Goal: Task Accomplishment & Management: Manage account settings

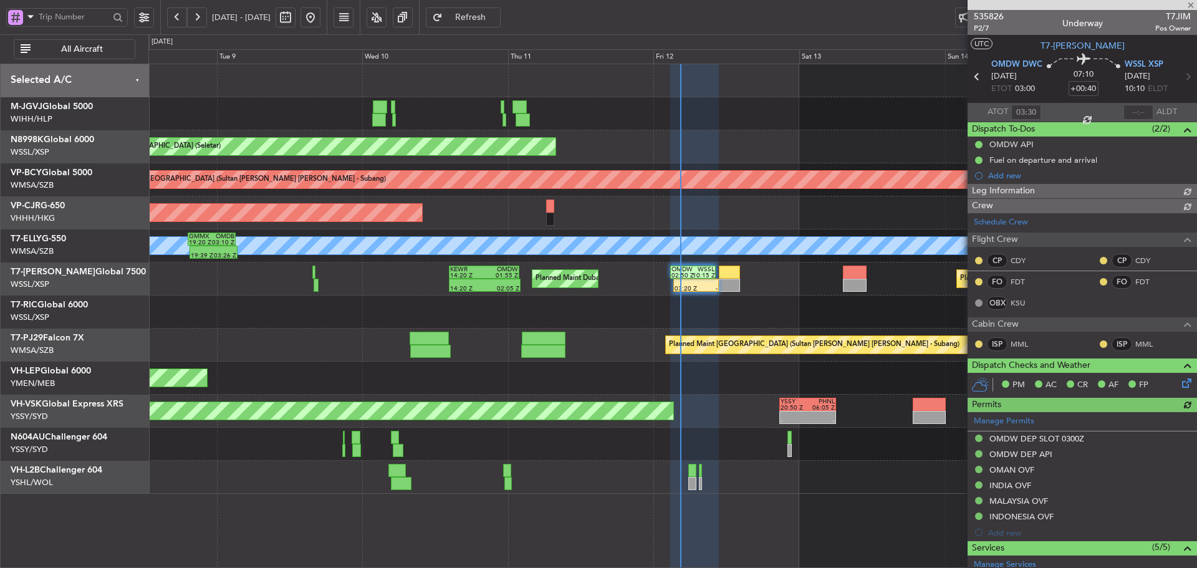
type input "[PERSON_NAME] (KYA)"
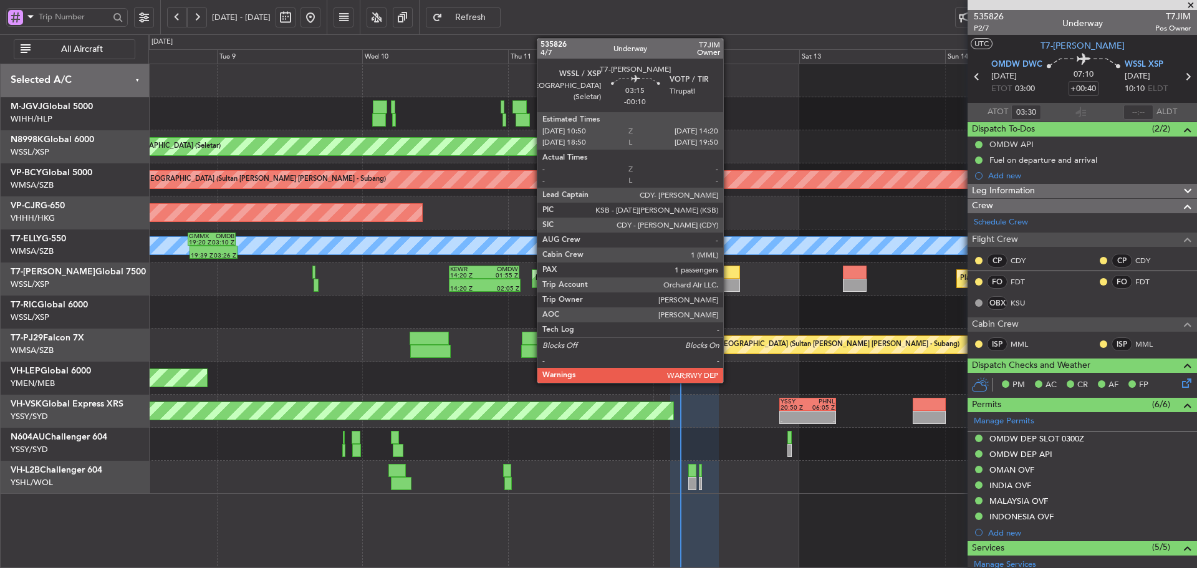
click at [728, 278] on div at bounding box center [730, 272] width 22 height 13
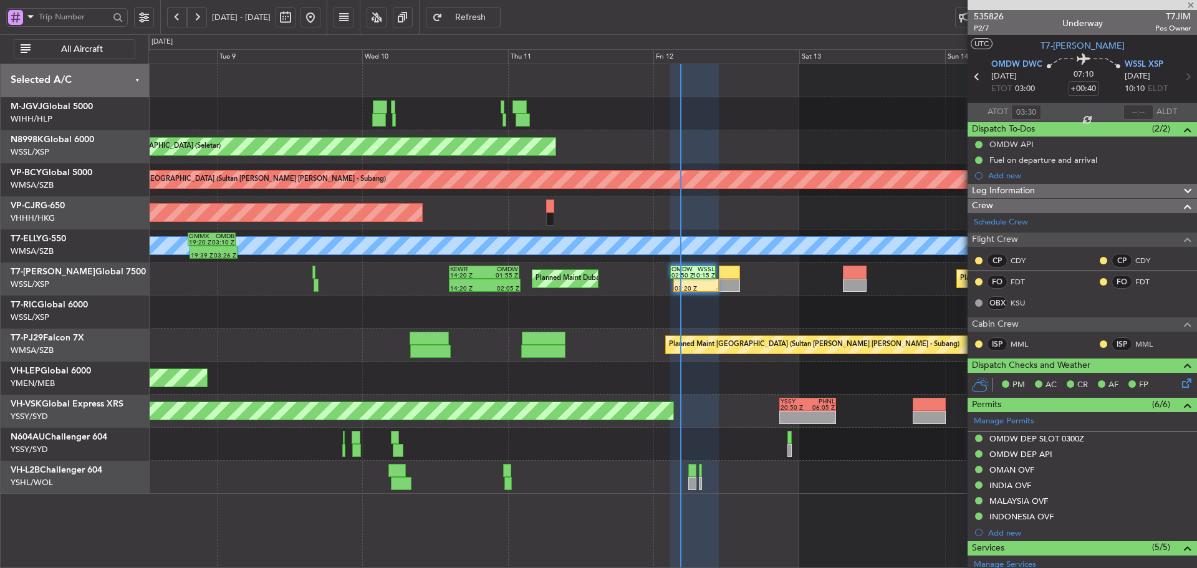
type input "-00:10"
type input "1"
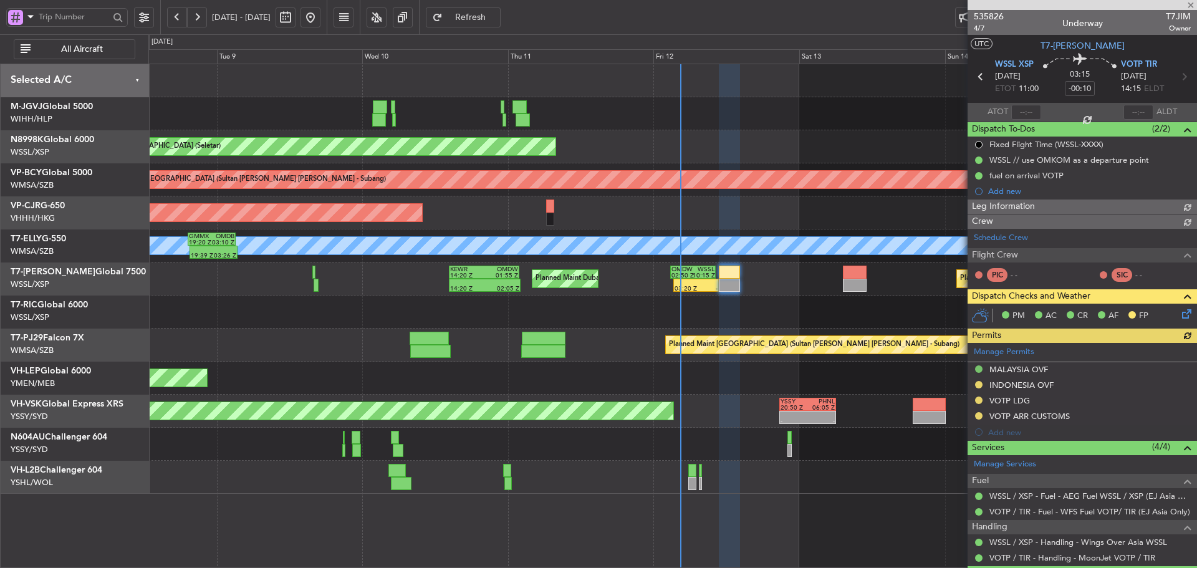
type input "[PERSON_NAME] (KYA)"
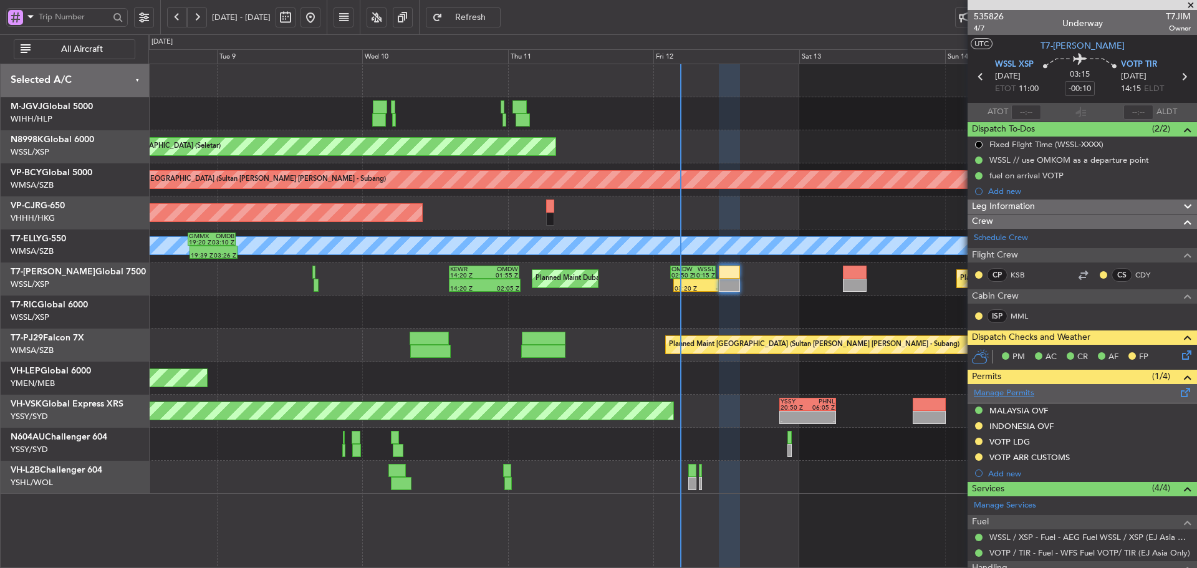
click at [996, 390] on link "Manage Permits" at bounding box center [1004, 393] width 60 height 12
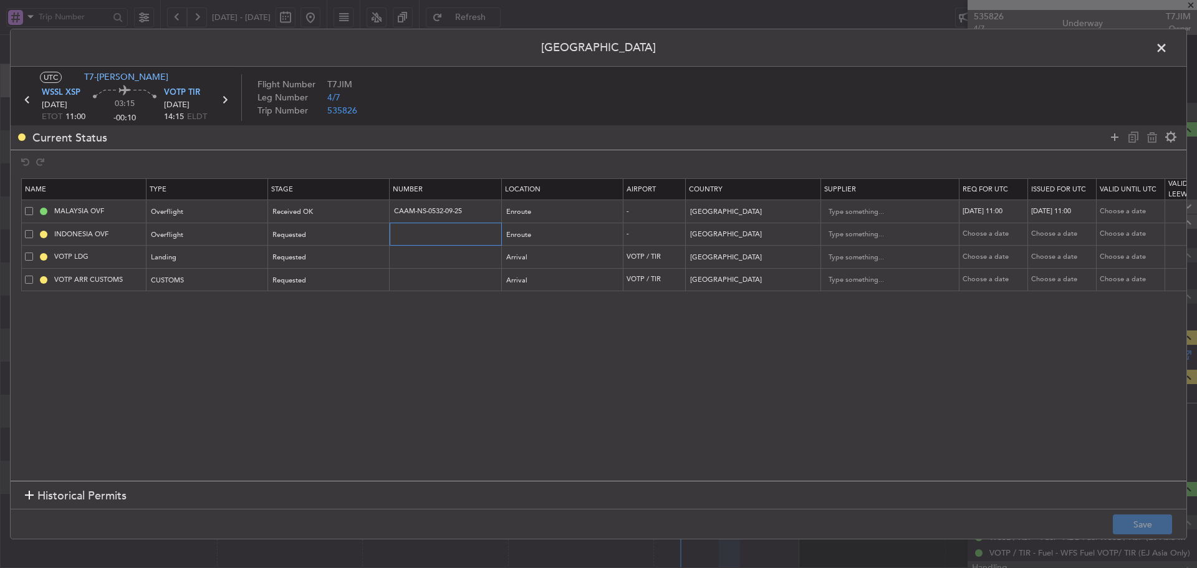
click at [400, 235] on input "text" at bounding box center [447, 234] width 109 height 11
paste input "SI13676"
type input "SI13676"
click at [332, 235] on div "Requested" at bounding box center [325, 235] width 104 height 19
click at [319, 340] on span "Received OK" at bounding box center [329, 336] width 111 height 19
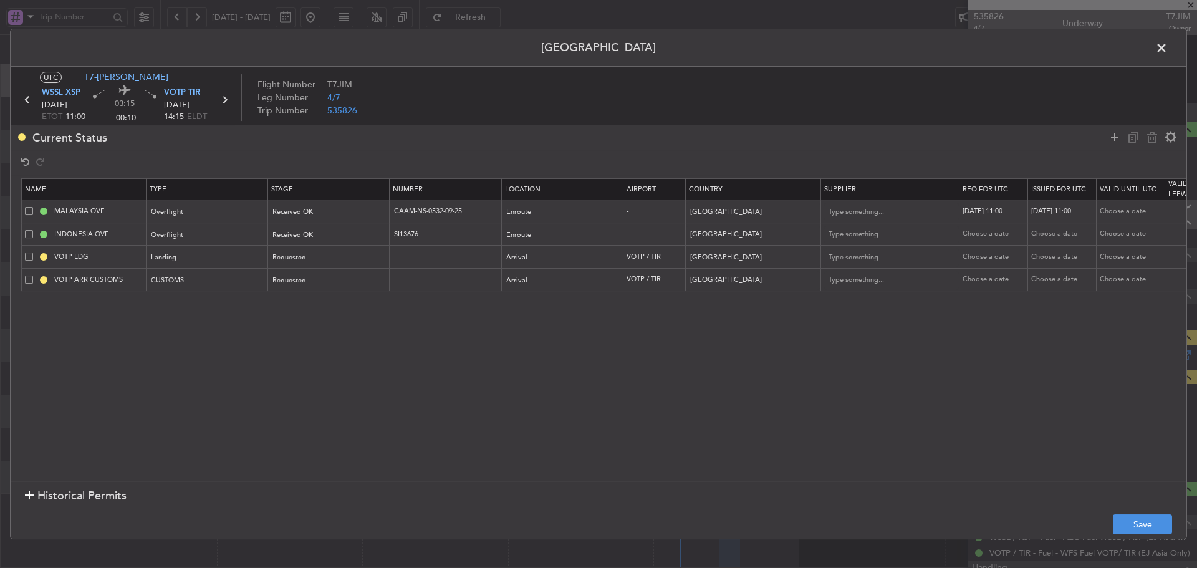
click at [987, 239] on div "Choose a date" at bounding box center [995, 234] width 65 height 11
select select "9"
select select "2025"
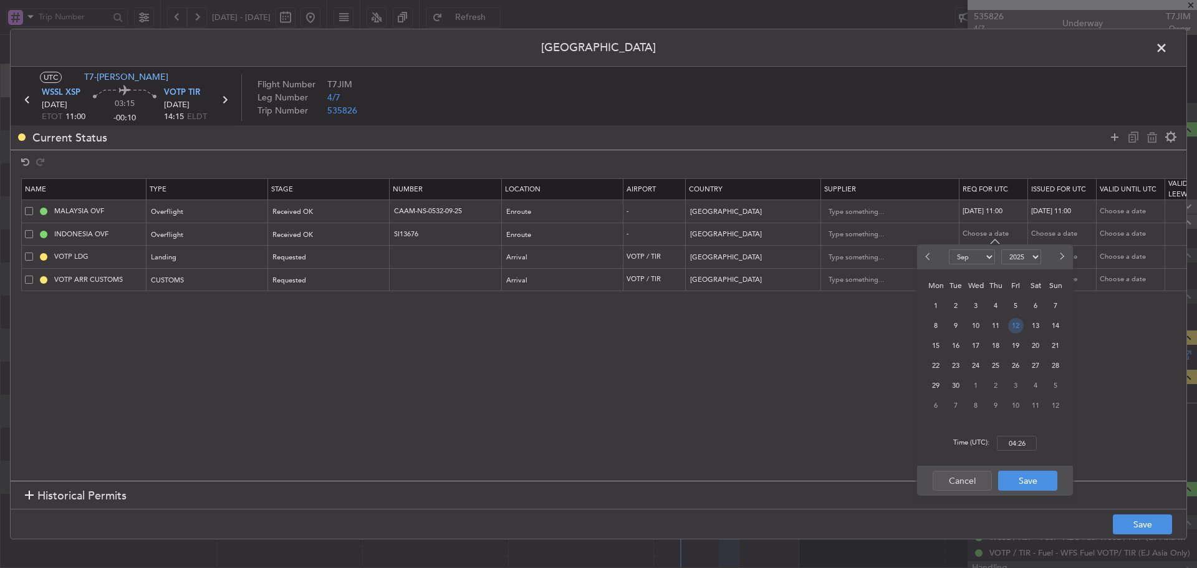
click at [1018, 328] on span "12" at bounding box center [1016, 326] width 16 height 16
click at [1013, 445] on input "00:00" at bounding box center [1017, 443] width 40 height 15
type input "11:00"
click at [1031, 486] on button "Save" at bounding box center [1027, 481] width 59 height 20
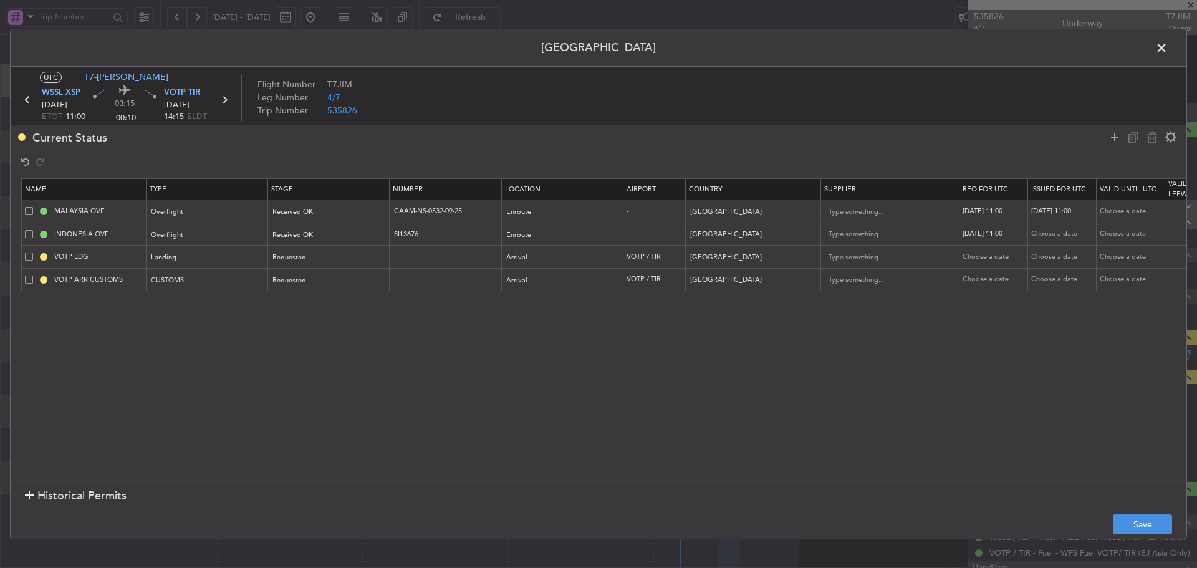
click at [1058, 232] on div "Choose a date" at bounding box center [1063, 234] width 65 height 11
select select "9"
select select "2025"
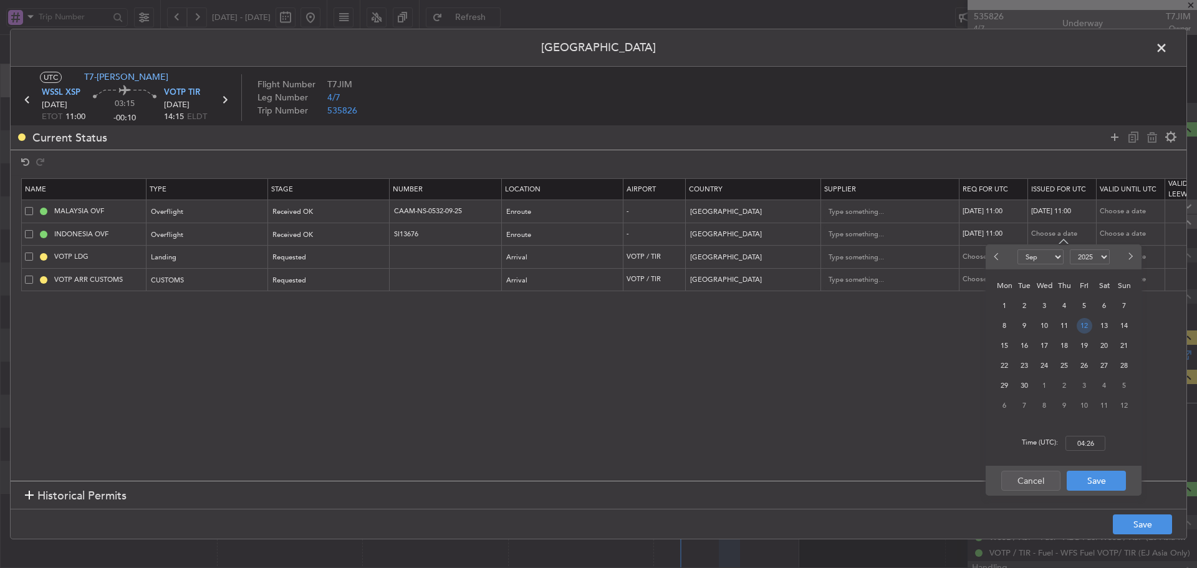
click at [1087, 328] on span "12" at bounding box center [1085, 326] width 16 height 16
click at [1081, 442] on input "00:00" at bounding box center [1086, 443] width 40 height 15
type input "11:00"
click at [1086, 481] on button "Save" at bounding box center [1096, 481] width 59 height 20
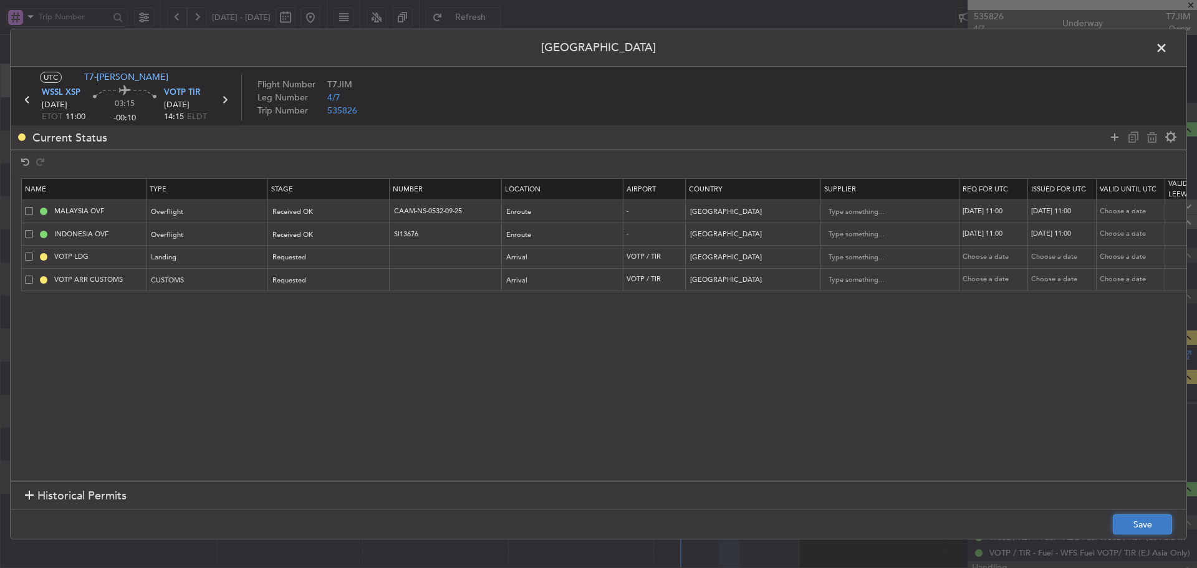
click at [1138, 521] on button "Save" at bounding box center [1142, 524] width 59 height 20
drag, startPoint x: 468, startPoint y: 210, endPoint x: 357, endPoint y: 207, distance: 111.7
click at [357, 207] on tr "MALAYSIA OVF Overflight Received OK CAAM-NS-0532-09-25 Enroute - [GEOGRAPHIC_DA…" at bounding box center [817, 211] width 1591 height 23
drag, startPoint x: 409, startPoint y: 234, endPoint x: 365, endPoint y: 232, distance: 43.7
click at [365, 232] on tr "INDONESIA OVF Overflight Received OK SI13676 Enroute - [GEOGRAPHIC_DATA] [DATE]…" at bounding box center [817, 234] width 1591 height 23
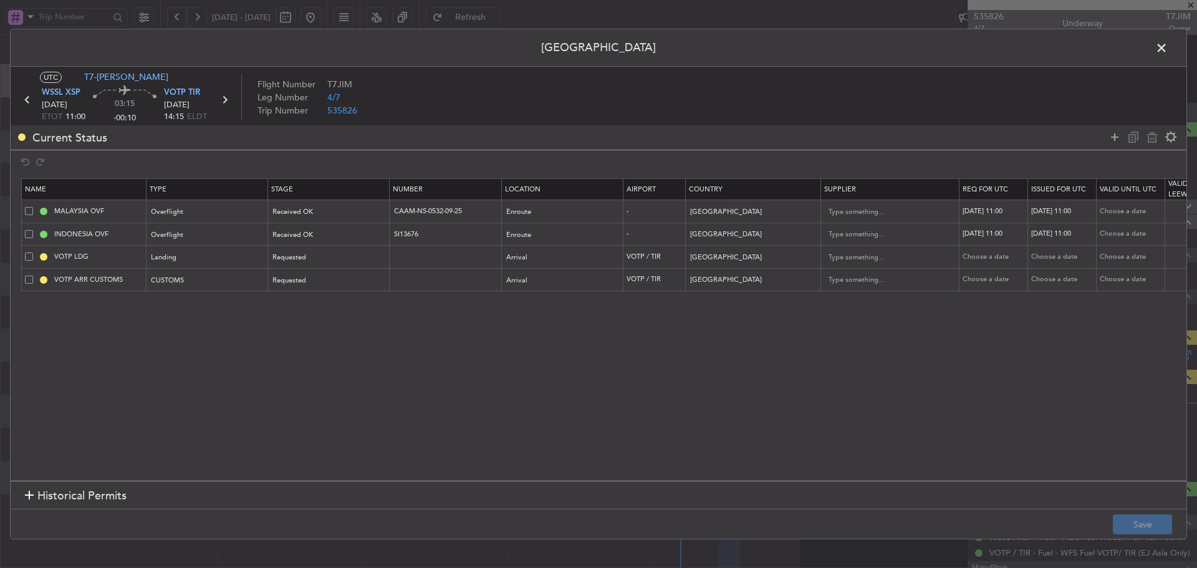
click at [1168, 54] on span at bounding box center [1168, 51] width 0 height 25
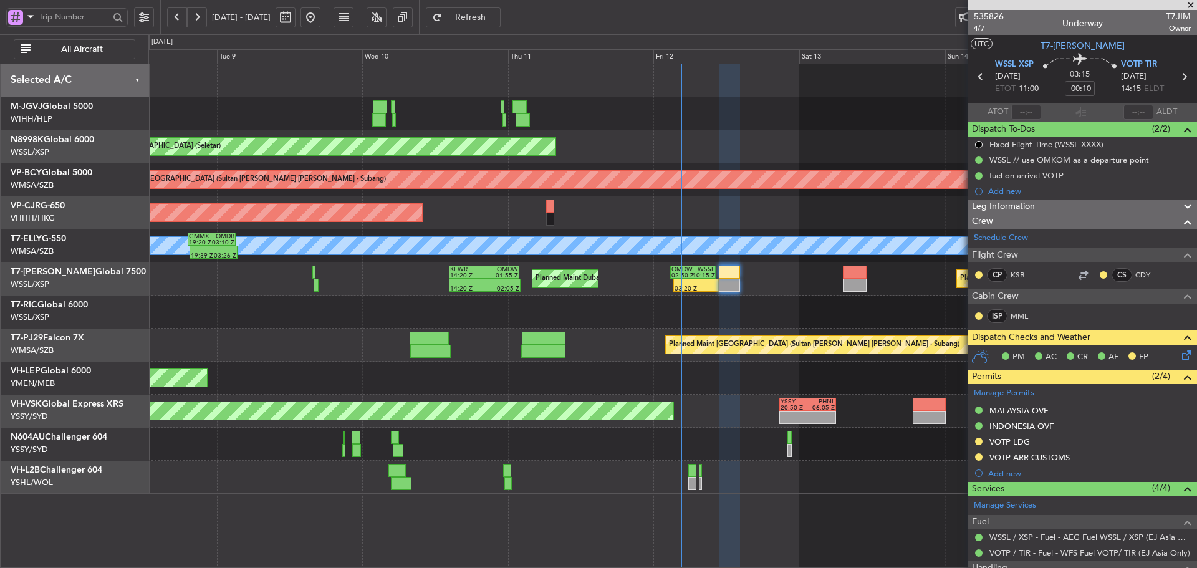
type input "[PERSON_NAME] (KYA)"
click at [198, 19] on button at bounding box center [197, 17] width 20 height 20
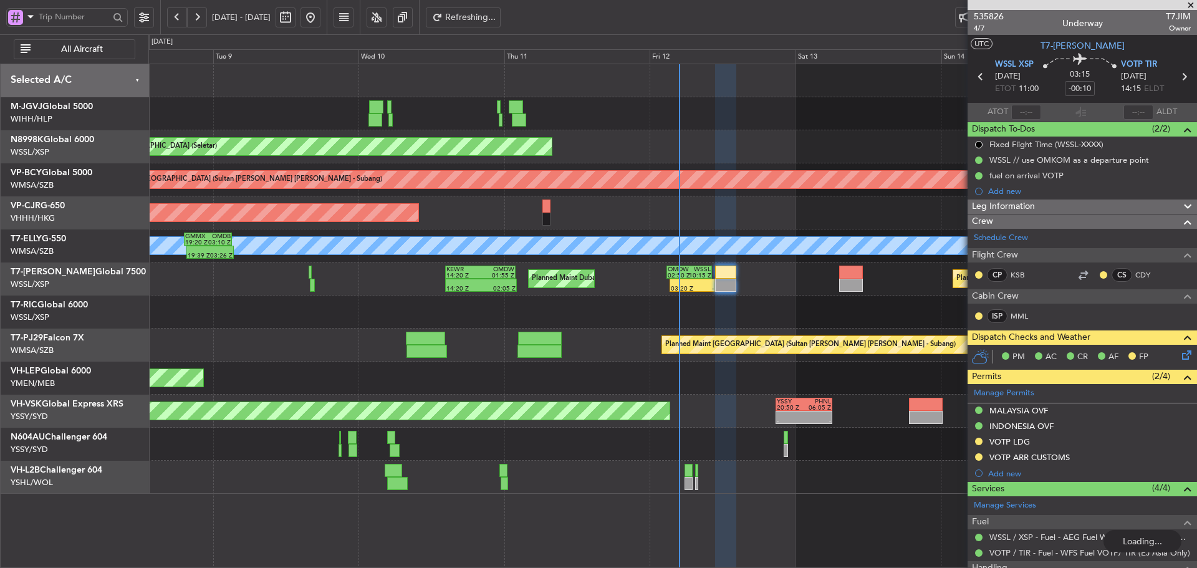
click at [198, 19] on button at bounding box center [197, 17] width 20 height 20
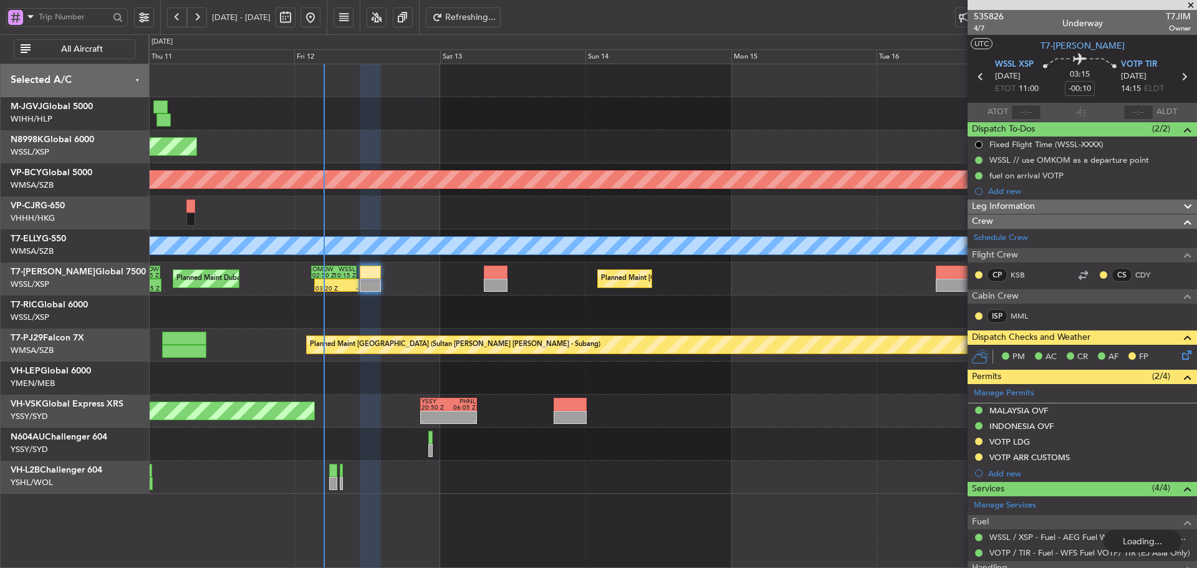
click at [198, 19] on button at bounding box center [197, 17] width 20 height 20
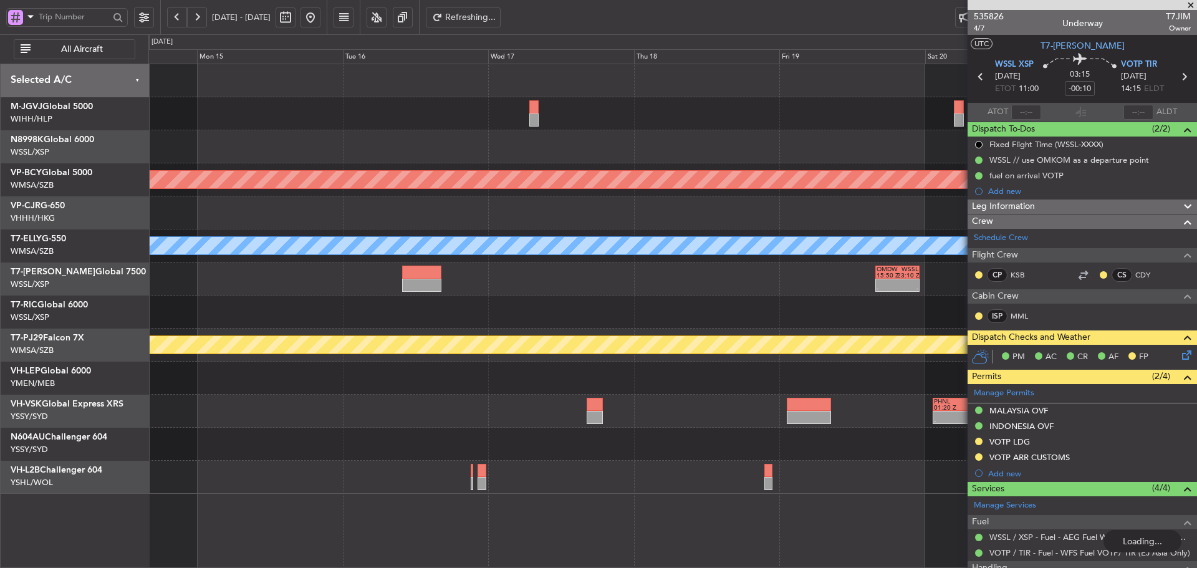
click at [198, 19] on button at bounding box center [197, 17] width 20 height 20
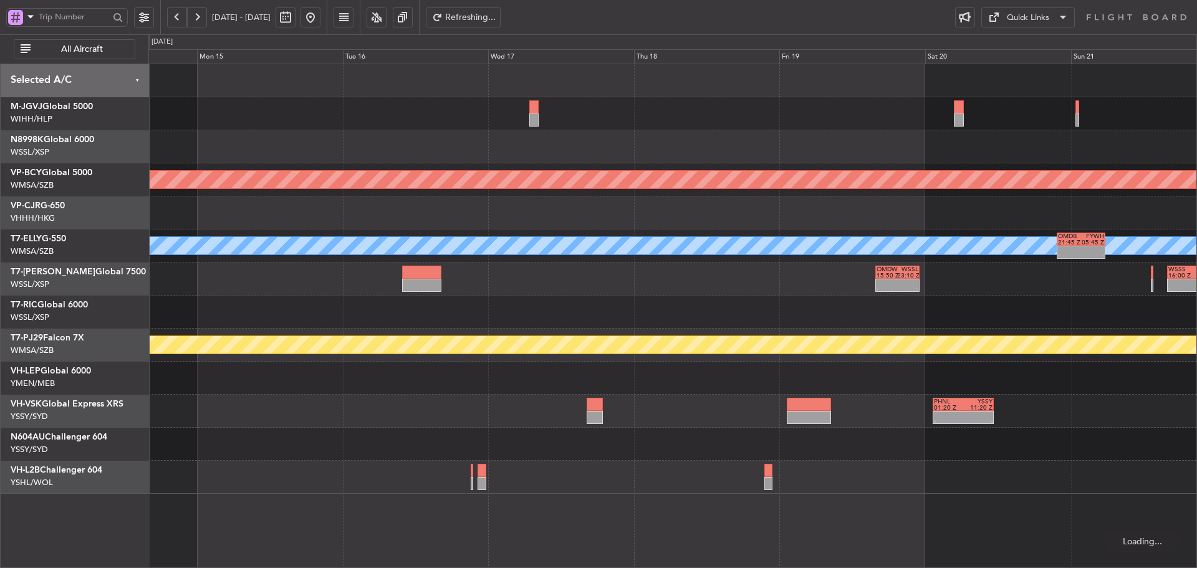
click at [198, 19] on button at bounding box center [197, 17] width 20 height 20
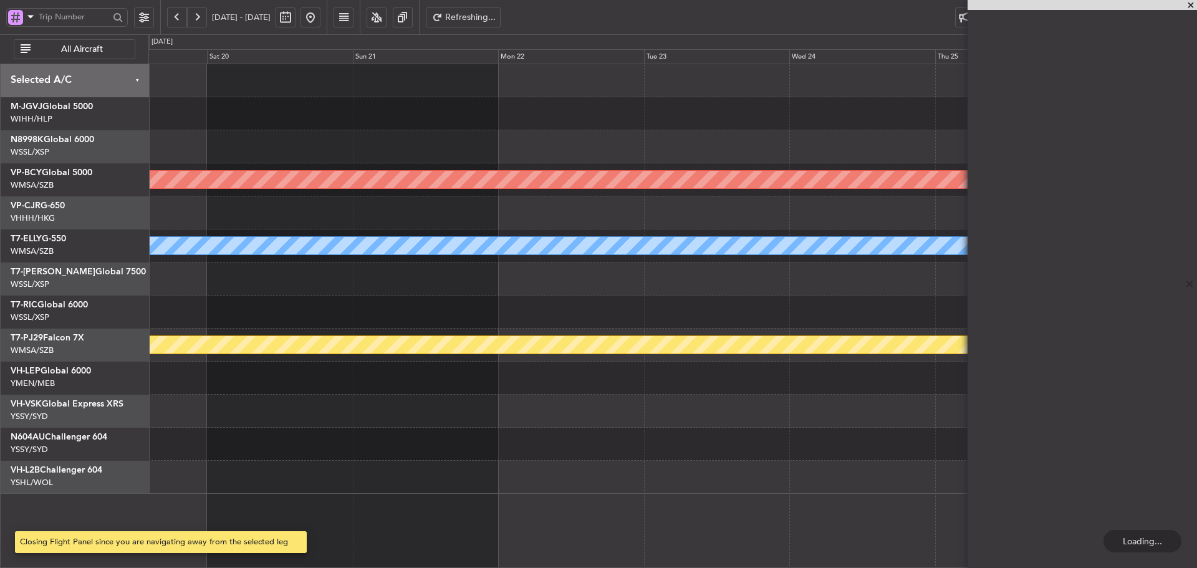
click at [198, 19] on button at bounding box center [197, 17] width 20 height 20
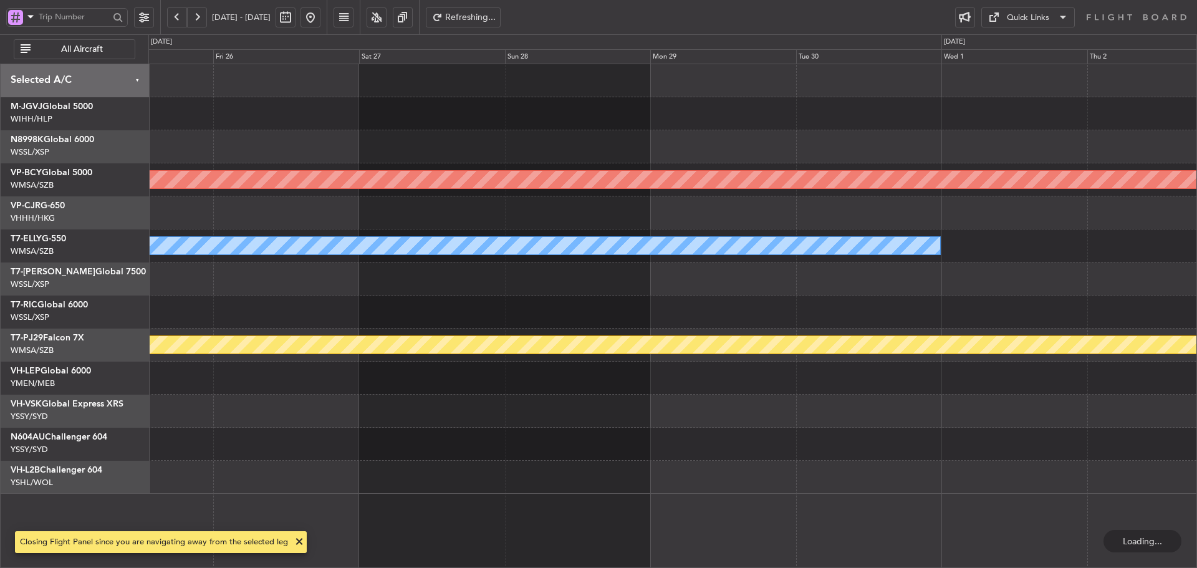
click at [198, 19] on button at bounding box center [197, 17] width 20 height 20
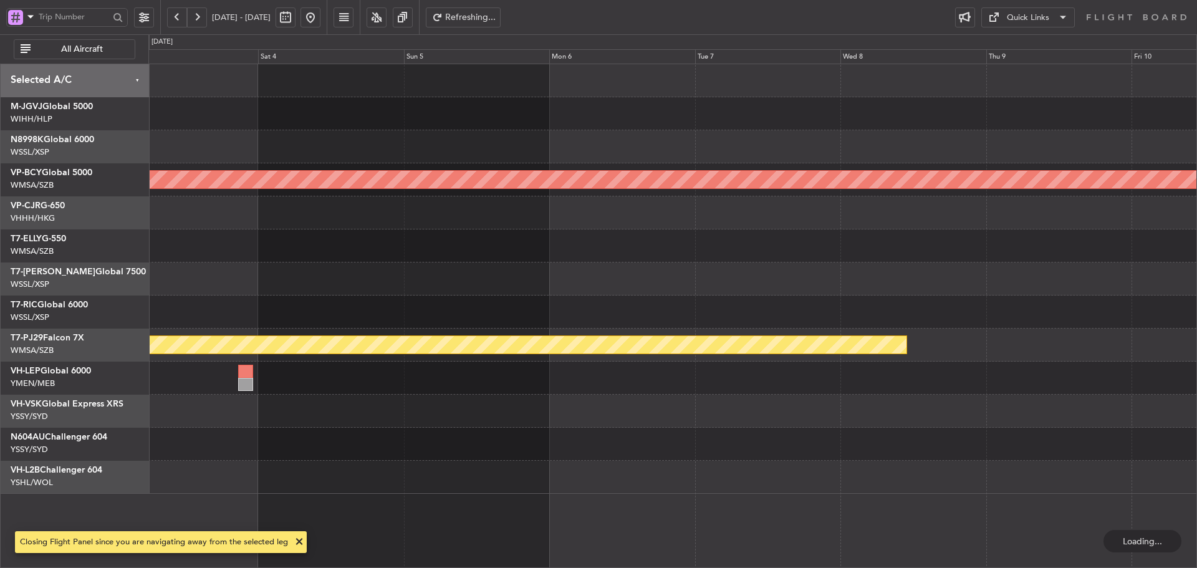
click at [198, 18] on button at bounding box center [197, 17] width 20 height 20
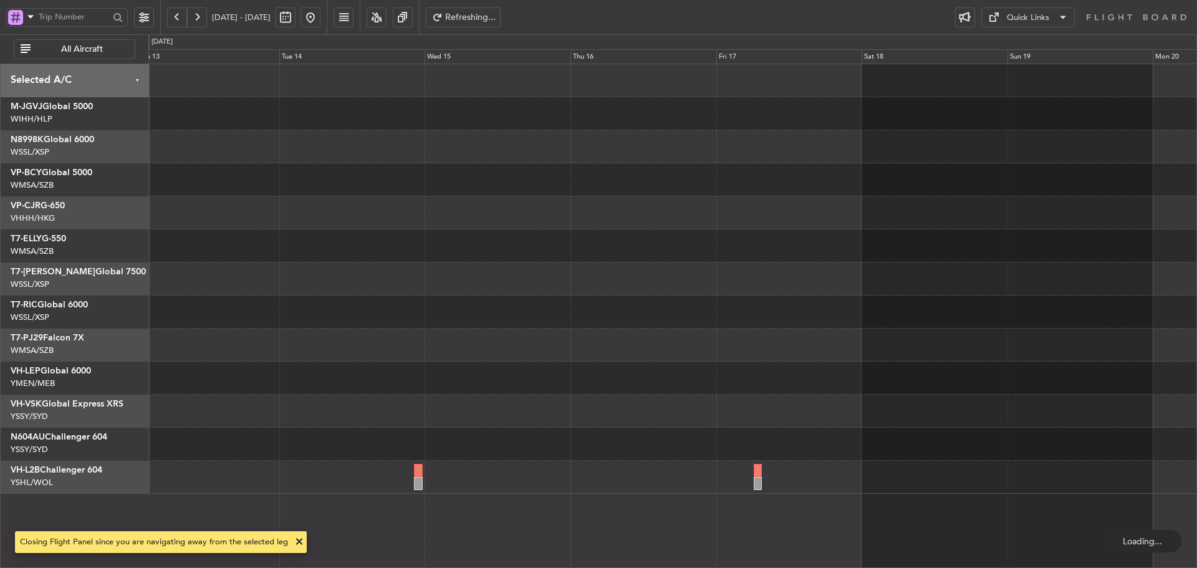
click at [198, 18] on button at bounding box center [197, 17] width 20 height 20
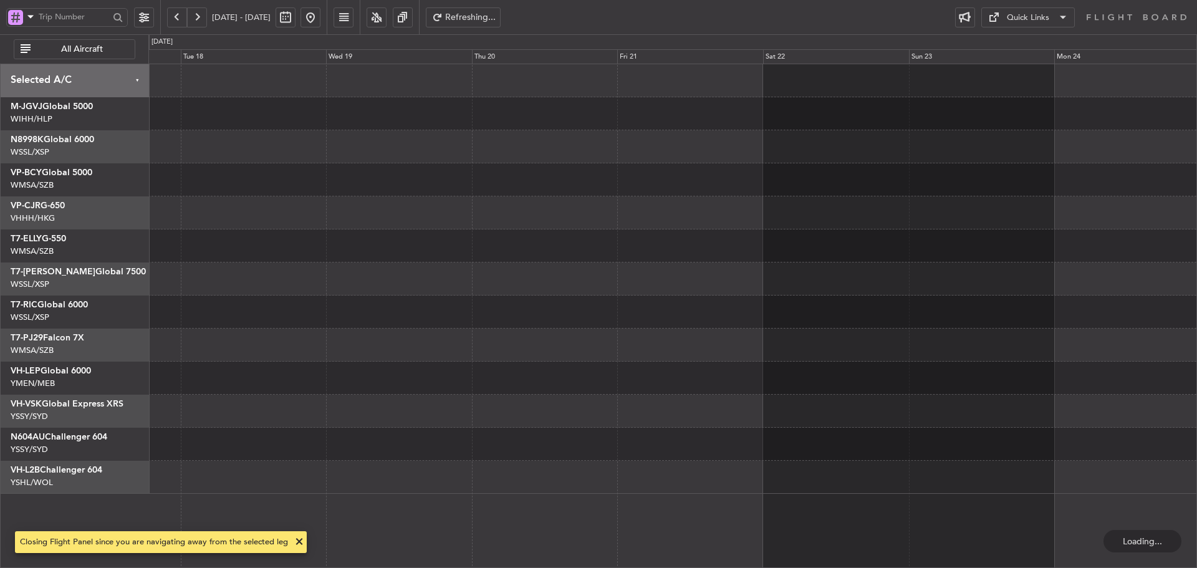
click at [198, 18] on button at bounding box center [197, 17] width 20 height 20
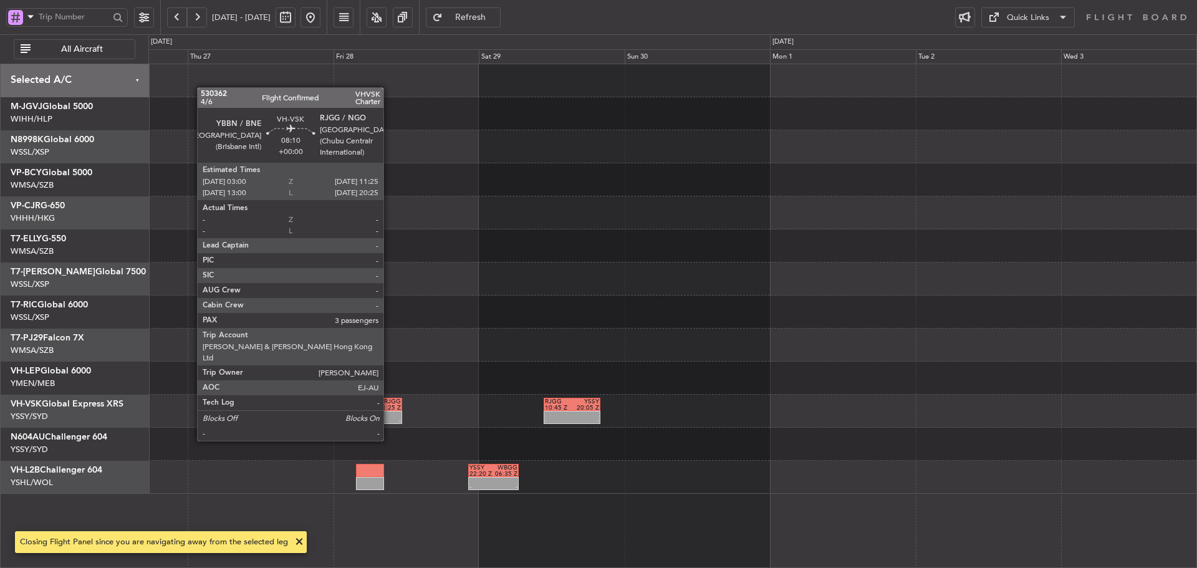
click at [389, 418] on div "-" at bounding box center [389, 421] width 24 height 6
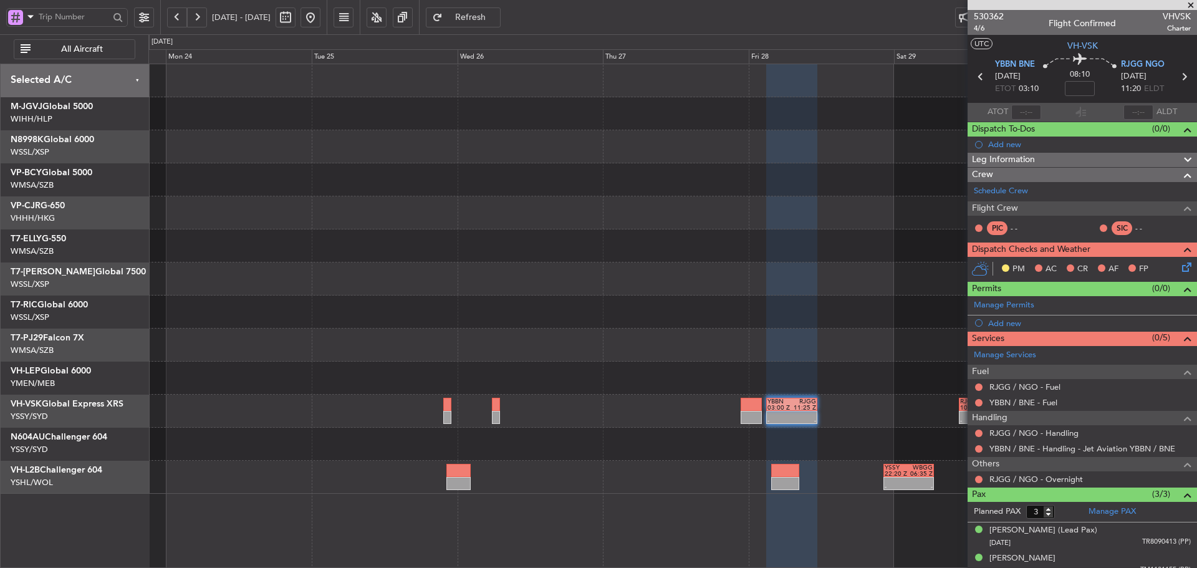
click at [664, 316] on div at bounding box center [672, 312] width 1048 height 33
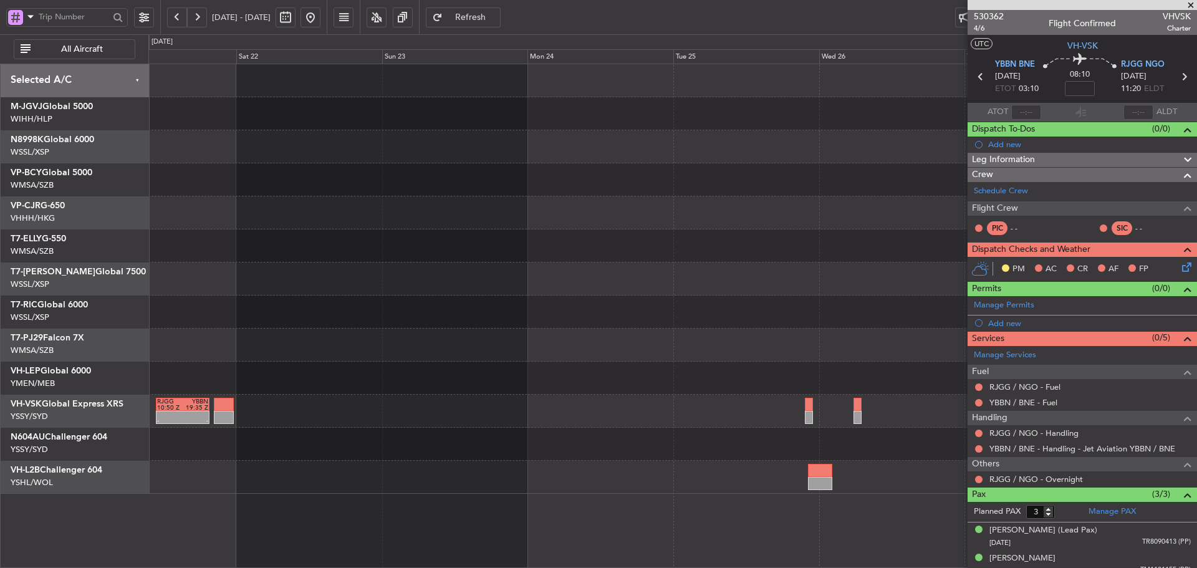
click at [558, 399] on div "- - YBBN 03:00 Z RJGG 11:25 Z RJGG 10:50 Z YBBN 19:35 Z - - YSSY 22:50 Z RJGG 0…" at bounding box center [672, 411] width 1048 height 33
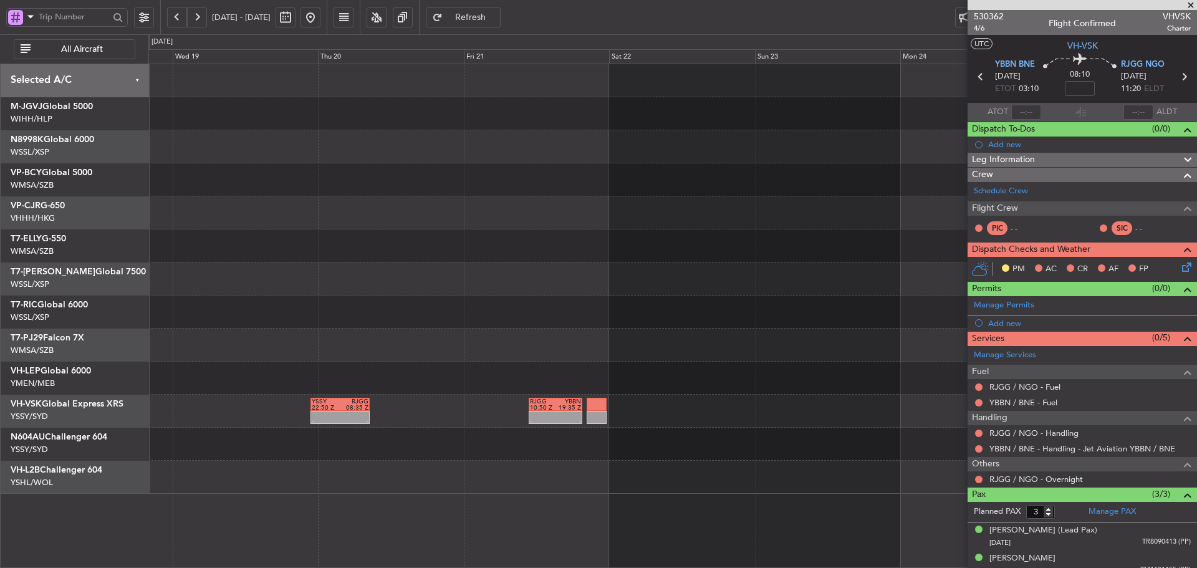
click at [493, 402] on div "RJGG 10:50 Z YBBN 19:35 Z - - YSSY 22:50 Z RJGG 08:35 Z - -" at bounding box center [672, 411] width 1048 height 33
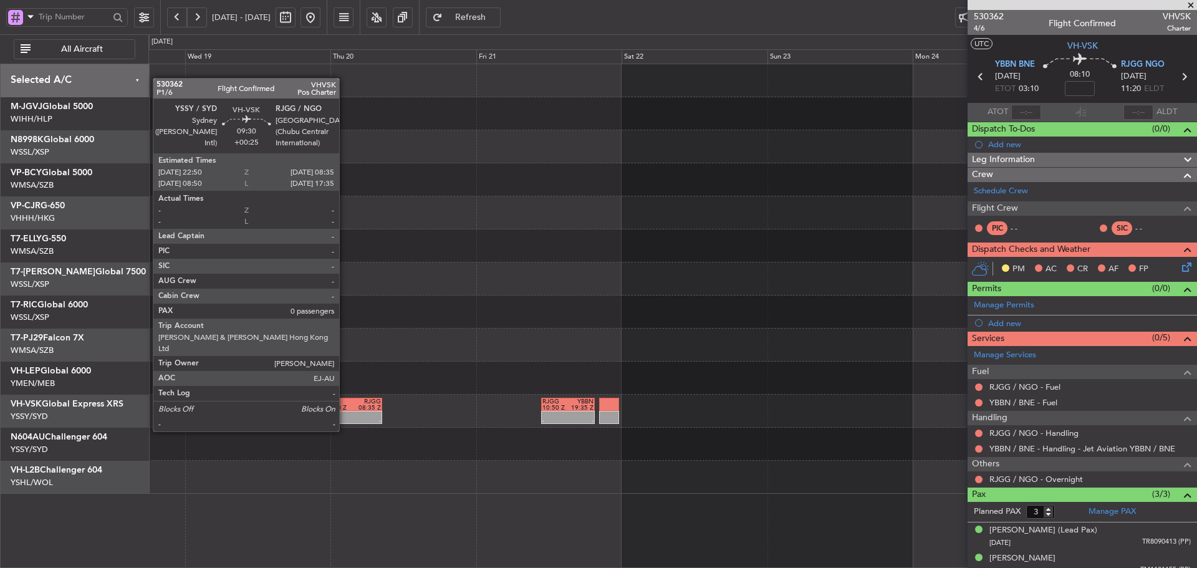
click at [345, 408] on div "22:50 Z" at bounding box center [338, 408] width 29 height 6
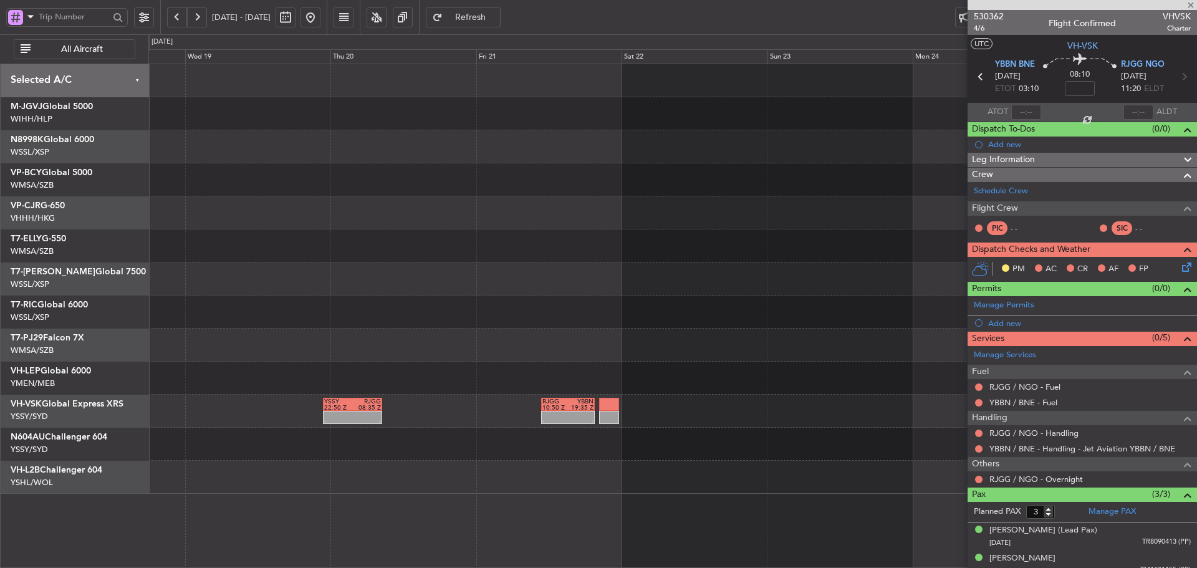
type input "+00:25"
type input "0"
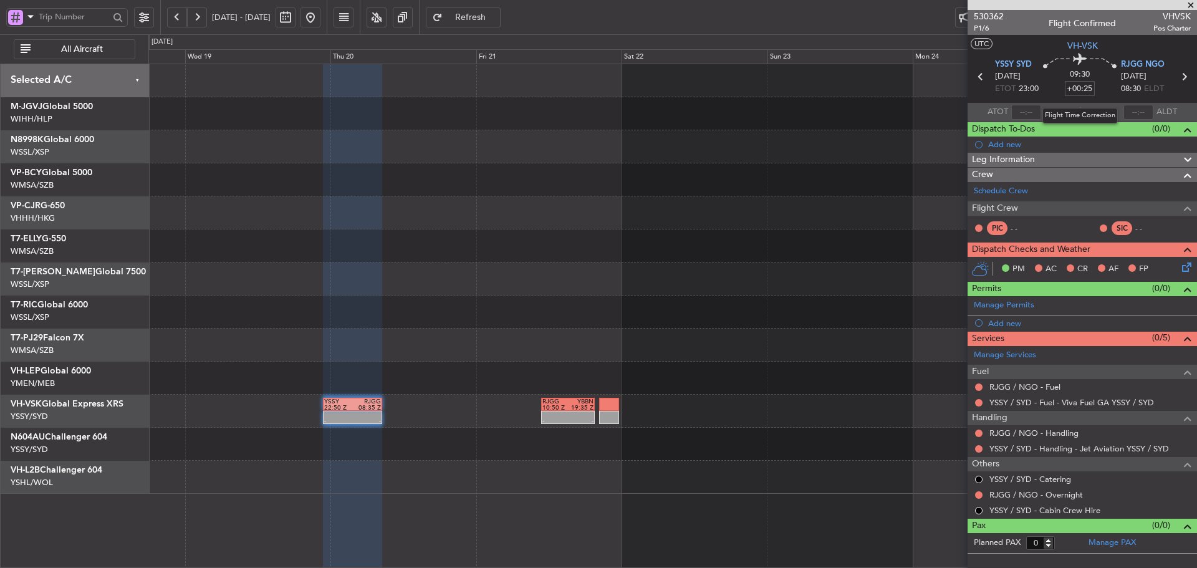
click at [1076, 89] on input "+00:25" at bounding box center [1080, 88] width 30 height 15
click at [1079, 90] on div "Flight Time" at bounding box center [1080, 98] width 40 height 16
click at [1071, 84] on mat-tooltip-component "Flight Time" at bounding box center [1079, 97] width 57 height 33
click at [1071, 89] on mat-tooltip-component "Flight Time" at bounding box center [1079, 97] width 57 height 33
click at [1084, 89] on input "+00:25" at bounding box center [1080, 88] width 30 height 15
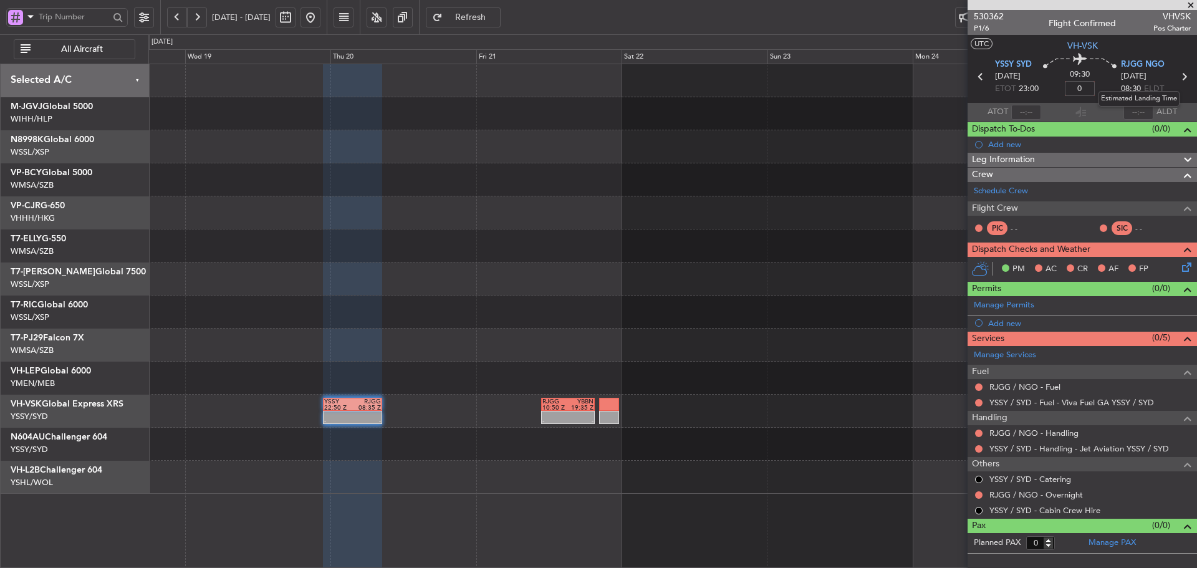
click at [1110, 114] on mat-tooltip-component "Estimated Landing Time" at bounding box center [1139, 98] width 99 height 33
type input "+00:00"
click at [1110, 114] on mat-tooltip-component "Estimated Landing Time" at bounding box center [1139, 98] width 99 height 33
click at [1021, 306] on link "Manage Permits" at bounding box center [1004, 305] width 60 height 12
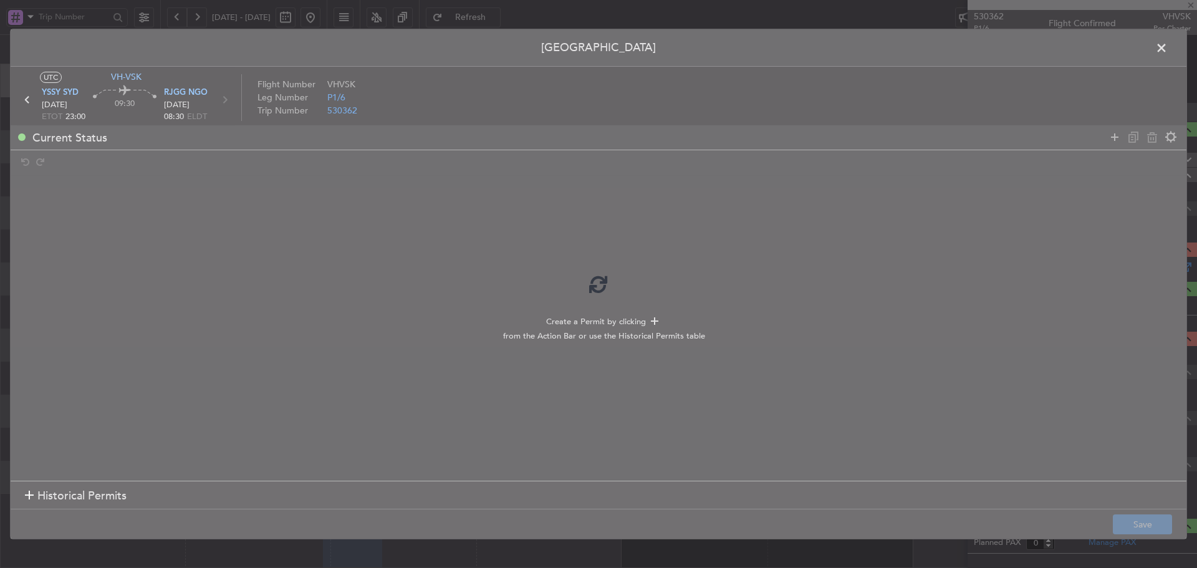
click at [30, 496] on div at bounding box center [599, 284] width 1176 height 510
click at [29, 494] on div at bounding box center [599, 284] width 1176 height 510
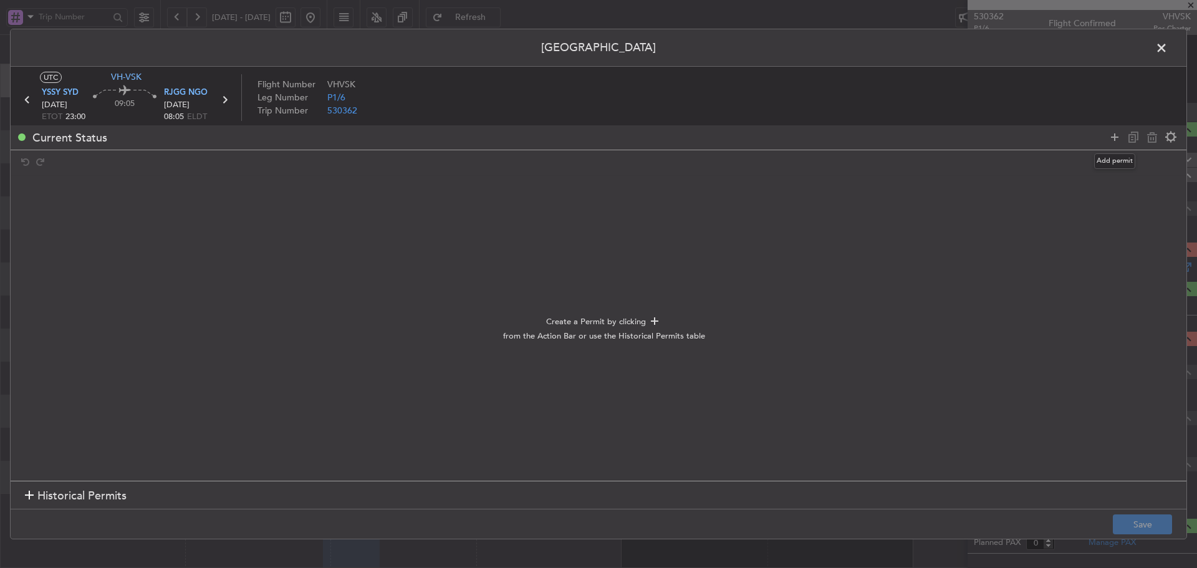
click at [1114, 139] on icon at bounding box center [1115, 137] width 15 height 15
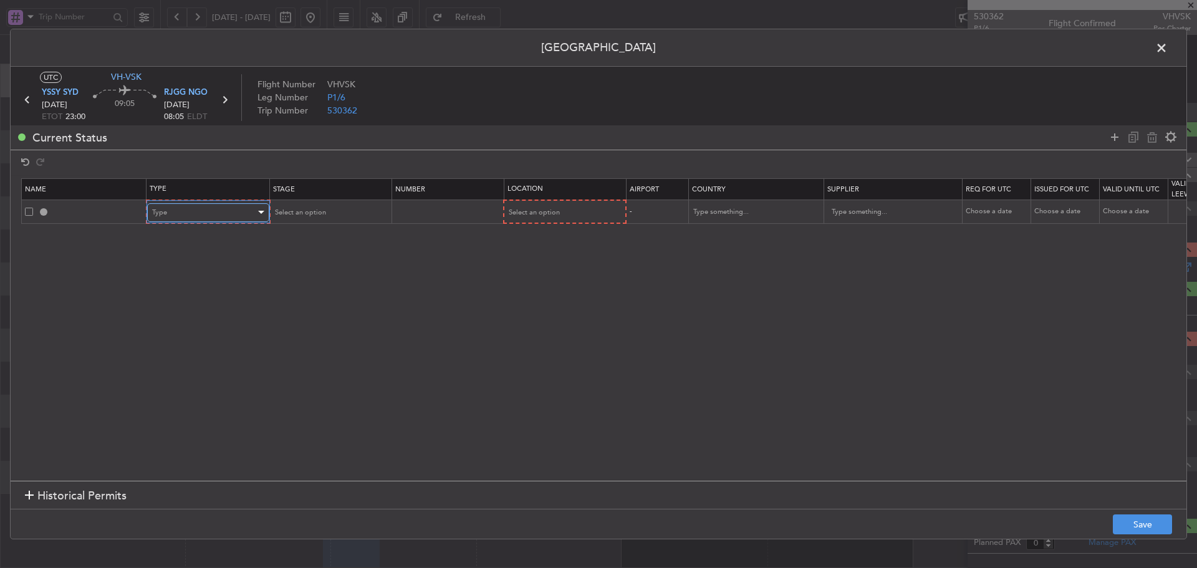
click at [258, 208] on div at bounding box center [260, 213] width 9 height 10
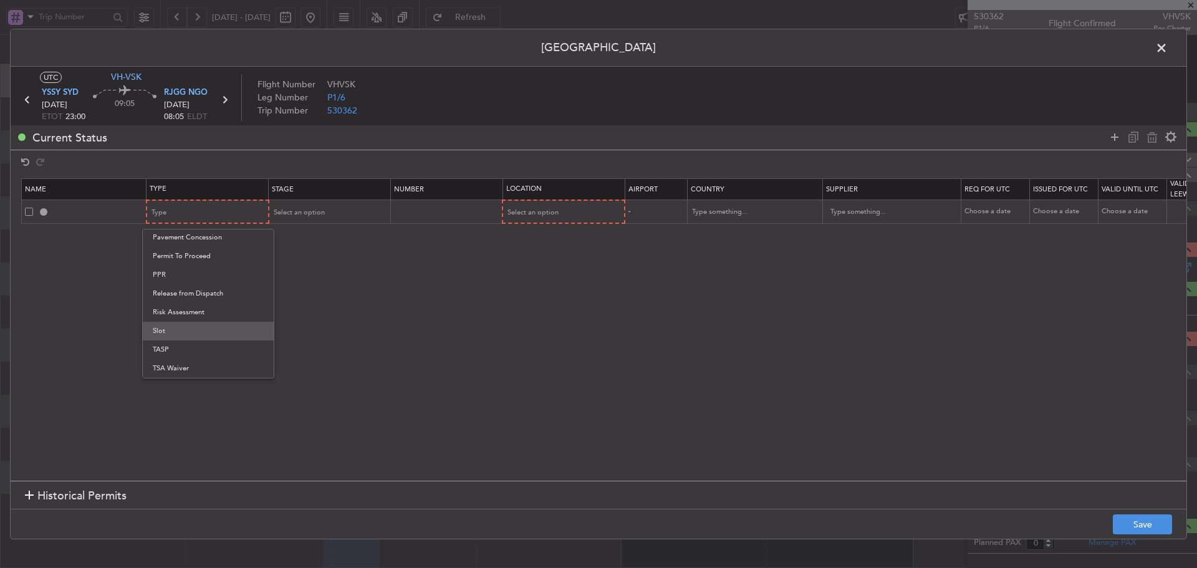
click at [199, 329] on span "Slot" at bounding box center [208, 331] width 111 height 19
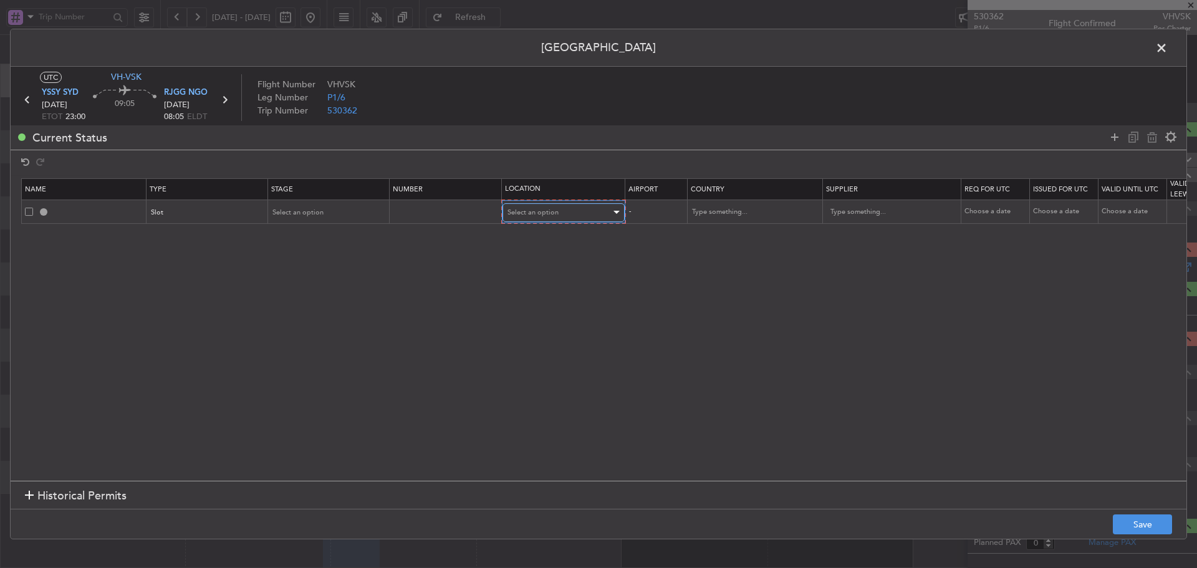
click at [577, 214] on div "Select an option" at bounding box center [560, 212] width 104 height 19
click at [559, 242] on span "Departure" at bounding box center [563, 238] width 111 height 19
click at [1114, 142] on icon at bounding box center [1115, 137] width 15 height 15
click at [246, 238] on div "Type" at bounding box center [204, 235] width 104 height 19
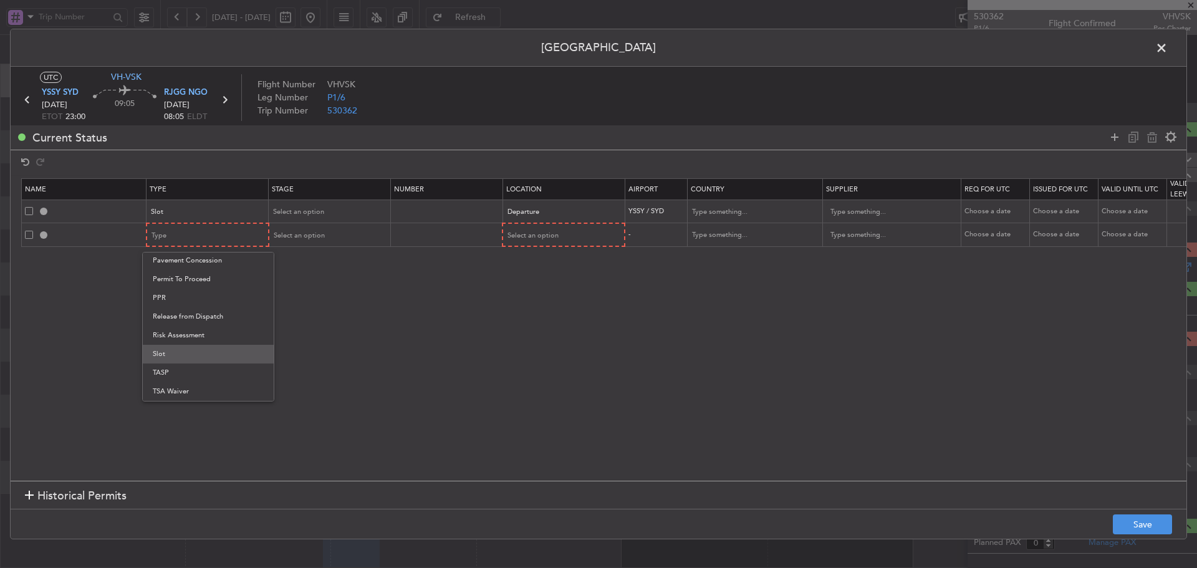
click at [185, 359] on span "Slot" at bounding box center [208, 354] width 111 height 19
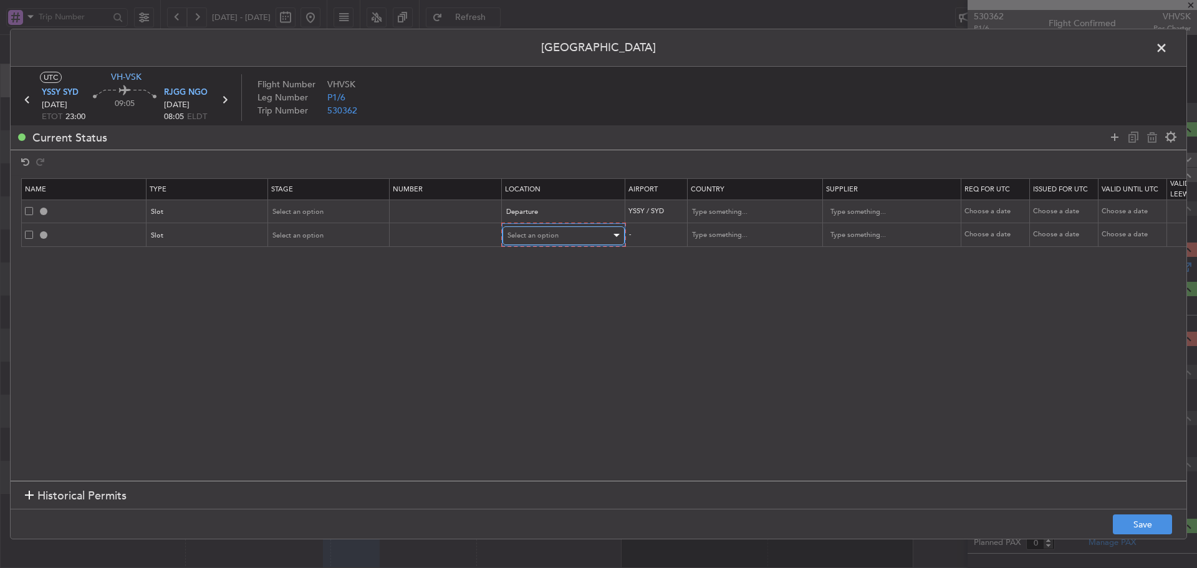
click at [549, 236] on span "Select an option" at bounding box center [533, 235] width 51 height 9
click at [536, 299] on span "Arrival" at bounding box center [563, 299] width 111 height 19
click at [1121, 138] on icon at bounding box center [1115, 137] width 15 height 15
click at [181, 272] on section "Name Type Stage Number Location Airport Country Supplier Req For Utc Issued For…" at bounding box center [599, 328] width 1176 height 306
click at [190, 253] on div "Type" at bounding box center [204, 258] width 104 height 19
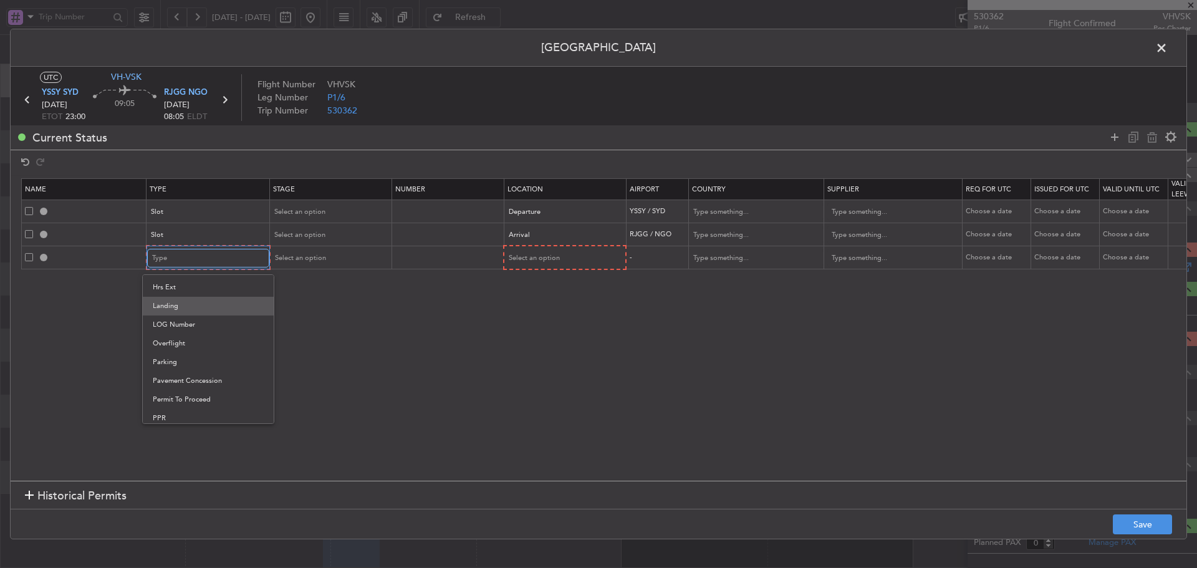
scroll to position [249, 0]
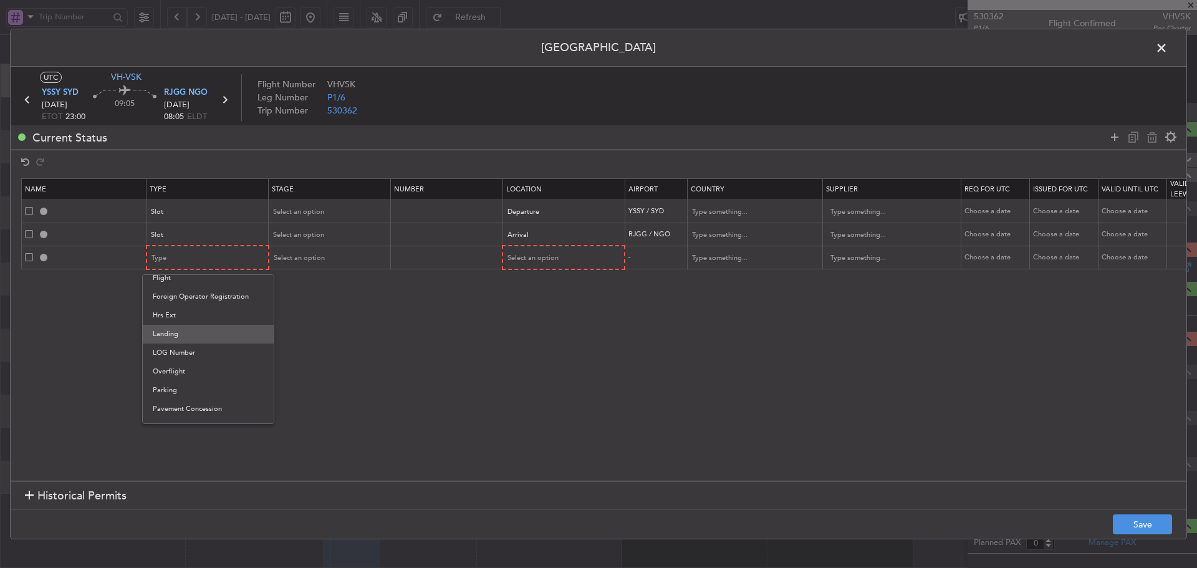
click at [173, 336] on span "Landing" at bounding box center [208, 334] width 111 height 19
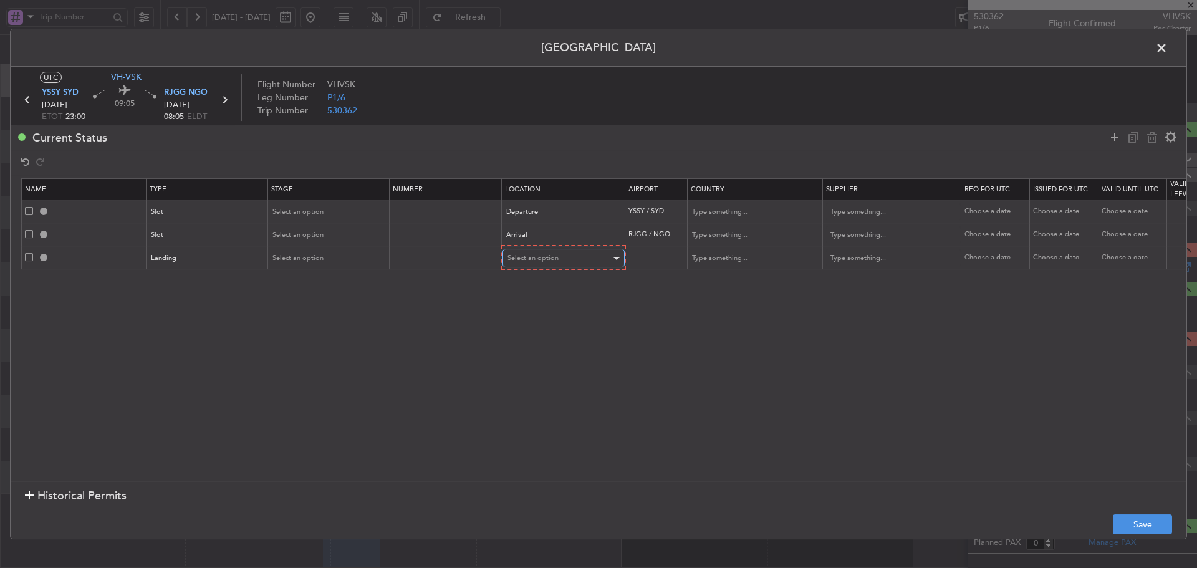
click at [546, 251] on div "Select an option" at bounding box center [560, 258] width 104 height 19
click at [524, 326] on span "Arrival" at bounding box center [563, 321] width 111 height 19
click at [1117, 137] on icon at bounding box center [1115, 137] width 15 height 15
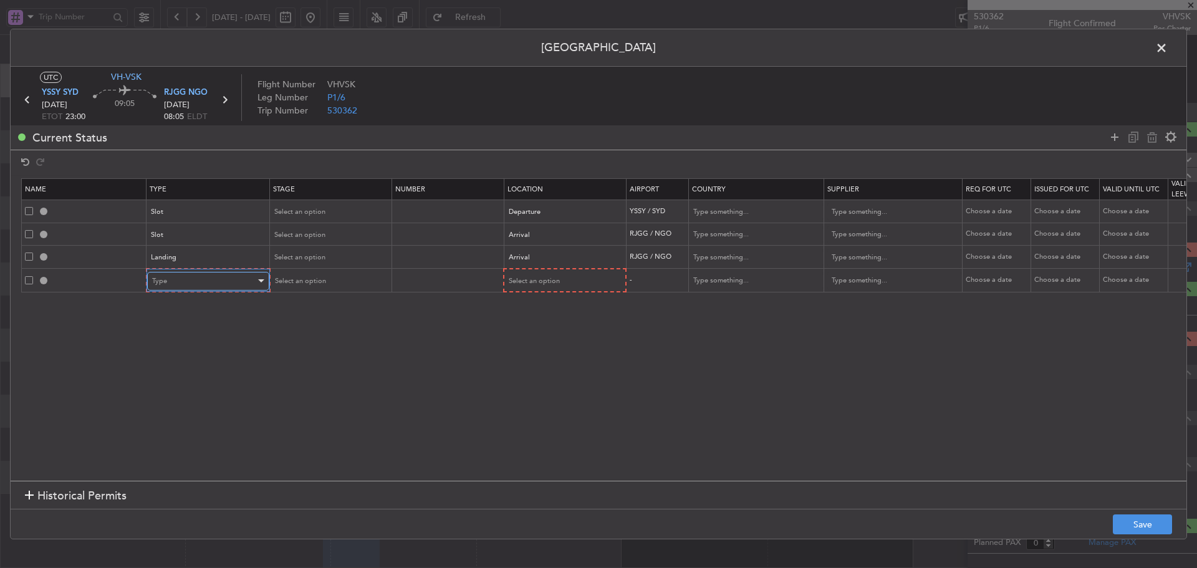
click at [231, 281] on div "Type" at bounding box center [204, 281] width 104 height 19
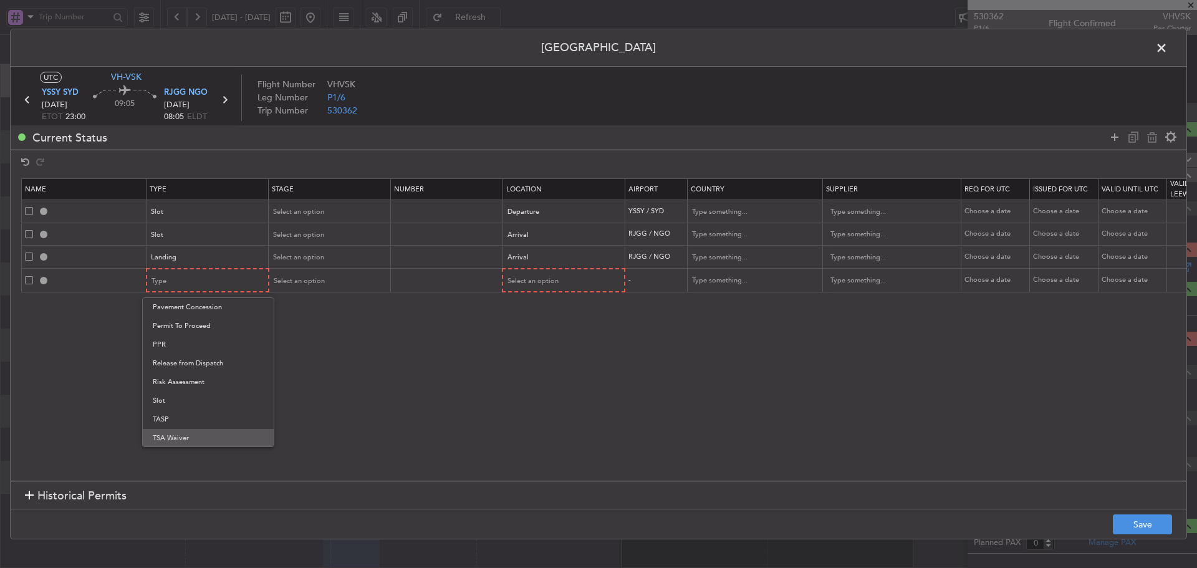
click at [181, 434] on span "TSA Waiver" at bounding box center [208, 438] width 111 height 19
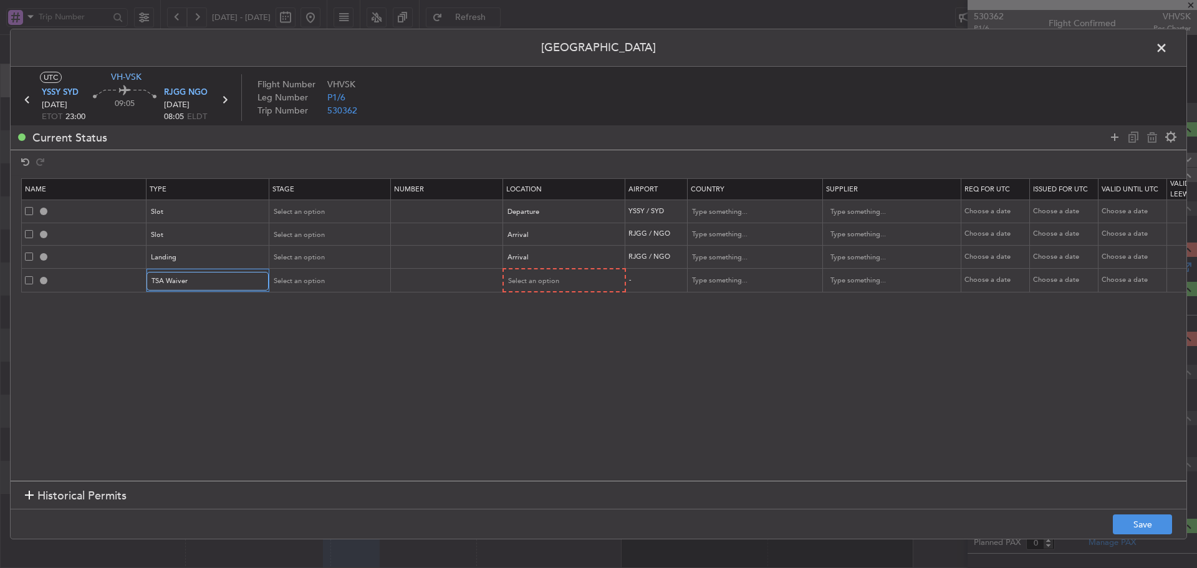
scroll to position [375, 0]
click at [596, 286] on div "Select an option" at bounding box center [560, 281] width 104 height 19
click at [532, 380] on span "Enroute" at bounding box center [563, 382] width 111 height 19
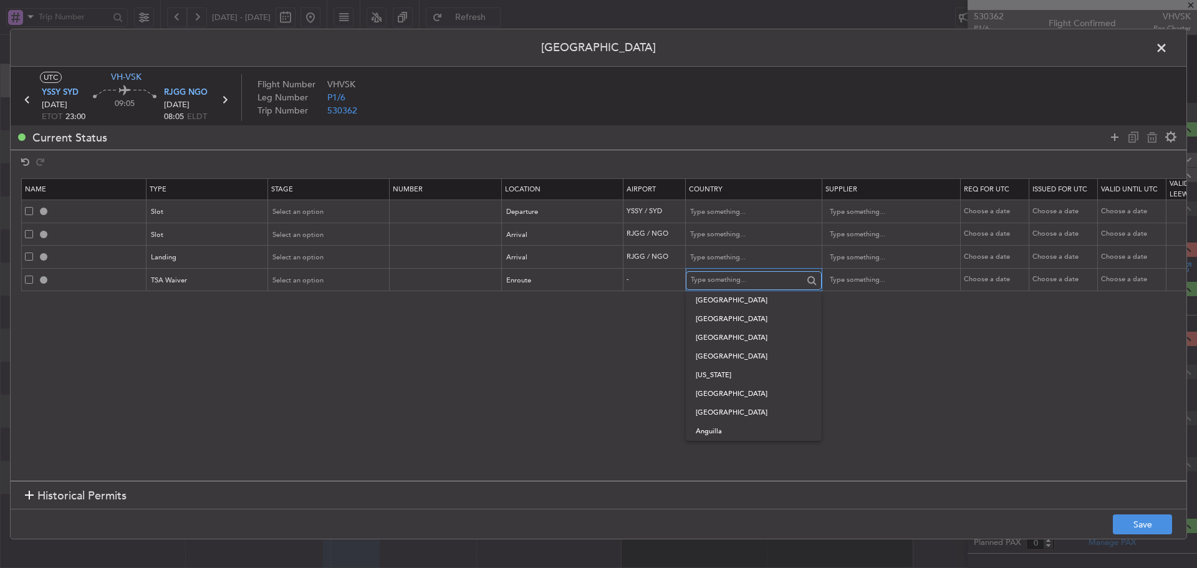
click at [718, 279] on input "text" at bounding box center [747, 280] width 112 height 19
drag, startPoint x: 899, startPoint y: 314, endPoint x: 909, endPoint y: 315, distance: 10.1
click at [900, 314] on section "Name Type Stage Number Location Airport Country Supplier Req For Utc Issued For…" at bounding box center [599, 328] width 1176 height 306
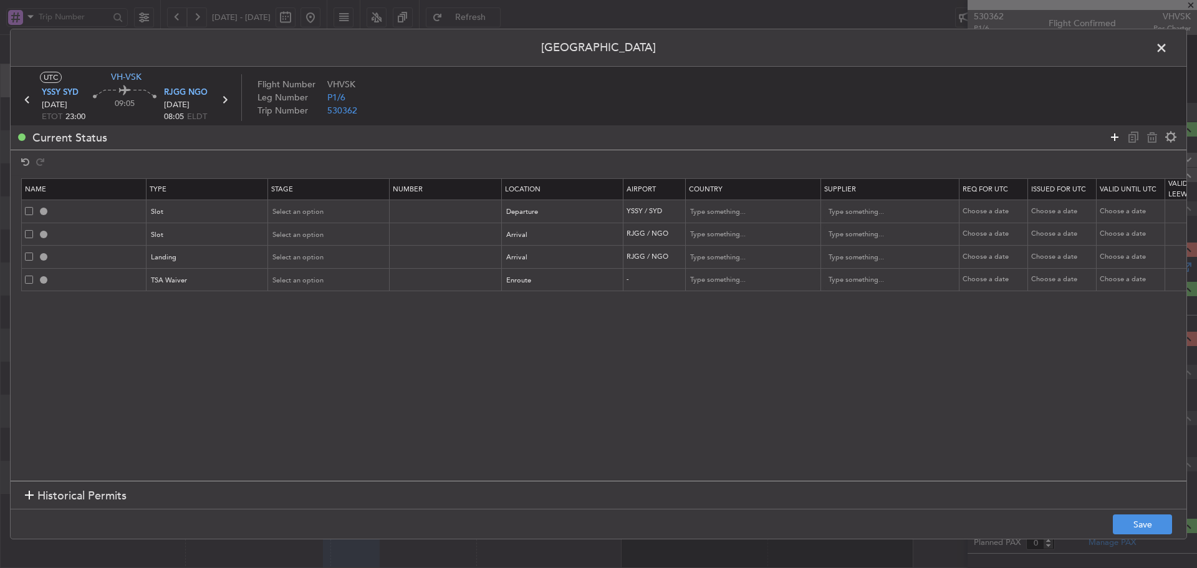
click at [1115, 135] on icon at bounding box center [1115, 137] width 15 height 15
click at [226, 304] on div "Type" at bounding box center [204, 303] width 104 height 19
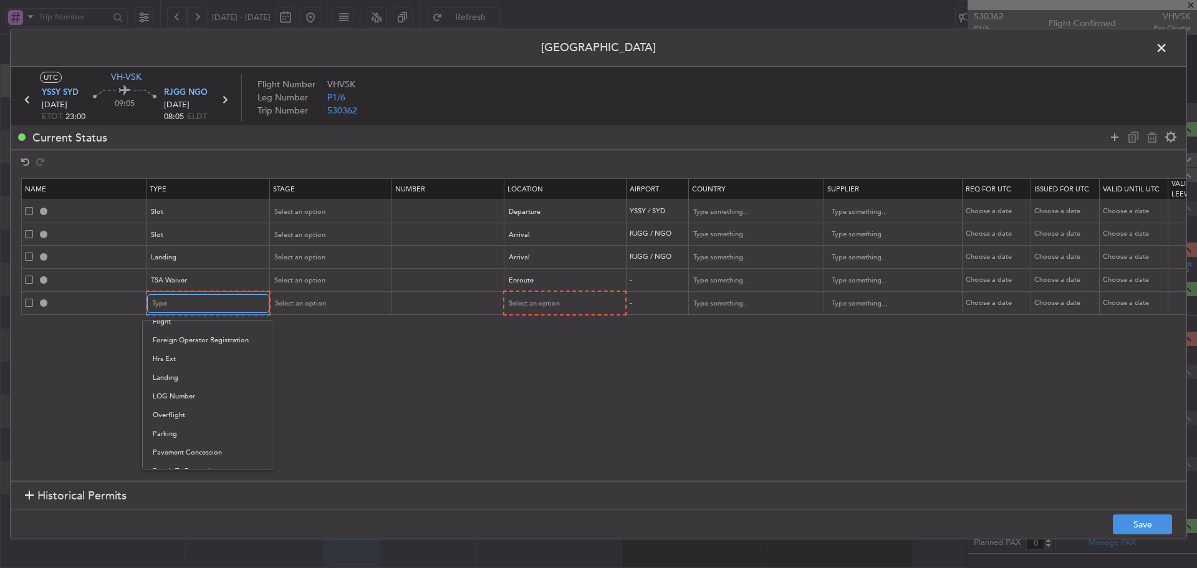
scroll to position [251, 0]
click at [186, 417] on span "Overflight" at bounding box center [208, 416] width 111 height 19
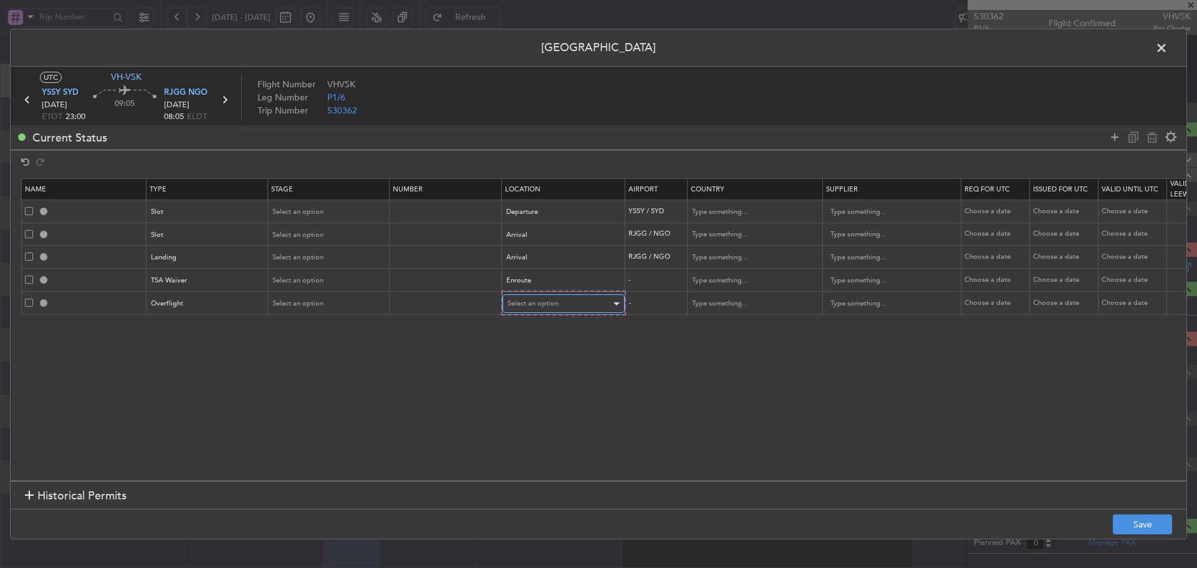
click at [568, 302] on div "Select an option" at bounding box center [560, 303] width 104 height 19
click at [523, 397] on span "Enroute" at bounding box center [563, 404] width 111 height 19
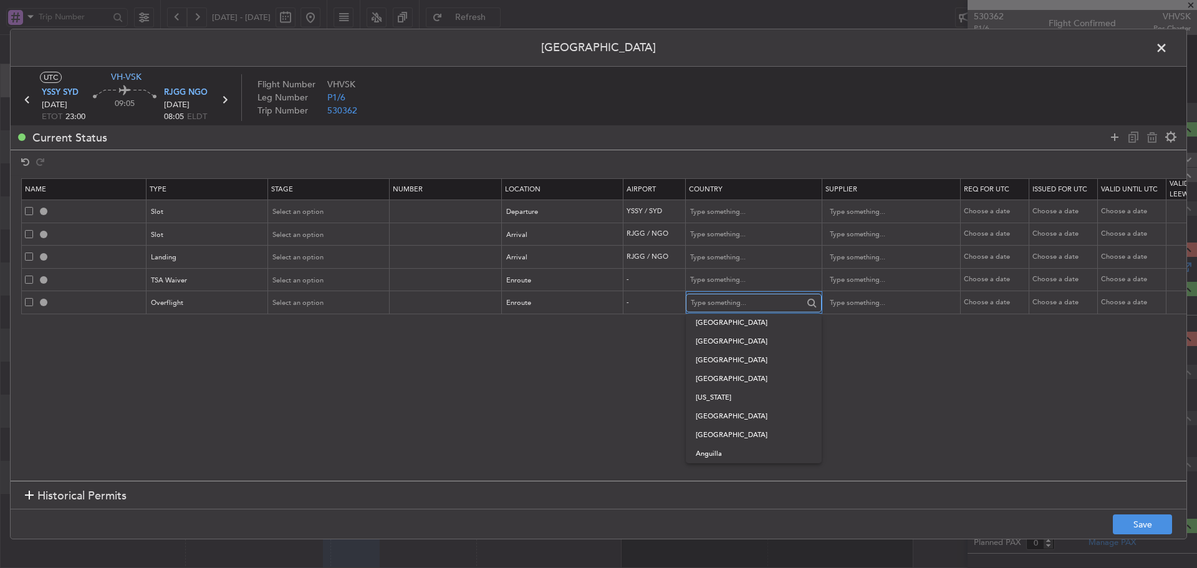
click at [781, 301] on input "text" at bounding box center [747, 303] width 112 height 19
click at [760, 439] on span "[GEOGRAPHIC_DATA]" at bounding box center [754, 435] width 116 height 19
type input "[GEOGRAPHIC_DATA]"
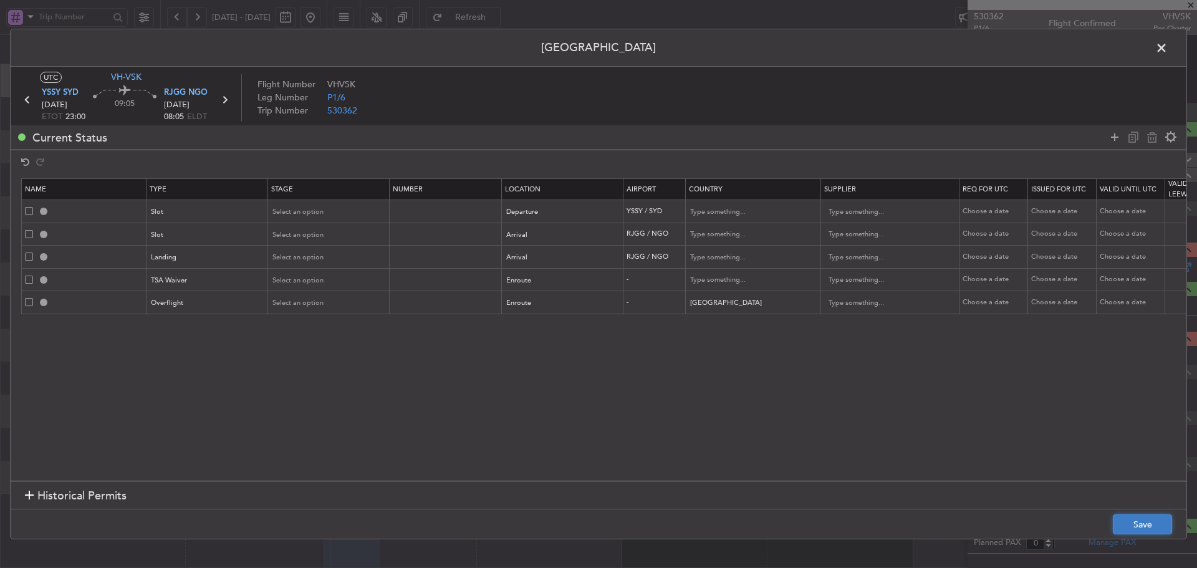
click at [1146, 523] on button "Save" at bounding box center [1142, 524] width 59 height 20
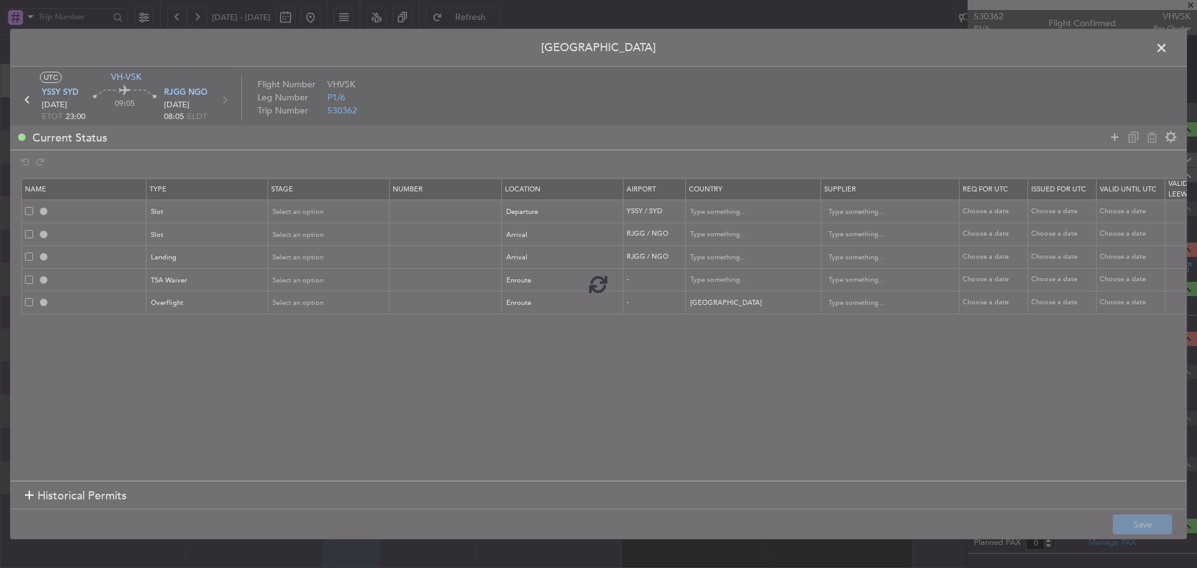
type input "YSSY DEP SLOT"
type input "[GEOGRAPHIC_DATA]"
type input "NNN"
type input "RJGG ARR SLOT"
type input "[GEOGRAPHIC_DATA]"
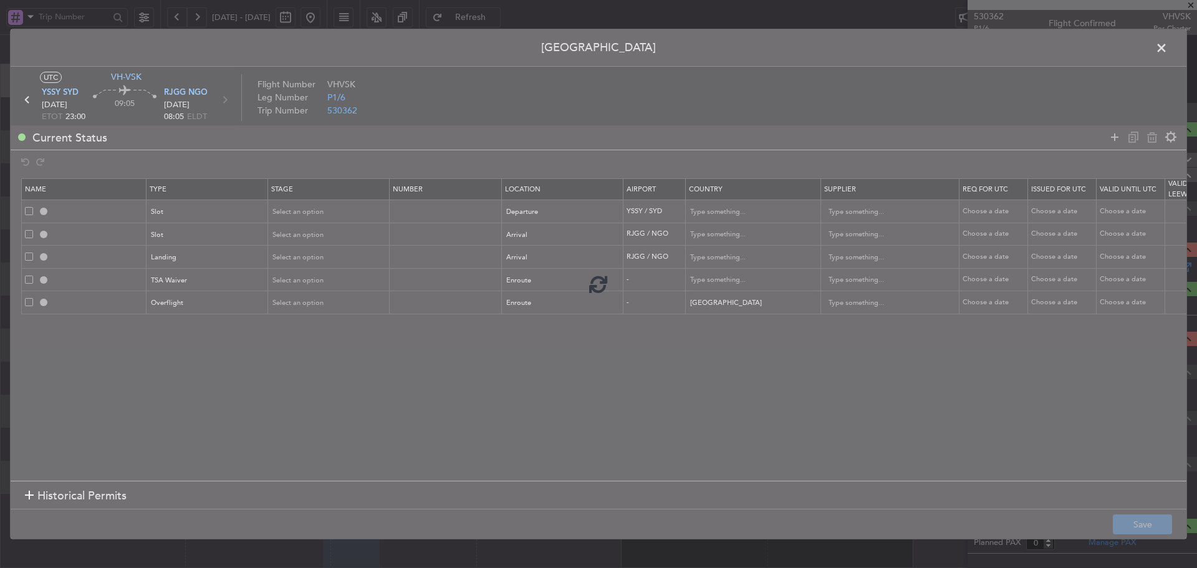
type input "NNN"
type input "RJGG LDG"
type input "[GEOGRAPHIC_DATA]"
type input "NNN"
type input "[PERSON_NAME]"
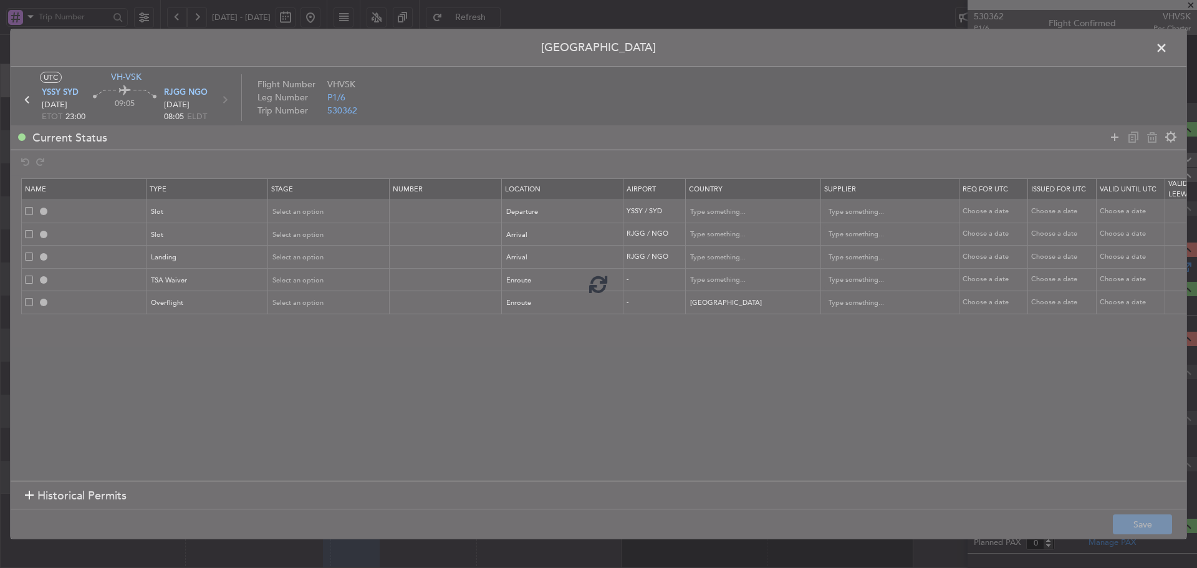
type input "NNN"
type input "[GEOGRAPHIC_DATA] OVF"
type input "NNN"
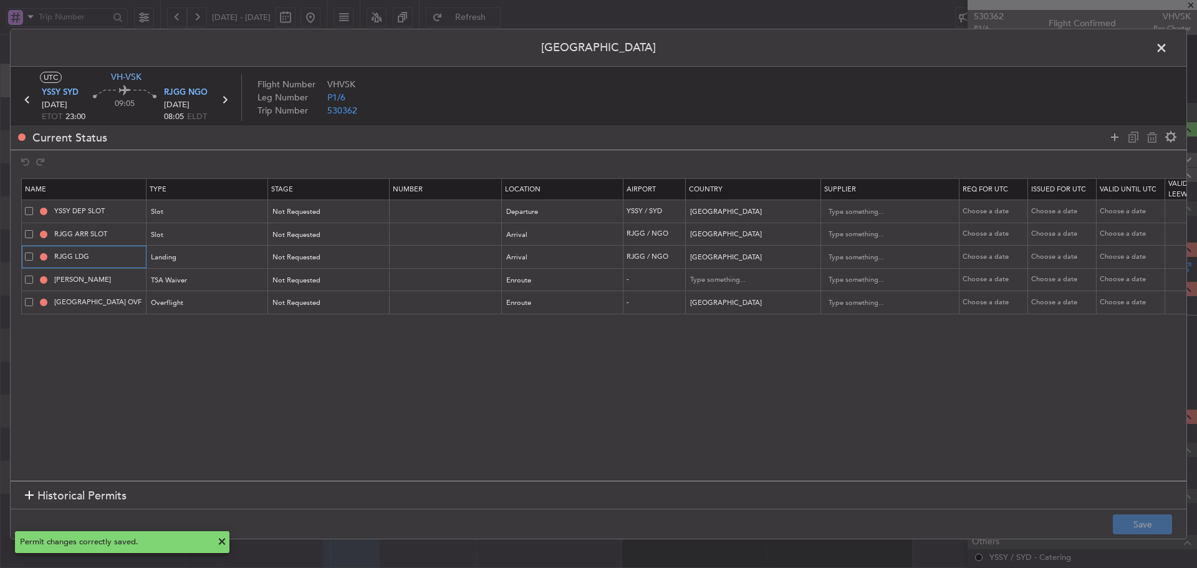
drag, startPoint x: 102, startPoint y: 258, endPoint x: 5, endPoint y: 257, distance: 96.7
click at [5, 257] on div "Permit Center UTC VH-VSK YSSY SYD [DATE] ETOT 23:00 09:05 RJGG NGO [DATE] 08:05…" at bounding box center [598, 284] width 1197 height 568
type input "j"
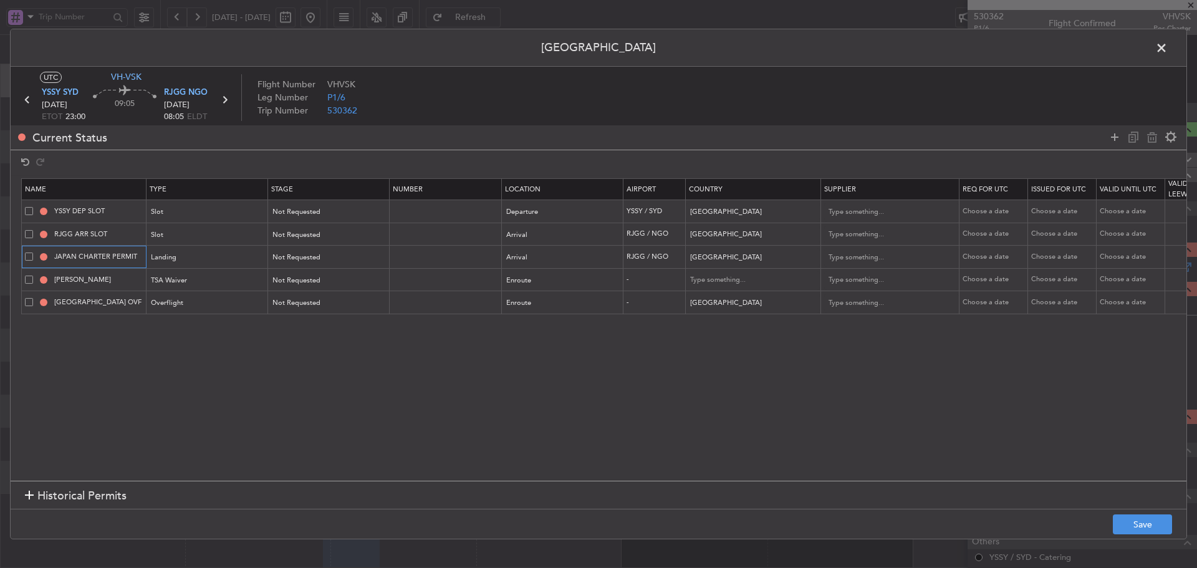
type input "JAPAN CHARTER PERMIT"
click at [379, 383] on section "Name Type Stage Number Location Airport Country Supplier Req For Utc Issued For…" at bounding box center [599, 328] width 1176 height 306
click at [1141, 519] on button "Save" at bounding box center [1142, 524] width 59 height 20
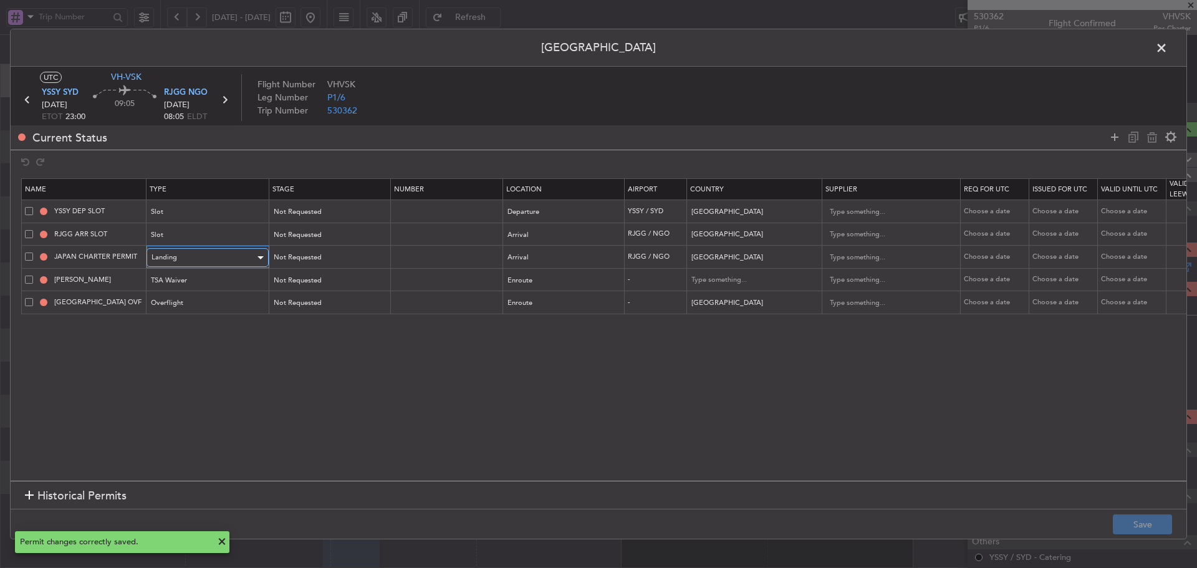
click at [229, 260] on div "Landing" at bounding box center [204, 257] width 104 height 19
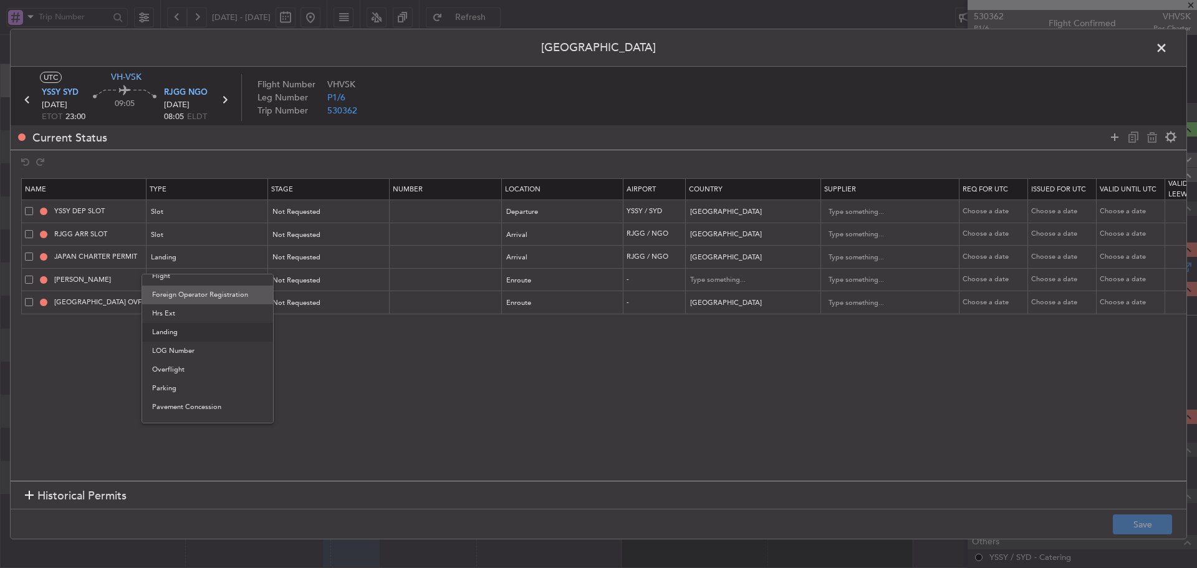
click at [228, 291] on span "Foreign Operator Registration" at bounding box center [207, 295] width 111 height 19
click at [349, 386] on section "Name Type Stage Number Location Airport Country Supplier Req For Utc Issued For…" at bounding box center [599, 328] width 1176 height 306
click at [1143, 533] on button "Save" at bounding box center [1142, 524] width 59 height 20
click at [1168, 49] on span at bounding box center [1168, 51] width 0 height 25
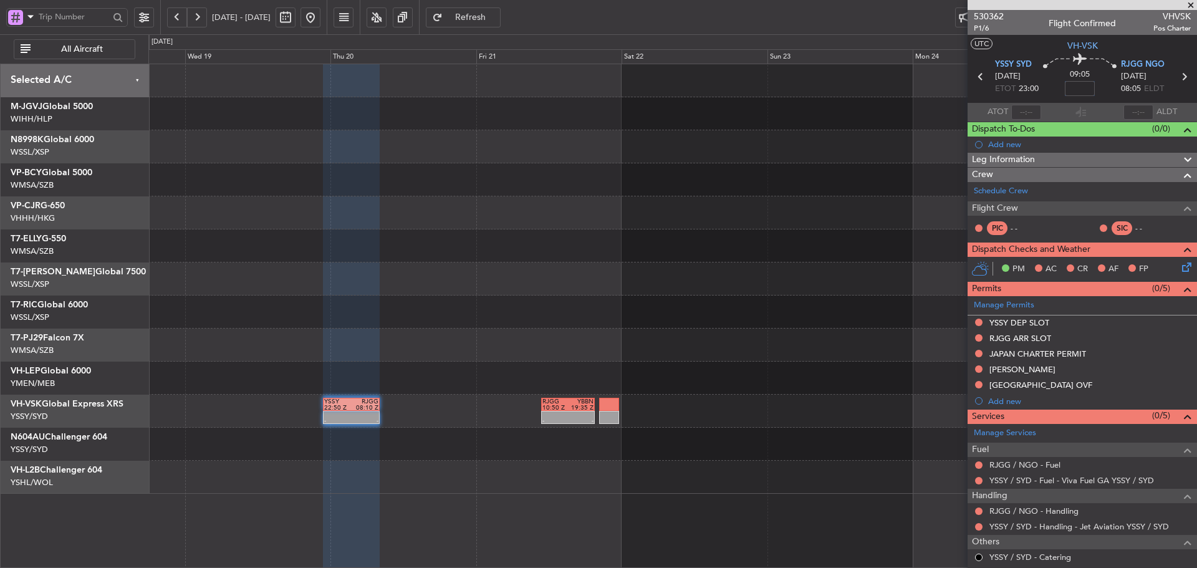
click at [1071, 90] on input at bounding box center [1080, 88] width 30 height 15
click at [1058, 90] on div "09:05 -5" at bounding box center [1080, 77] width 82 height 46
click at [1058, 90] on div "09:05 -00:05" at bounding box center [1080, 77] width 82 height 46
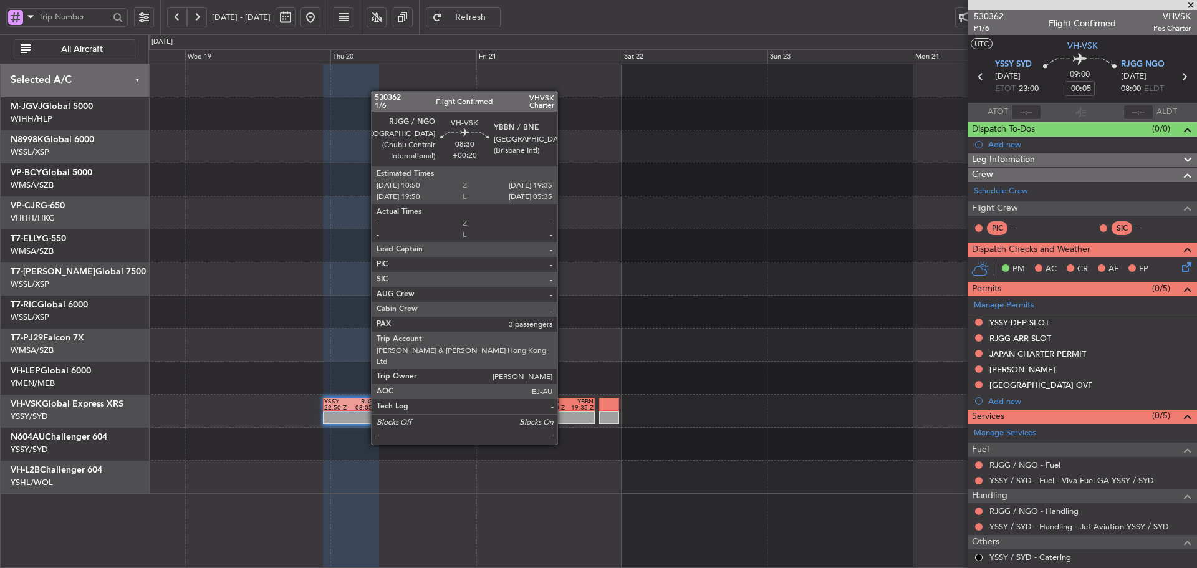
click at [563, 421] on div "-" at bounding box center [556, 421] width 26 height 6
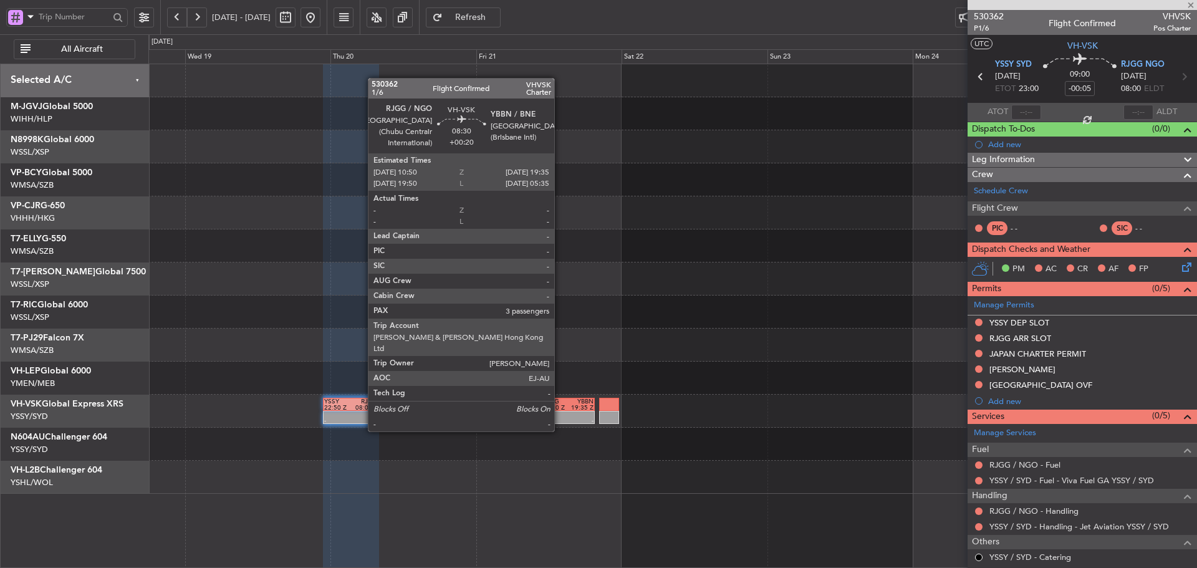
type input "+00:20"
type input "3"
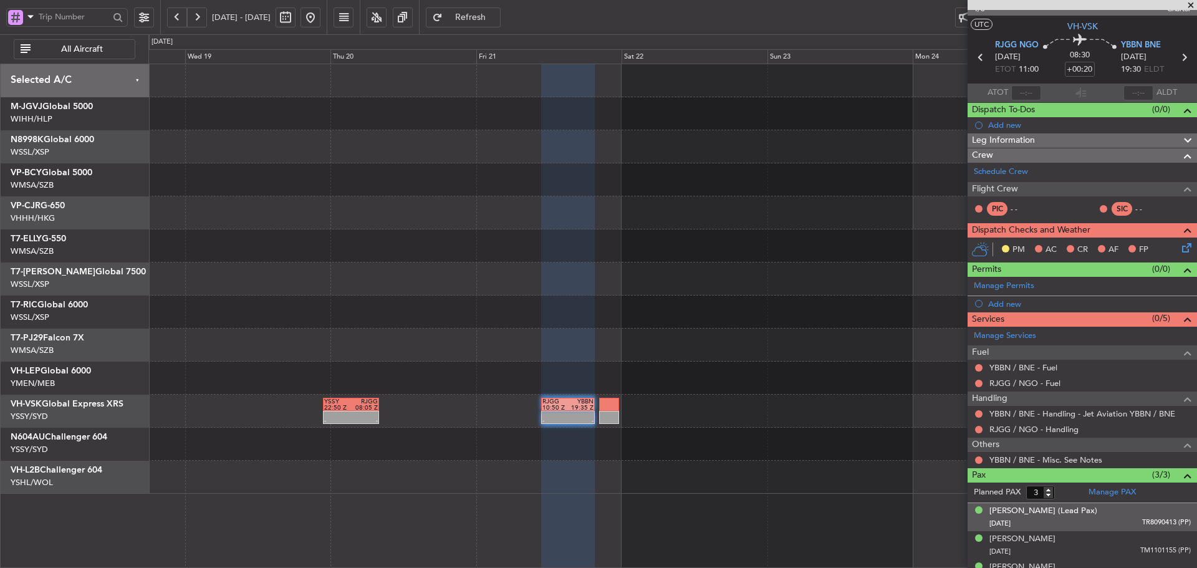
scroll to position [38, 0]
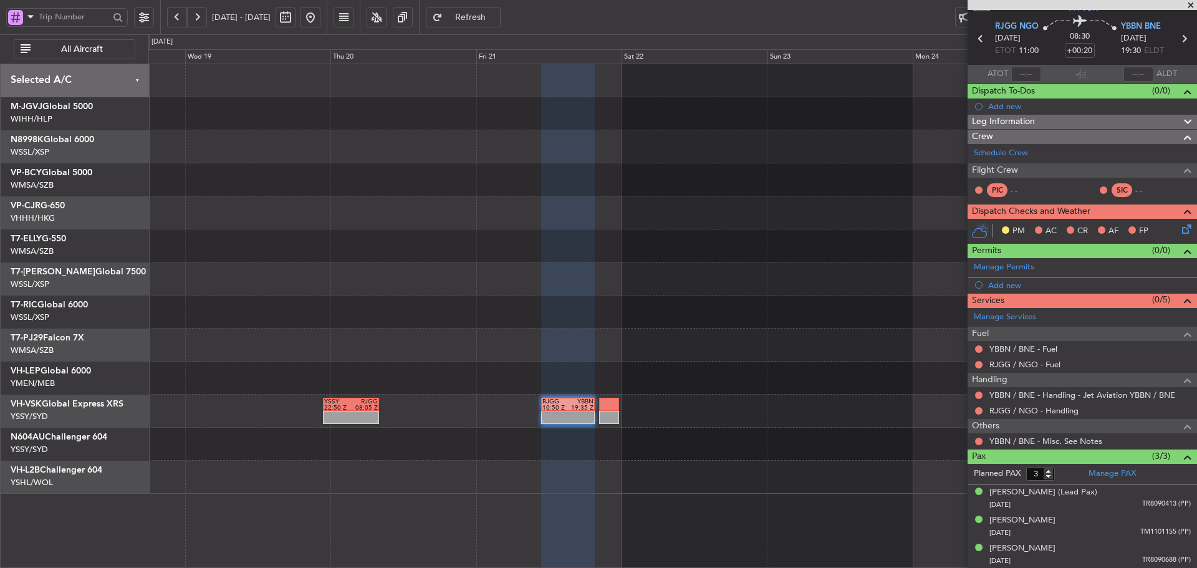
click at [1086, 70] on section "ATOT ALDT" at bounding box center [1082, 74] width 229 height 19
click at [1084, 52] on input "+00:20" at bounding box center [1080, 50] width 30 height 15
click at [1051, 42] on div "08:30 0" at bounding box center [1080, 39] width 82 height 46
type input "+00:00"
click at [1010, 266] on link "Manage Permits" at bounding box center [1004, 267] width 60 height 12
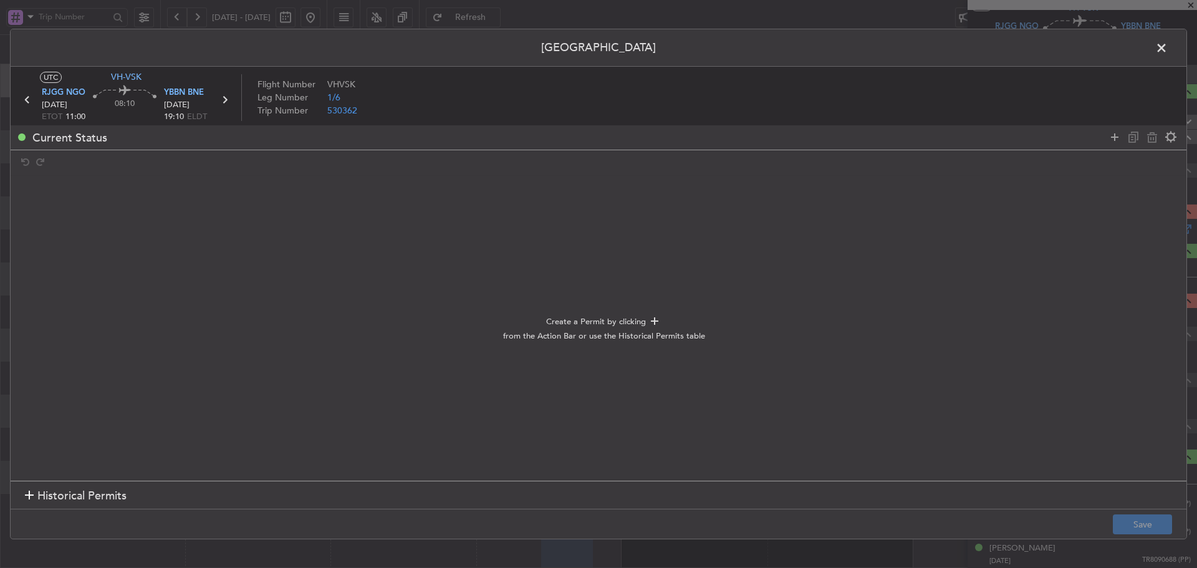
click at [1168, 48] on span at bounding box center [1168, 51] width 0 height 25
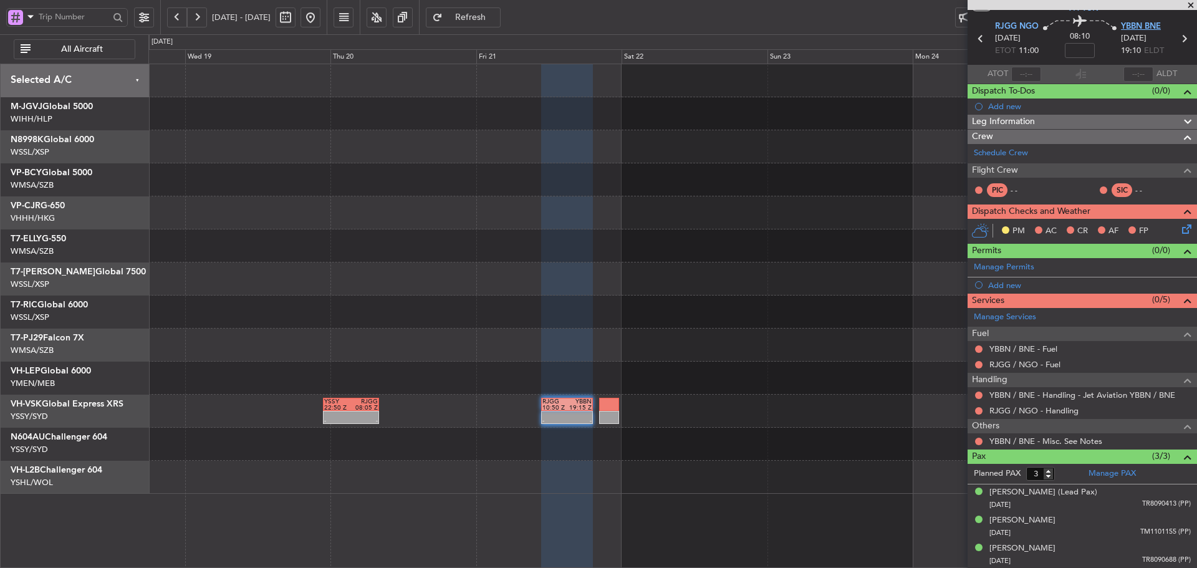
click at [1140, 27] on span "YBBN BNE" at bounding box center [1141, 27] width 40 height 12
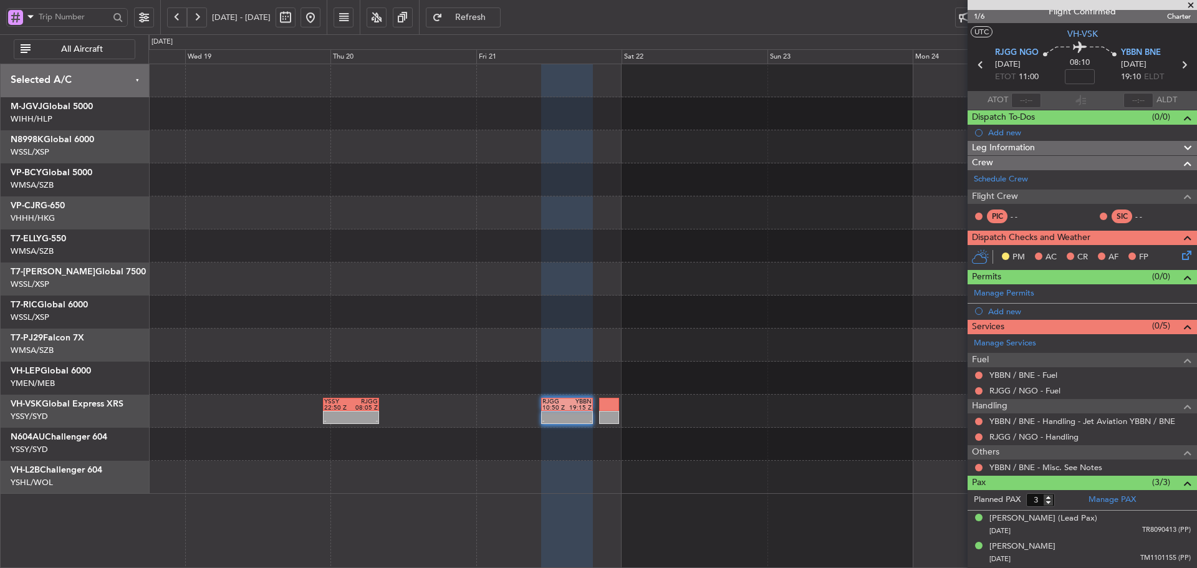
scroll to position [0, 0]
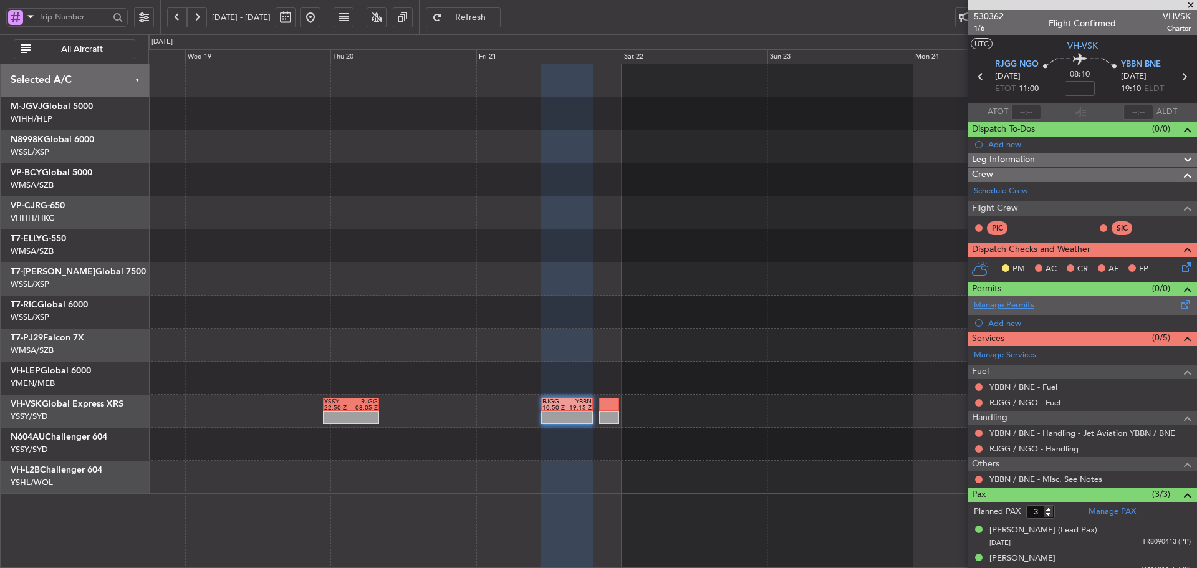
click at [1010, 307] on link "Manage Permits" at bounding box center [1004, 305] width 60 height 12
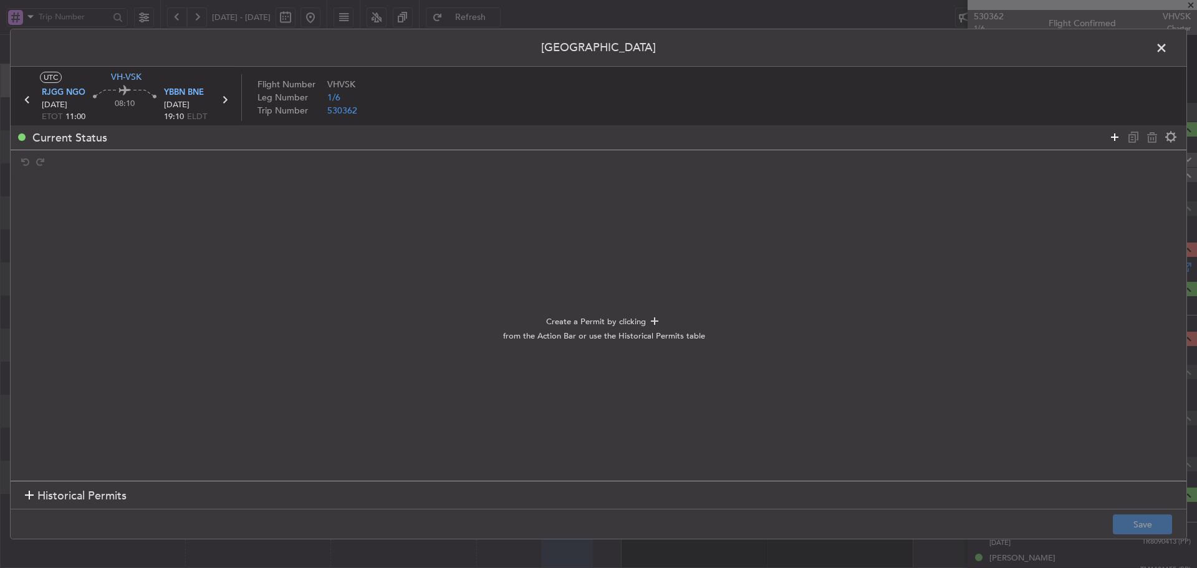
click at [1113, 137] on icon at bounding box center [1115, 137] width 15 height 15
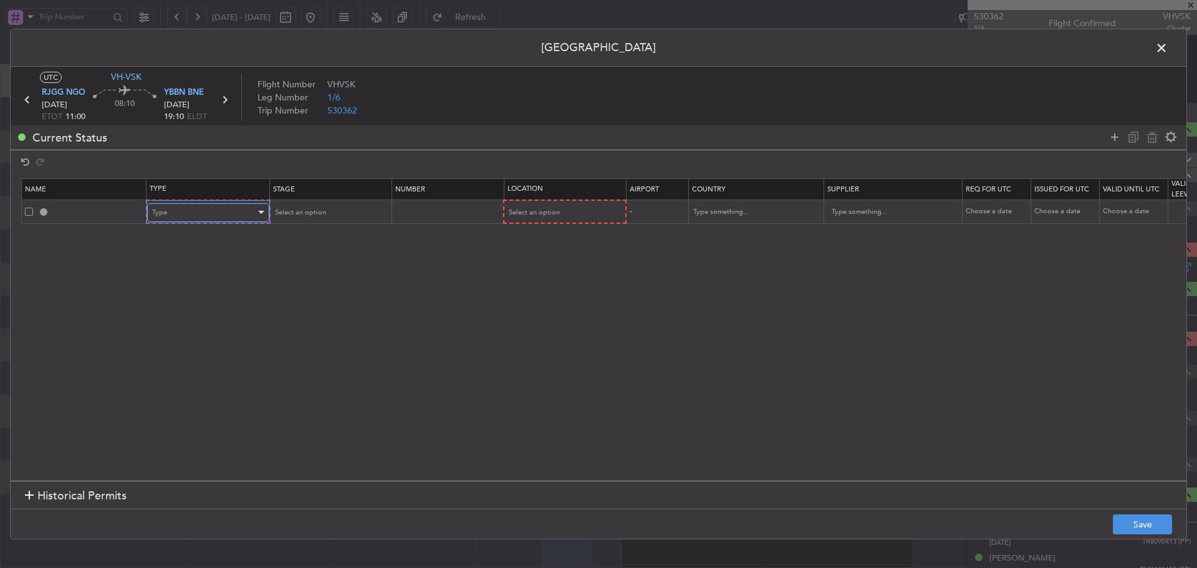
click at [238, 206] on div "Type" at bounding box center [204, 212] width 104 height 19
click at [213, 315] on span "Foreign Operator Registration" at bounding box center [208, 312] width 111 height 19
click at [617, 215] on div at bounding box center [615, 213] width 9 height 10
click at [599, 243] on span "Departure" at bounding box center [563, 238] width 111 height 19
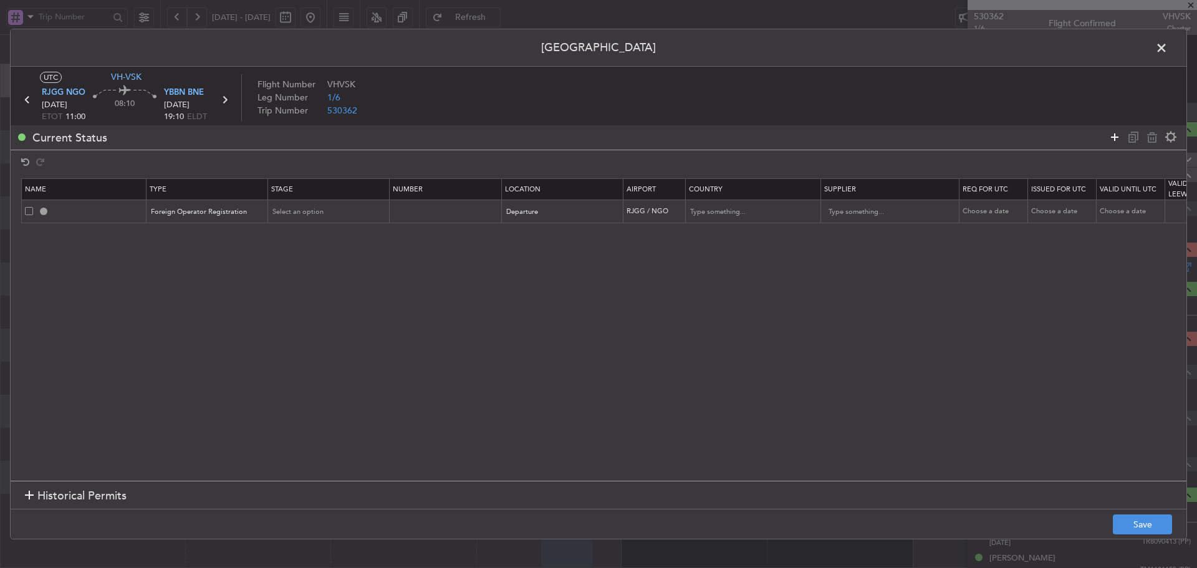
click at [1119, 139] on icon at bounding box center [1115, 137] width 15 height 15
click at [207, 232] on div "Type" at bounding box center [204, 235] width 104 height 19
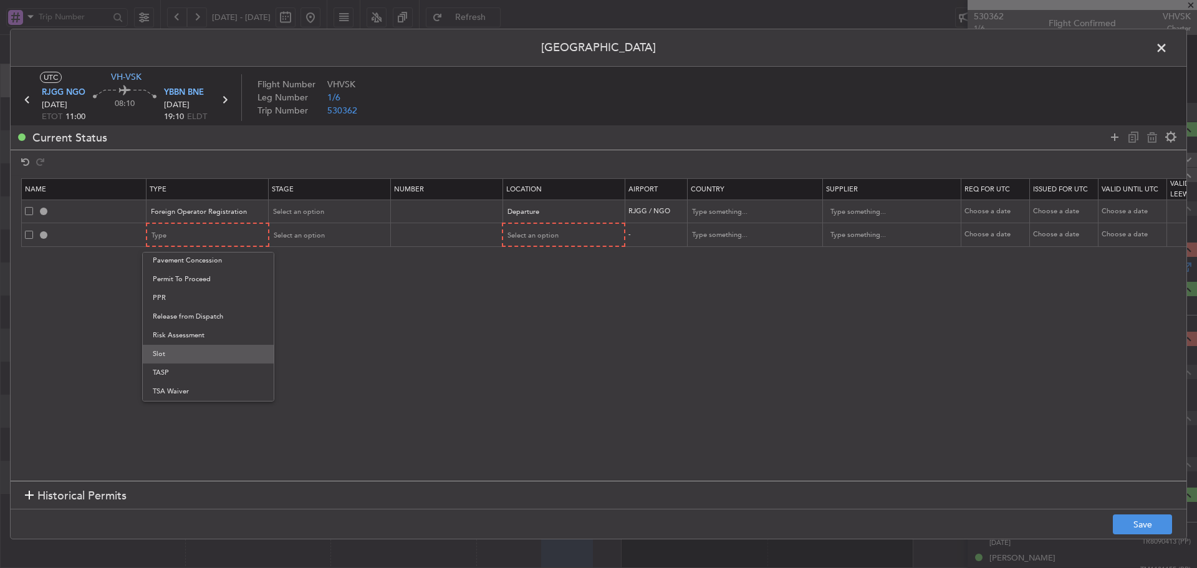
click at [172, 356] on span "Slot" at bounding box center [208, 354] width 111 height 19
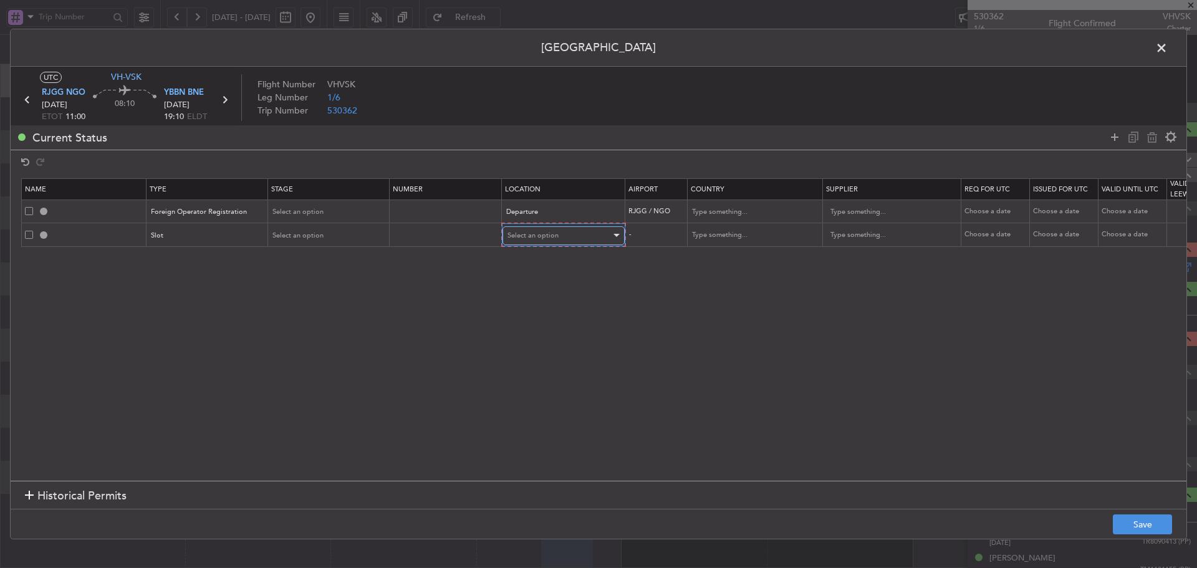
click at [532, 236] on span "Select an option" at bounding box center [533, 235] width 51 height 9
click at [531, 263] on span "Departure" at bounding box center [563, 262] width 111 height 19
click at [541, 226] on div "Departure" at bounding box center [559, 235] width 104 height 19
click at [1114, 142] on div at bounding box center [598, 284] width 1197 height 568
click at [1114, 141] on icon at bounding box center [1115, 137] width 15 height 15
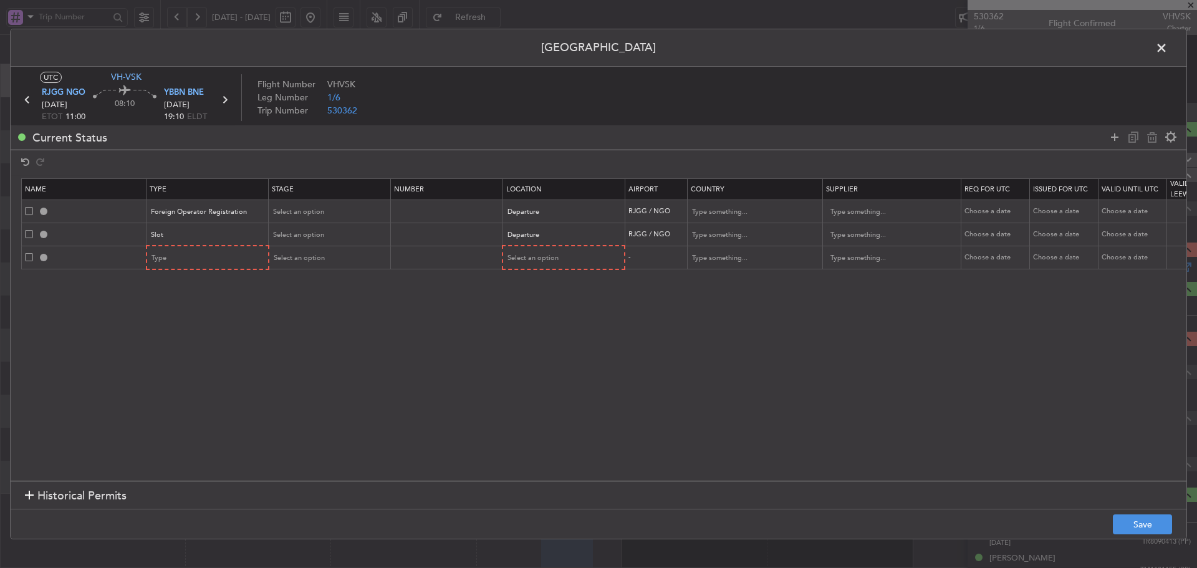
click at [243, 246] on td "Type" at bounding box center [208, 258] width 122 height 24
click at [226, 264] on div "Type" at bounding box center [204, 258] width 104 height 19
drag, startPoint x: 179, startPoint y: 379, endPoint x: 186, endPoint y: 377, distance: 7.9
click at [180, 378] on span "Slot" at bounding box center [208, 376] width 111 height 19
click at [584, 259] on div "Select an option" at bounding box center [560, 258] width 104 height 19
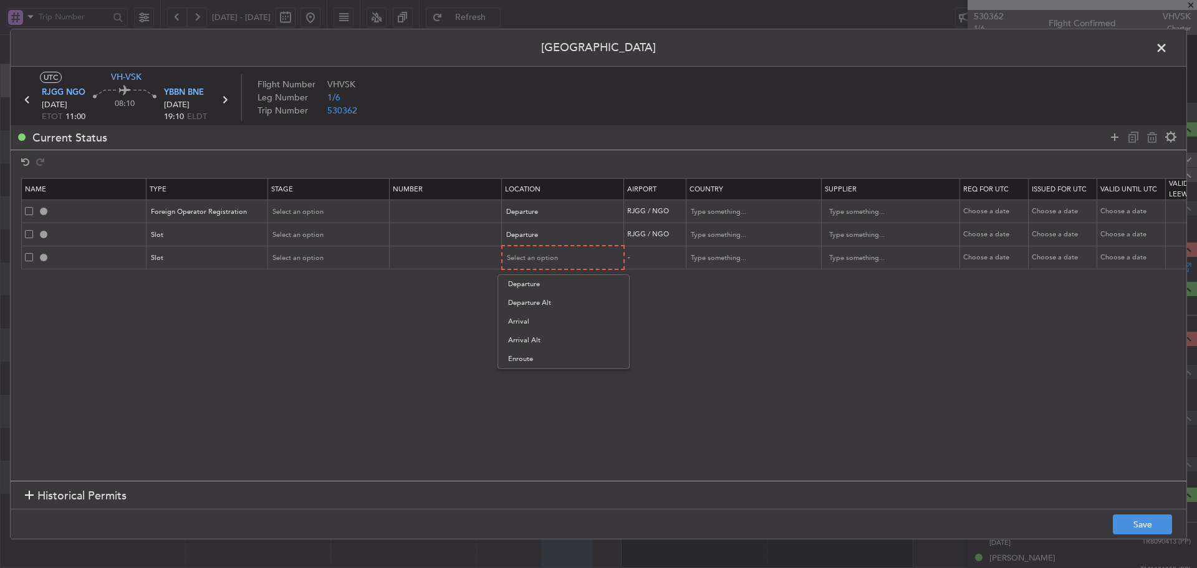
drag, startPoint x: 549, startPoint y: 322, endPoint x: 589, endPoint y: 304, distance: 43.6
click at [549, 322] on span "Arrival" at bounding box center [563, 321] width 111 height 19
click at [1115, 141] on icon at bounding box center [1115, 137] width 15 height 15
click at [222, 273] on div "Type" at bounding box center [204, 281] width 104 height 19
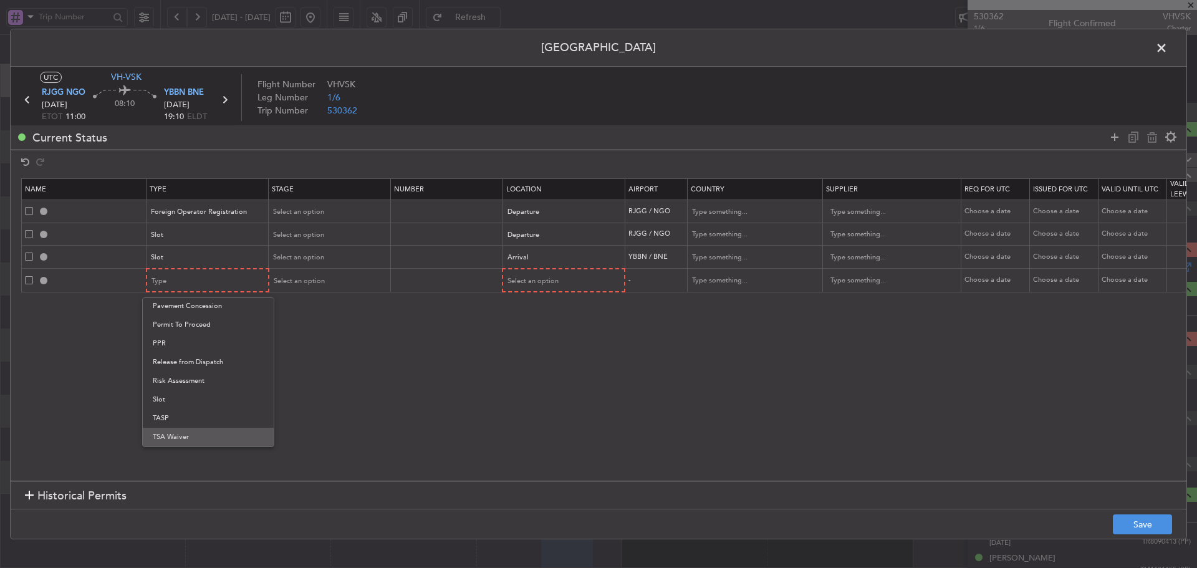
click at [180, 437] on span "TSA Waiver" at bounding box center [208, 437] width 111 height 19
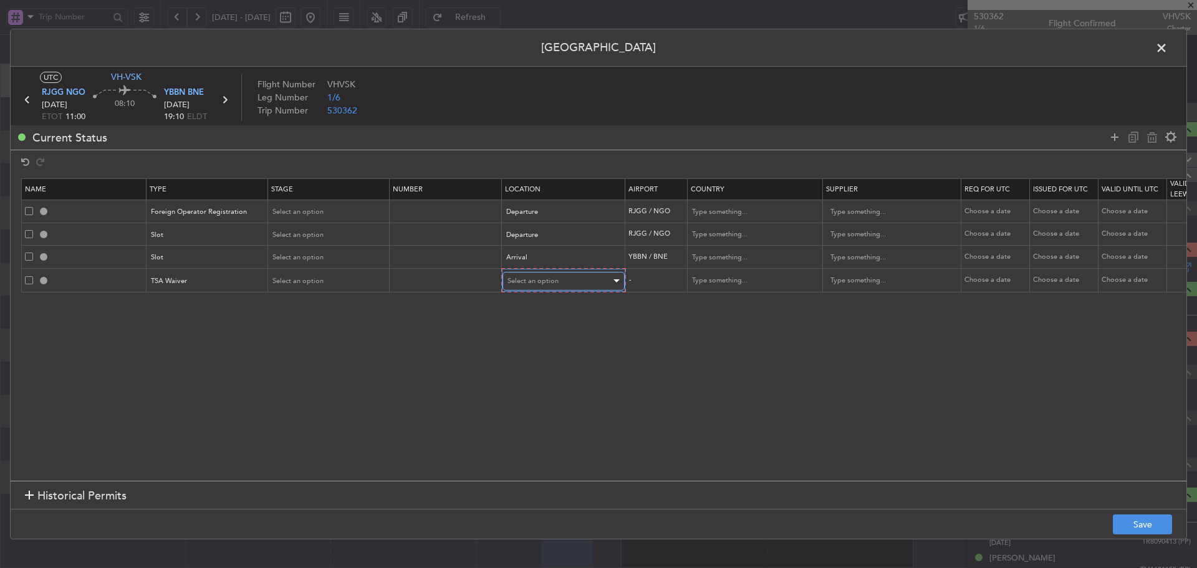
click at [569, 281] on div "Select an option" at bounding box center [560, 281] width 104 height 19
drag, startPoint x: 712, startPoint y: 347, endPoint x: 722, endPoint y: 347, distance: 9.4
click at [713, 347] on div at bounding box center [598, 284] width 1197 height 568
click at [1112, 137] on icon at bounding box center [1115, 137] width 15 height 15
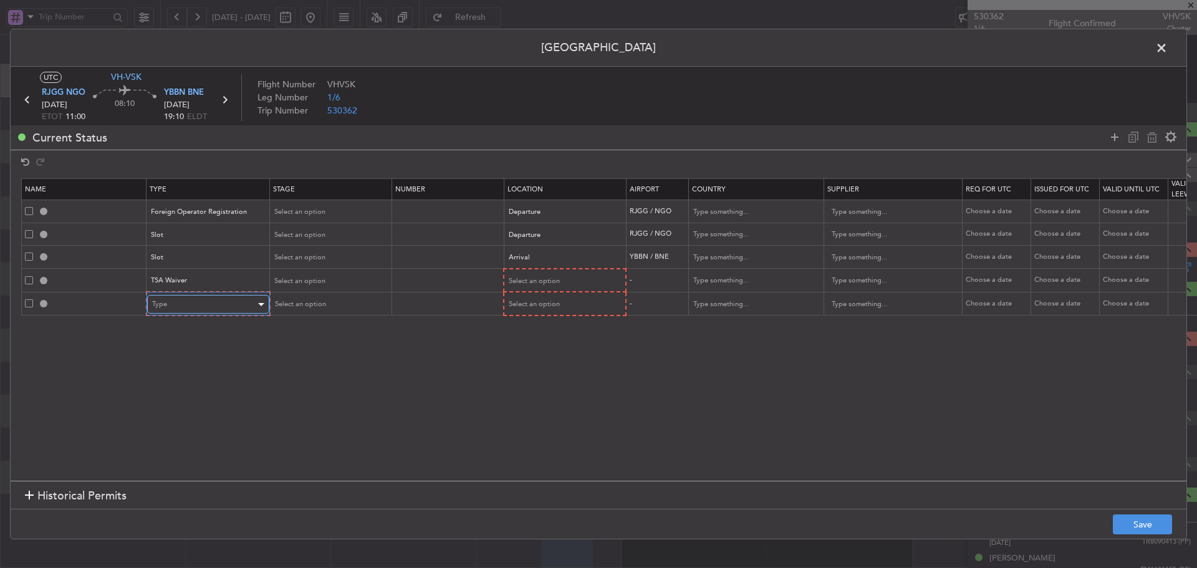
click at [236, 308] on div "Type" at bounding box center [204, 304] width 104 height 19
click at [176, 416] on span "Overflight" at bounding box center [208, 416] width 111 height 19
click at [562, 310] on div "Select an option" at bounding box center [560, 304] width 104 height 19
click at [537, 405] on span "Enroute" at bounding box center [563, 405] width 111 height 19
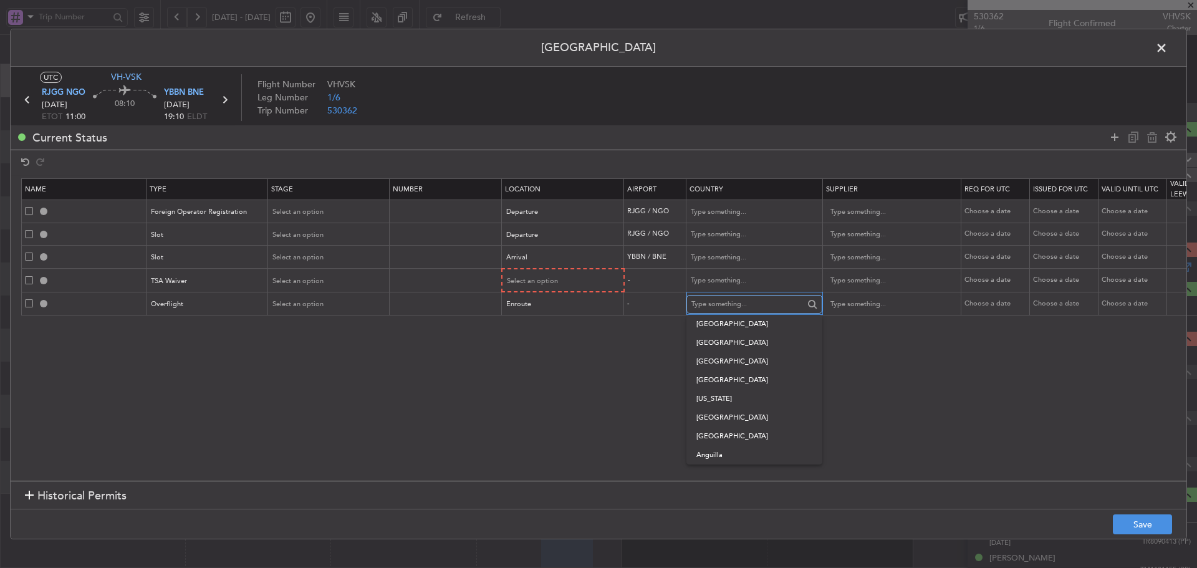
click at [715, 304] on input "text" at bounding box center [748, 304] width 112 height 19
click at [731, 432] on span "[GEOGRAPHIC_DATA]" at bounding box center [755, 436] width 116 height 19
type input "[GEOGRAPHIC_DATA]"
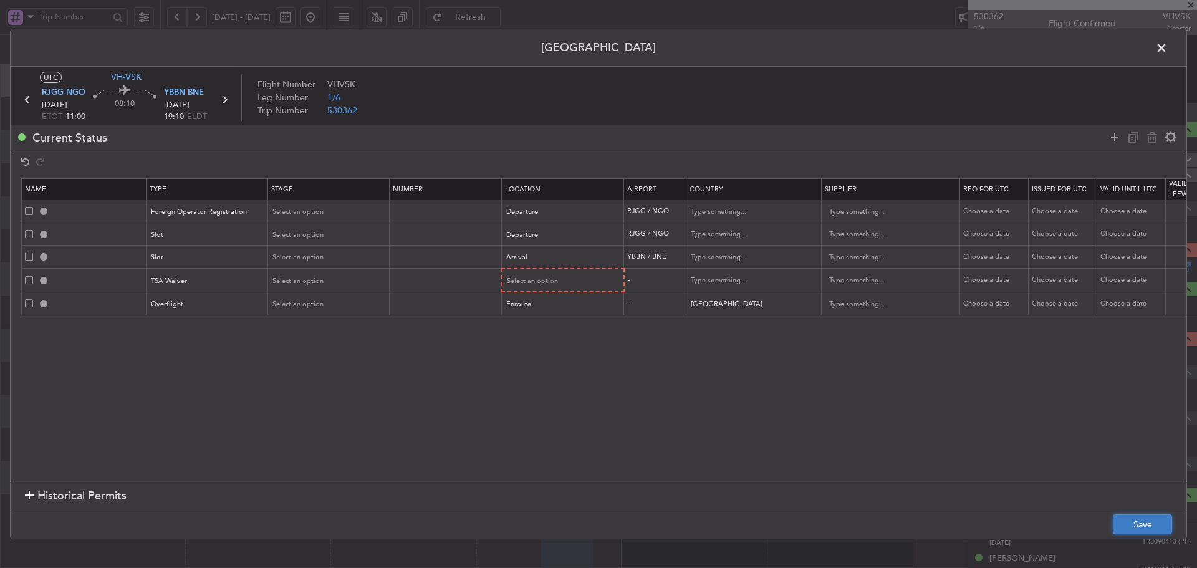
click at [1118, 530] on button "Save" at bounding box center [1142, 524] width 59 height 20
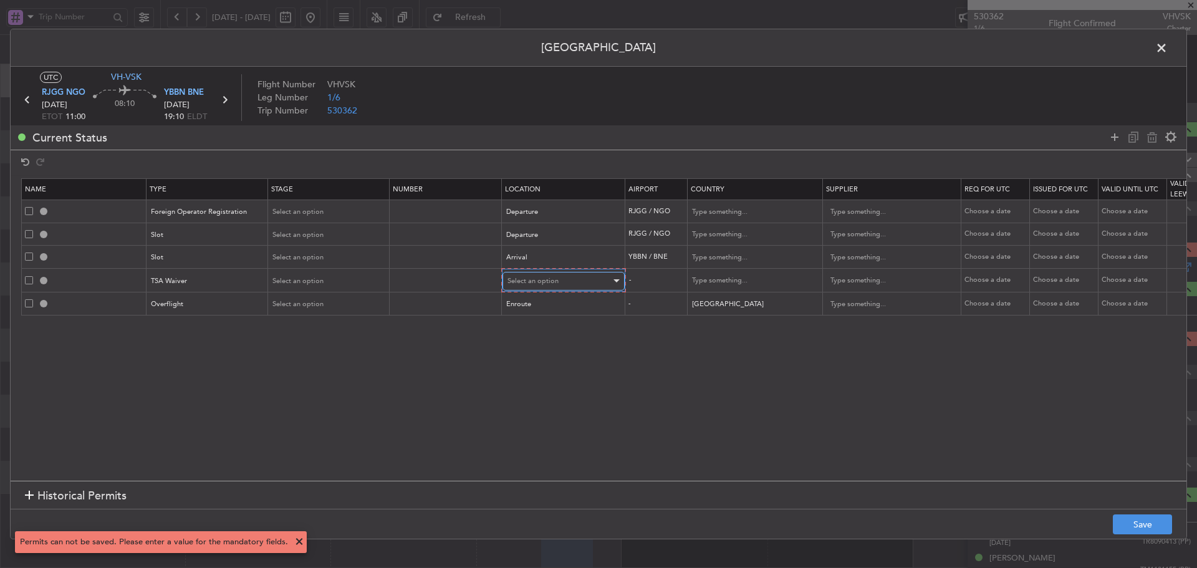
click at [577, 283] on div "Select an option" at bounding box center [560, 281] width 104 height 19
click at [538, 306] on span "Departure" at bounding box center [563, 307] width 111 height 19
click at [588, 286] on div "Departure" at bounding box center [559, 280] width 104 height 19
click at [561, 374] on span "Enroute" at bounding box center [563, 381] width 111 height 19
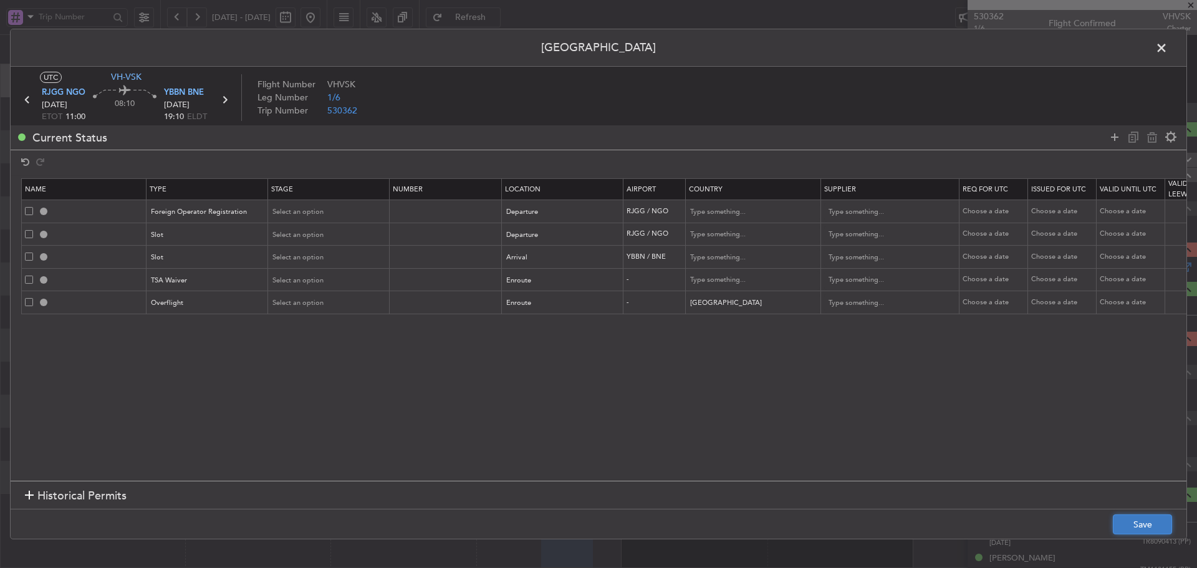
click at [1142, 526] on button "Save" at bounding box center [1142, 524] width 59 height 20
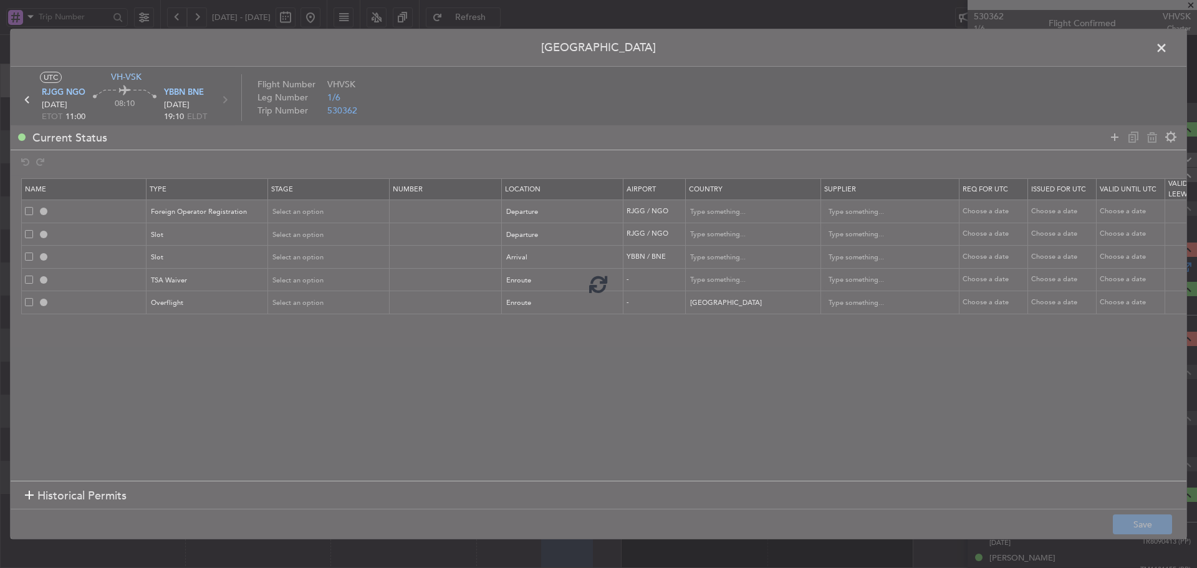
type input "RJGG DEP Foreign Operator Registration"
type input "[GEOGRAPHIC_DATA]"
type input "NNN"
type input "RJGG DEP SLOT"
type input "[GEOGRAPHIC_DATA]"
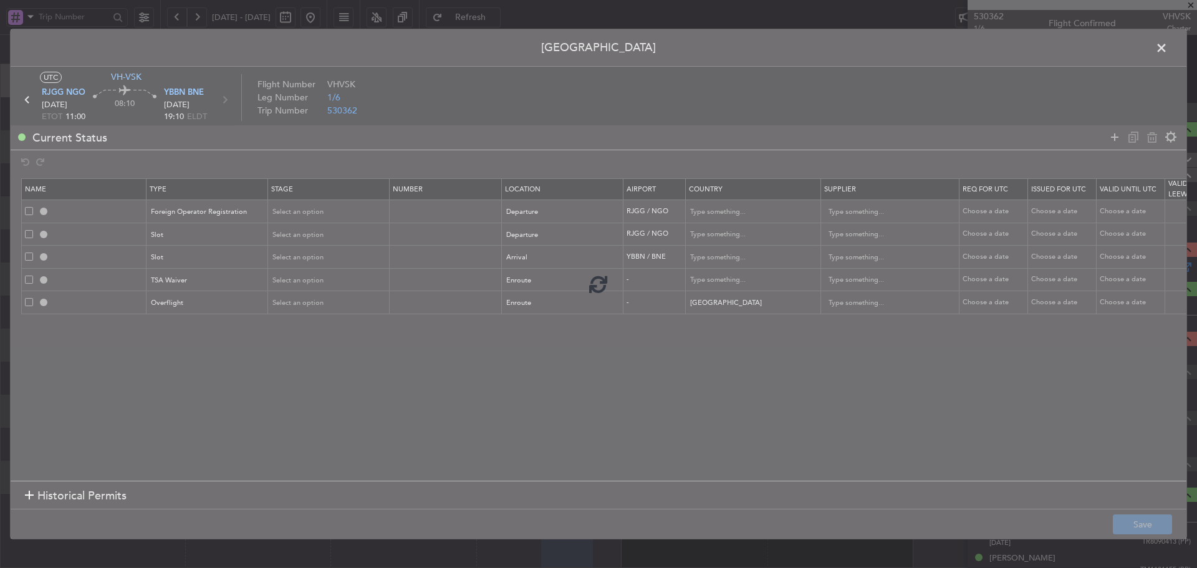
type input "NNN"
type input "YBBN ARR SLOT"
type input "[GEOGRAPHIC_DATA]"
type input "NNN"
type input "[PERSON_NAME]"
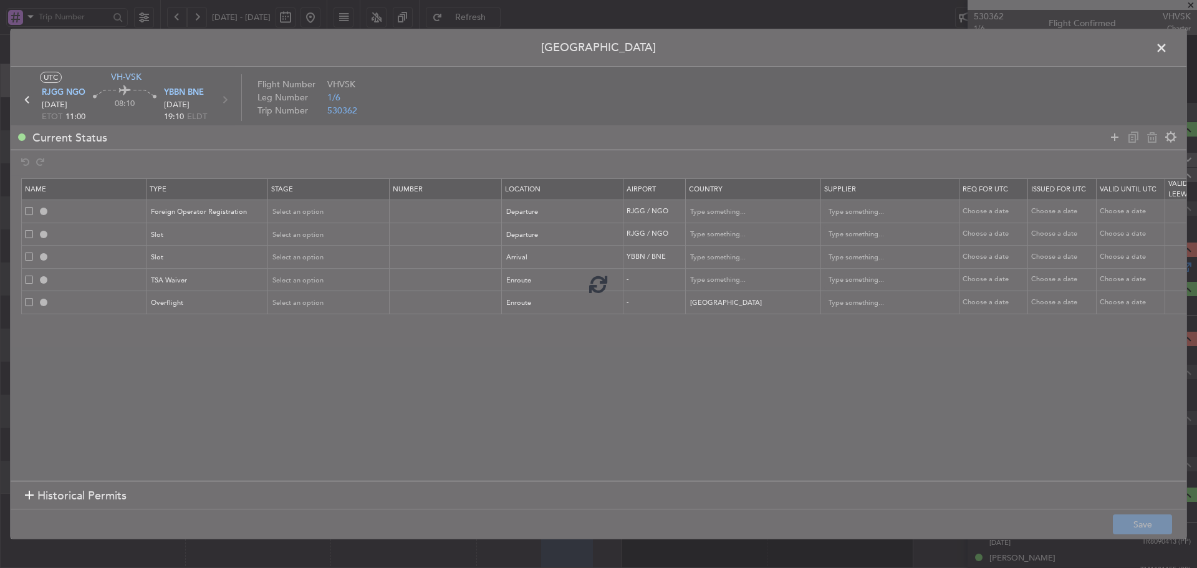
type input "NNN"
type input "[GEOGRAPHIC_DATA] OVF"
type input "NNN"
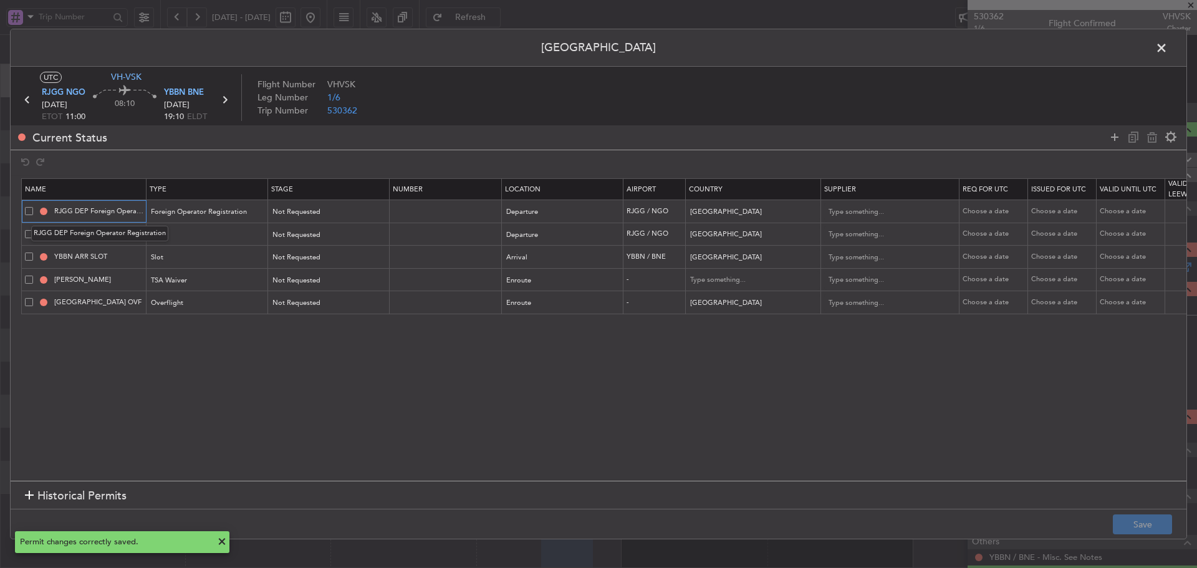
scroll to position [0, 40]
drag, startPoint x: 55, startPoint y: 210, endPoint x: 183, endPoint y: 220, distance: 128.2
click at [183, 220] on tr "RJGG DEP Foreign Operator Registration Foreign Operator Registration Not Reques…" at bounding box center [817, 211] width 1591 height 23
type input "j"
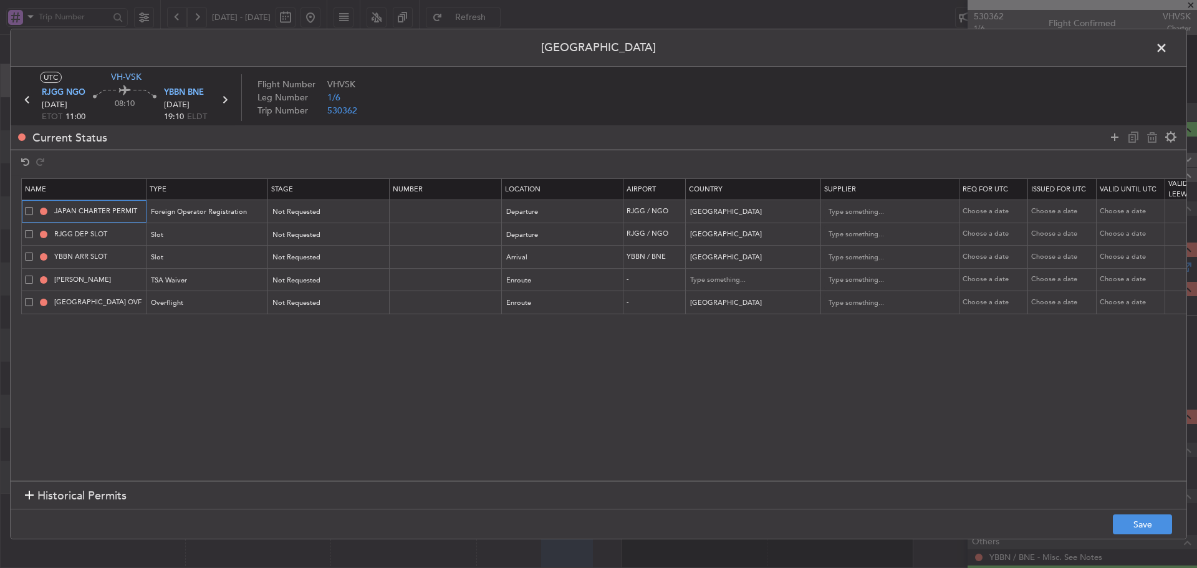
type input "JAPAN CHARTER PERMIT"
click at [179, 403] on section "Name Type Stage Number Location Airport Country Supplier Req For Utc Issued For…" at bounding box center [599, 328] width 1176 height 306
click at [1124, 524] on button "Save" at bounding box center [1142, 524] width 59 height 20
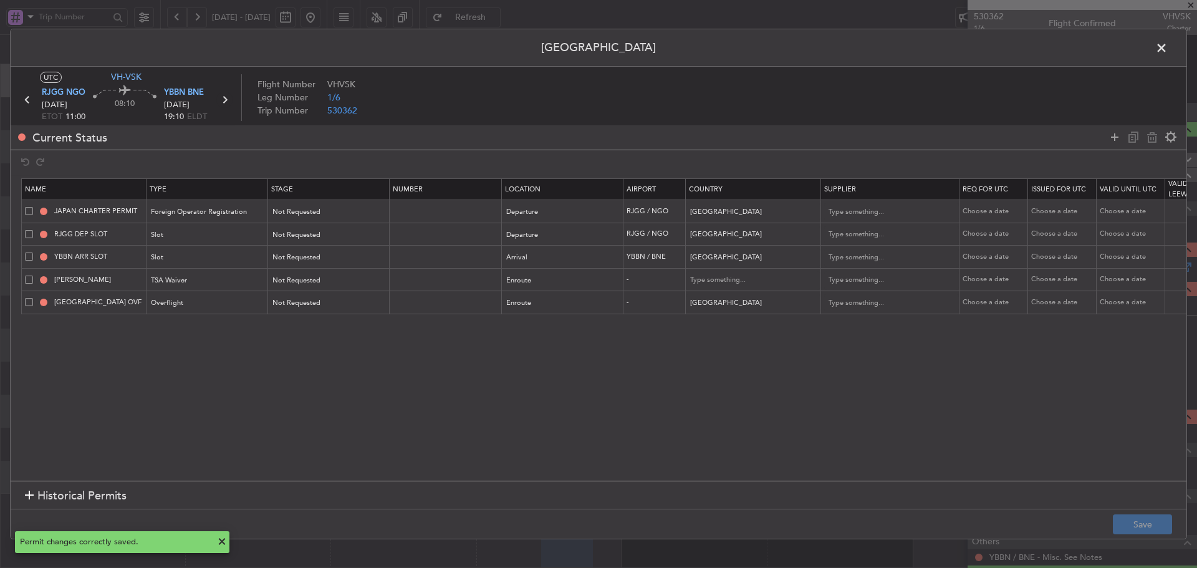
click at [226, 97] on icon at bounding box center [224, 100] width 16 height 16
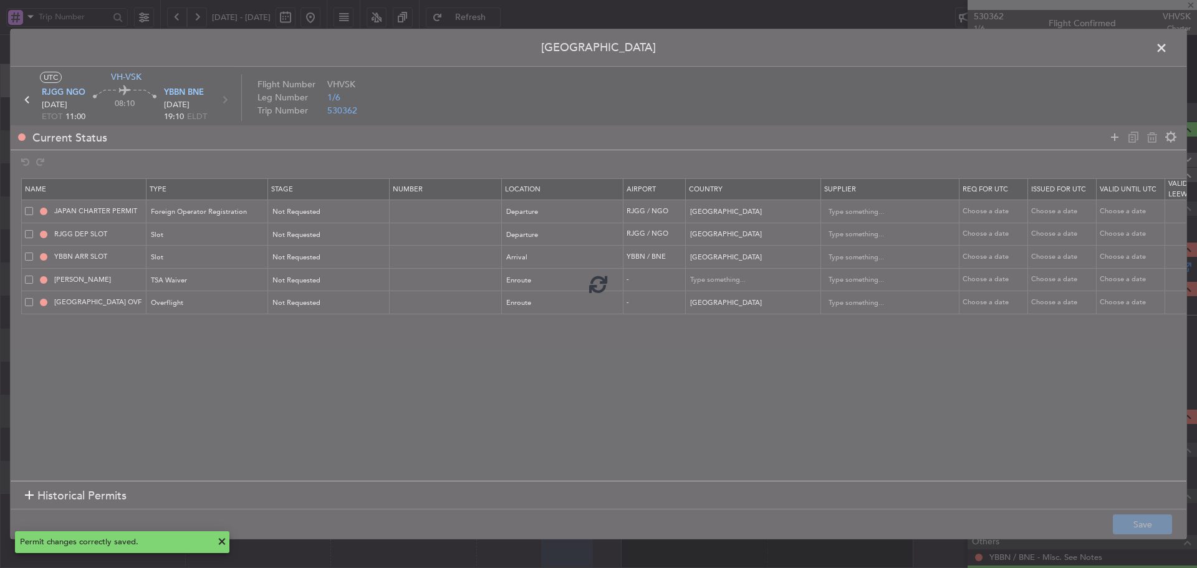
type input "+00:10"
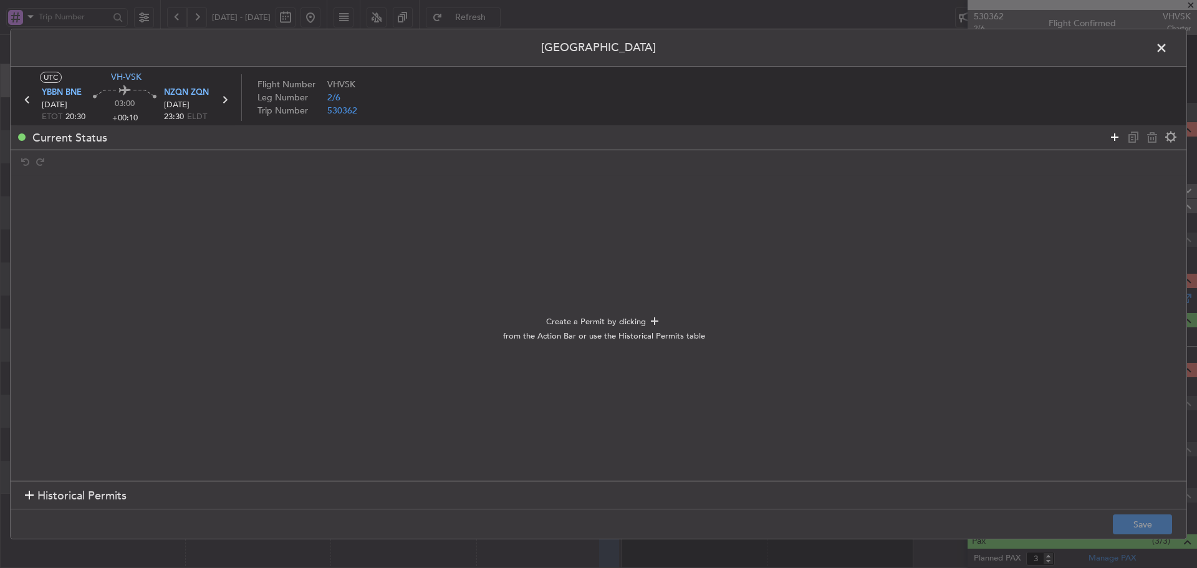
click at [1110, 138] on icon at bounding box center [1115, 137] width 15 height 15
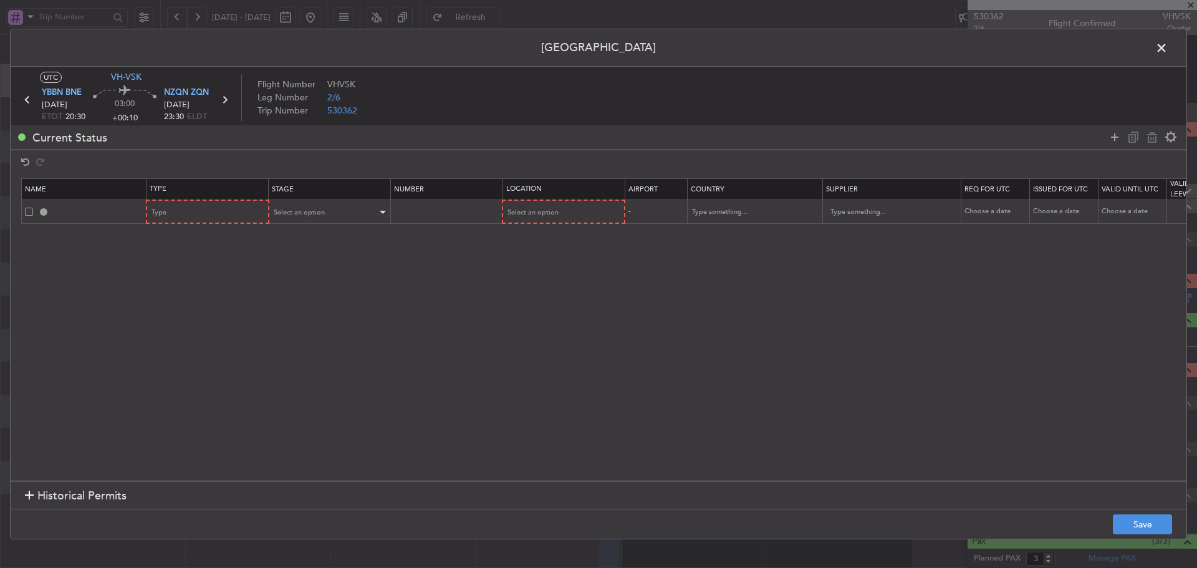
click at [271, 208] on div "Select an option" at bounding box center [329, 212] width 121 height 19
click at [258, 220] on div at bounding box center [598, 284] width 1197 height 568
click at [246, 214] on div "Type" at bounding box center [204, 212] width 104 height 19
click at [195, 328] on span "Slot" at bounding box center [208, 332] width 111 height 19
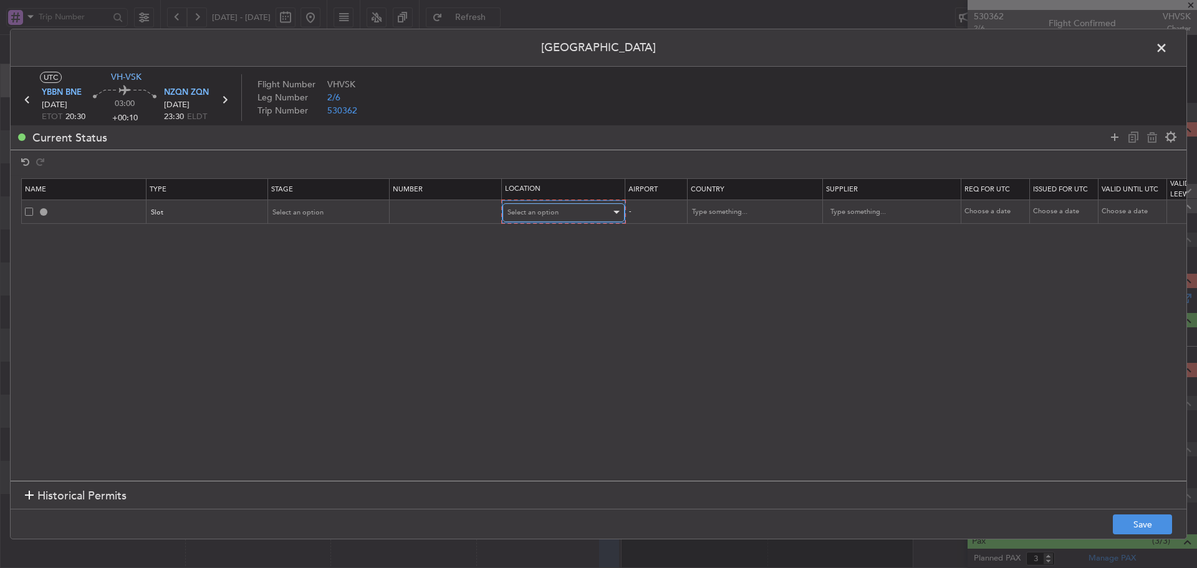
click at [566, 216] on div "Select an option" at bounding box center [560, 212] width 104 height 19
click at [558, 239] on span "Departure" at bounding box center [563, 238] width 111 height 19
click at [1156, 528] on button "Save" at bounding box center [1142, 524] width 59 height 20
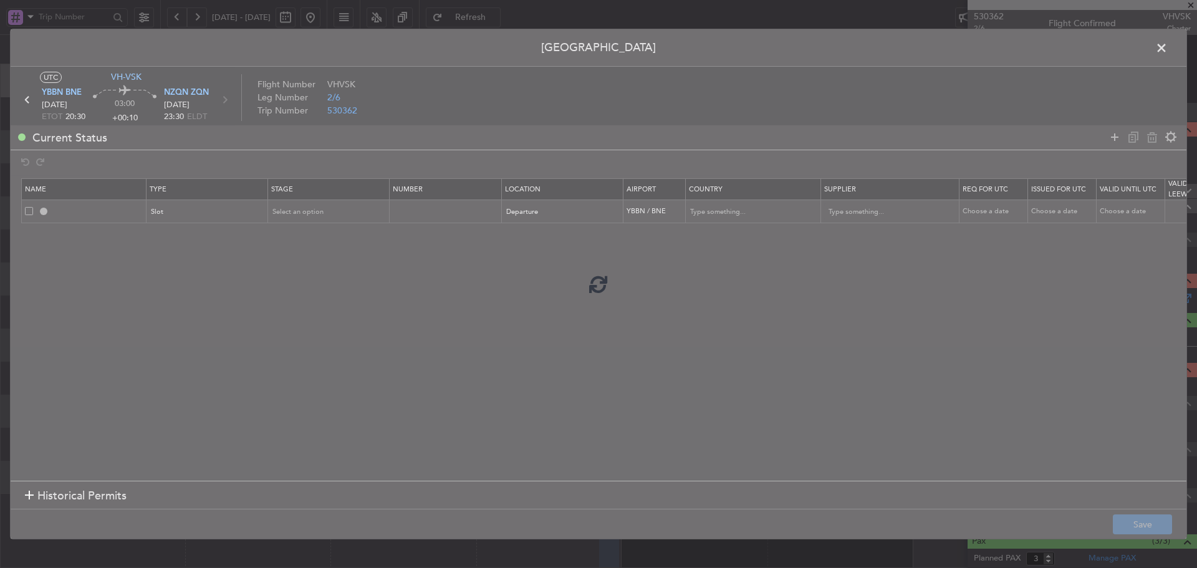
type input "YBBN DEP SLOT"
type input "[GEOGRAPHIC_DATA]"
type input "NNN"
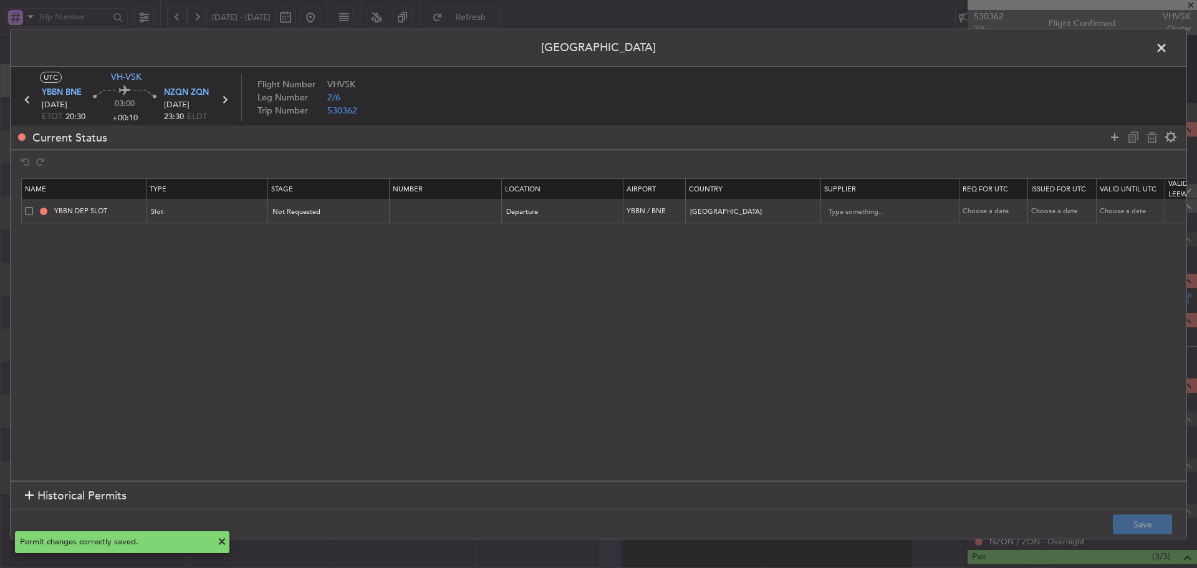
click at [27, 99] on icon at bounding box center [27, 100] width 16 height 16
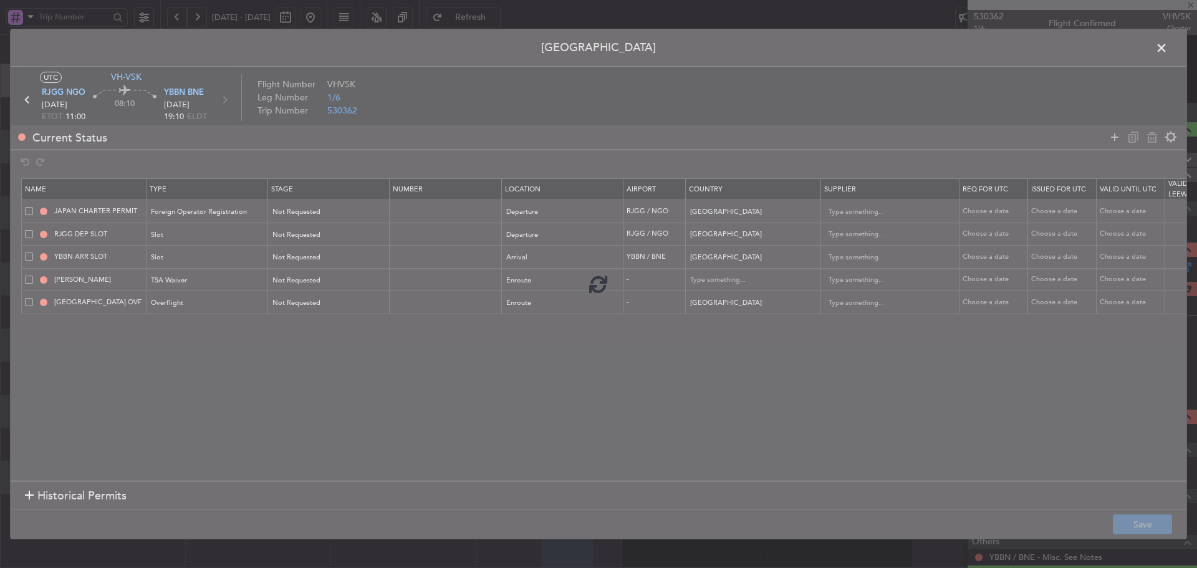
click at [25, 100] on div at bounding box center [599, 284] width 1176 height 510
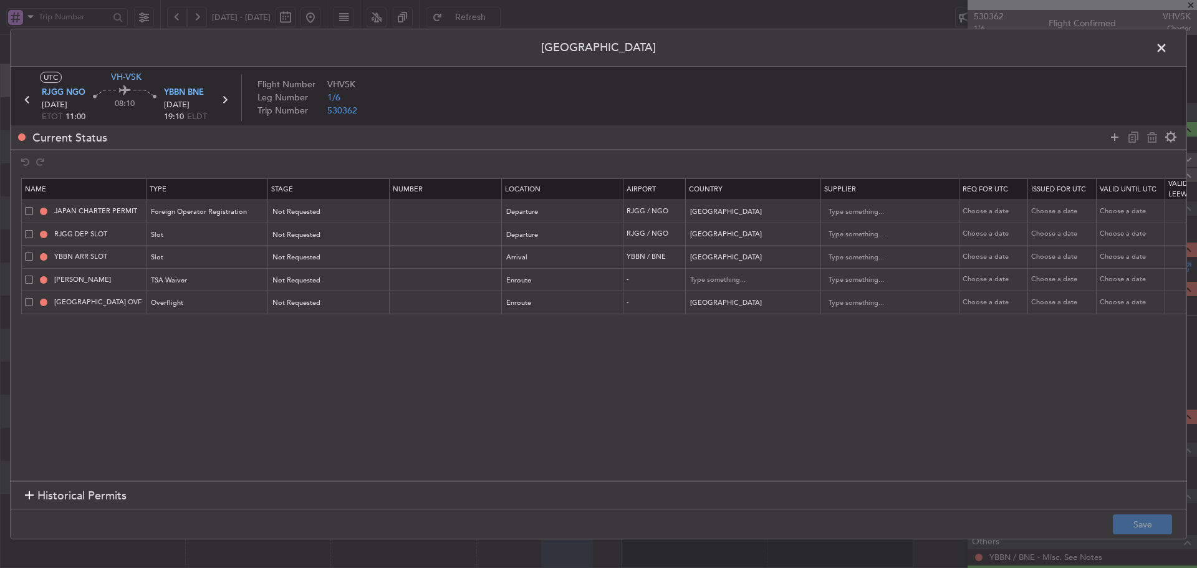
click at [27, 100] on icon at bounding box center [27, 100] width 16 height 16
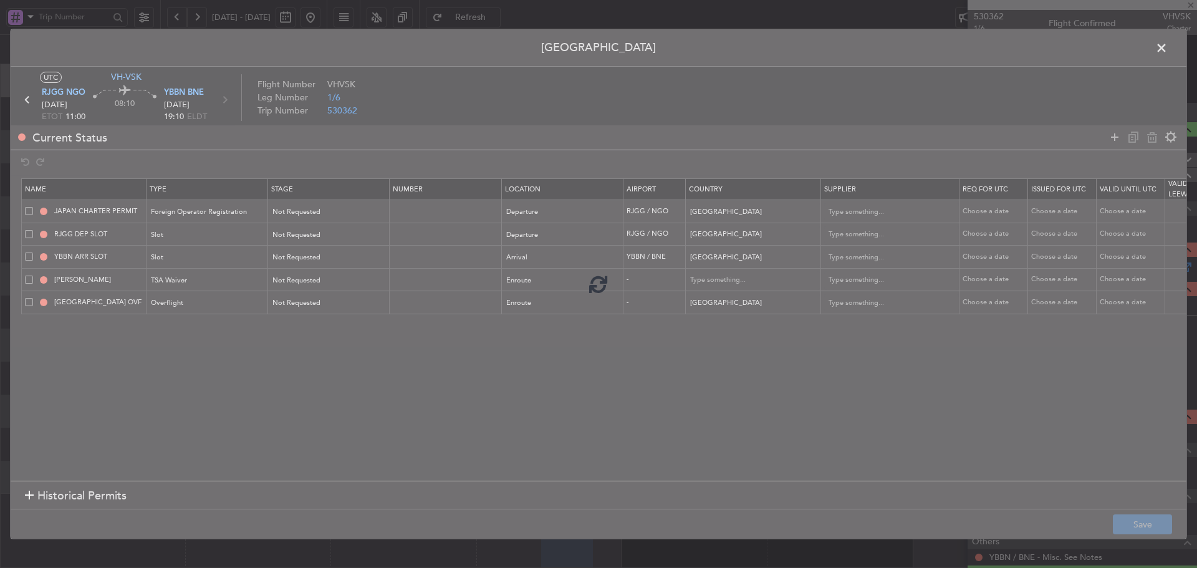
type input "-00:05"
type input "0"
type input "-00:05"
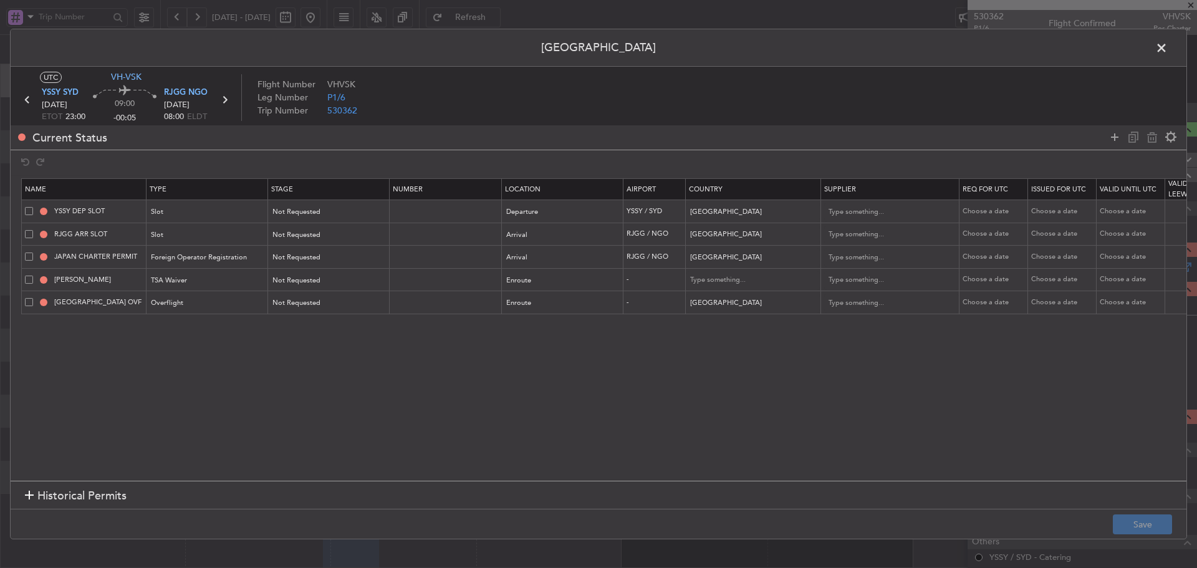
click at [1168, 53] on span at bounding box center [1168, 51] width 0 height 25
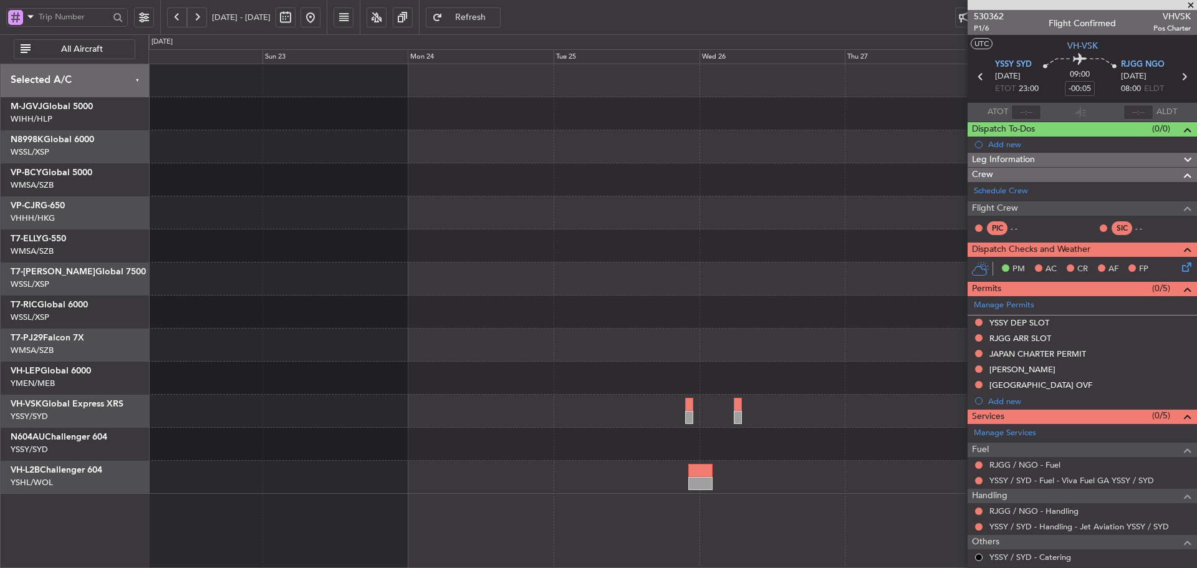
click at [364, 393] on div "- - YBBN 03:00 Z RJGG 11:25 Z RJGG 10:50 Z YBBN 19:15 Z - - - - RJGG 10:45 Z YS…" at bounding box center [672, 279] width 1048 height 430
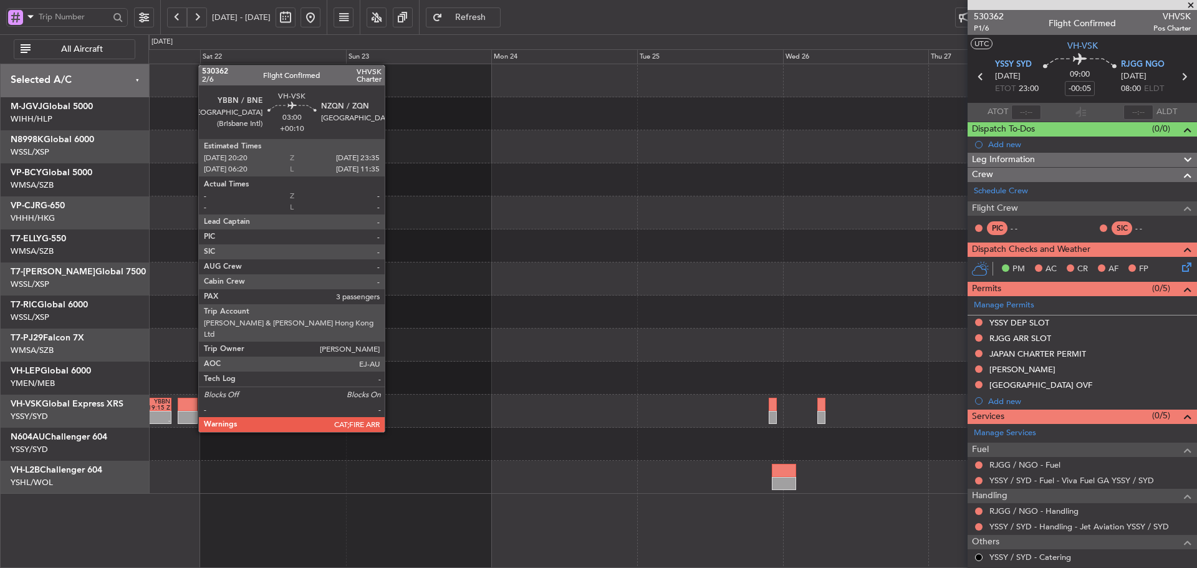
click at [192, 408] on div at bounding box center [188, 404] width 20 height 13
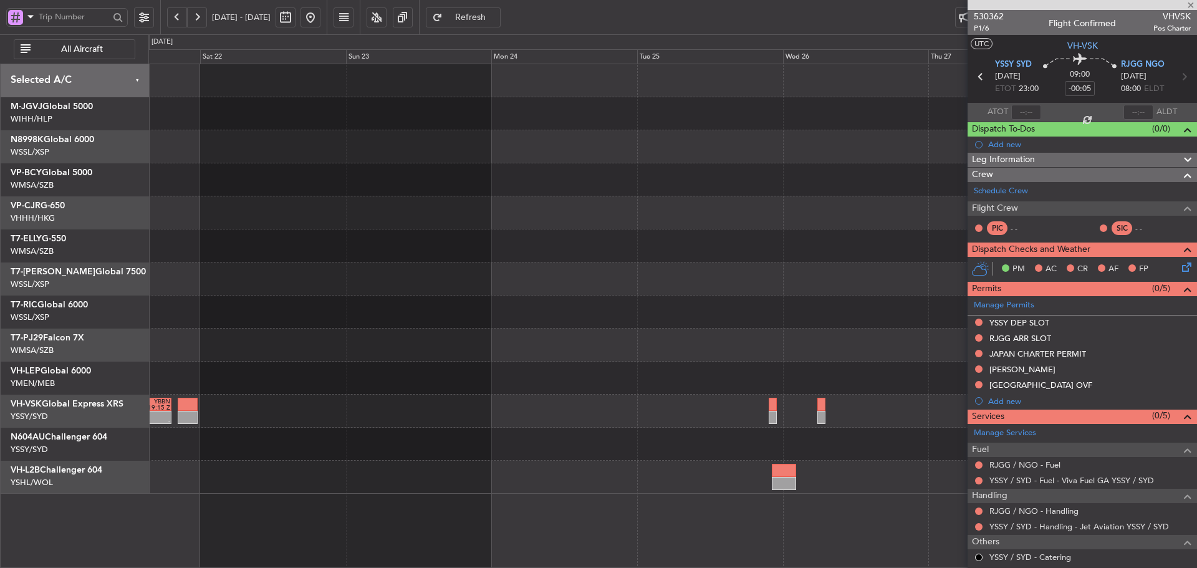
type input "+00:10"
type input "3"
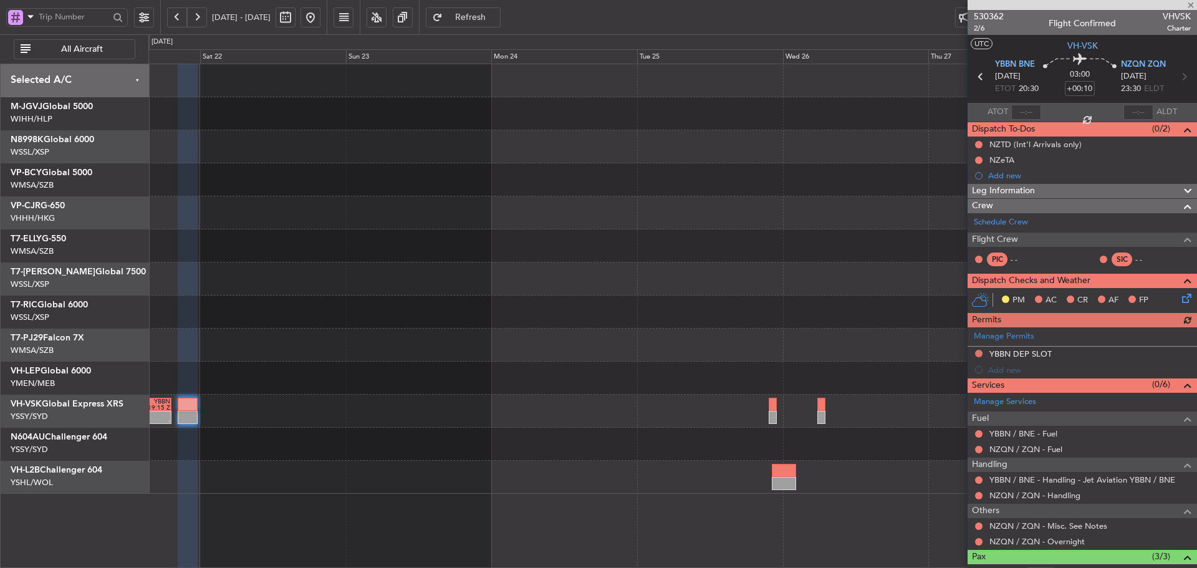
click at [1008, 332] on div "Manage Permits YBBN DEP SLOT Add new" at bounding box center [1082, 352] width 229 height 51
click at [1019, 337] on link "Manage Permits" at bounding box center [1004, 337] width 60 height 12
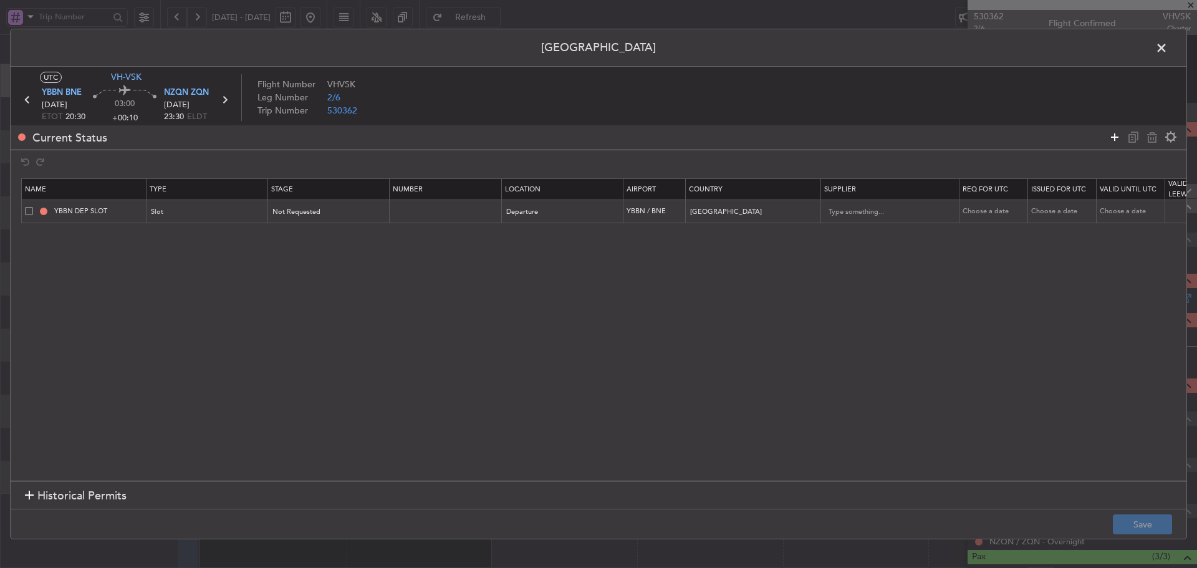
click at [1116, 137] on icon at bounding box center [1115, 137] width 15 height 15
click at [221, 252] on section "Name Type Stage Number Location Airport Country Supplier Req For Utc Issued For…" at bounding box center [599, 328] width 1176 height 306
click at [223, 236] on div "Type" at bounding box center [204, 235] width 104 height 19
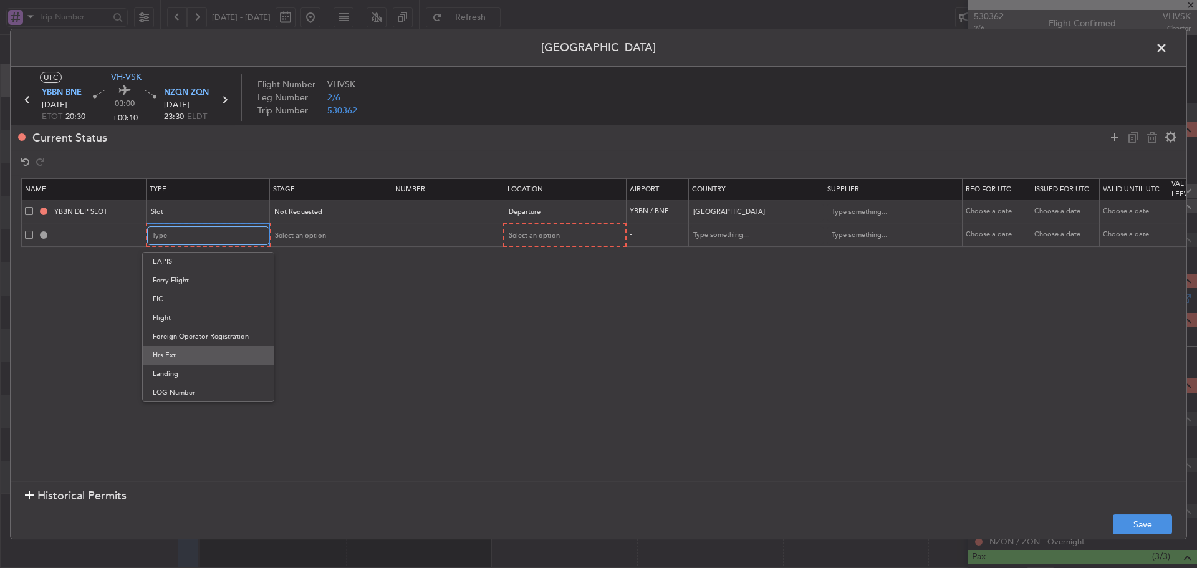
scroll to position [249, 0]
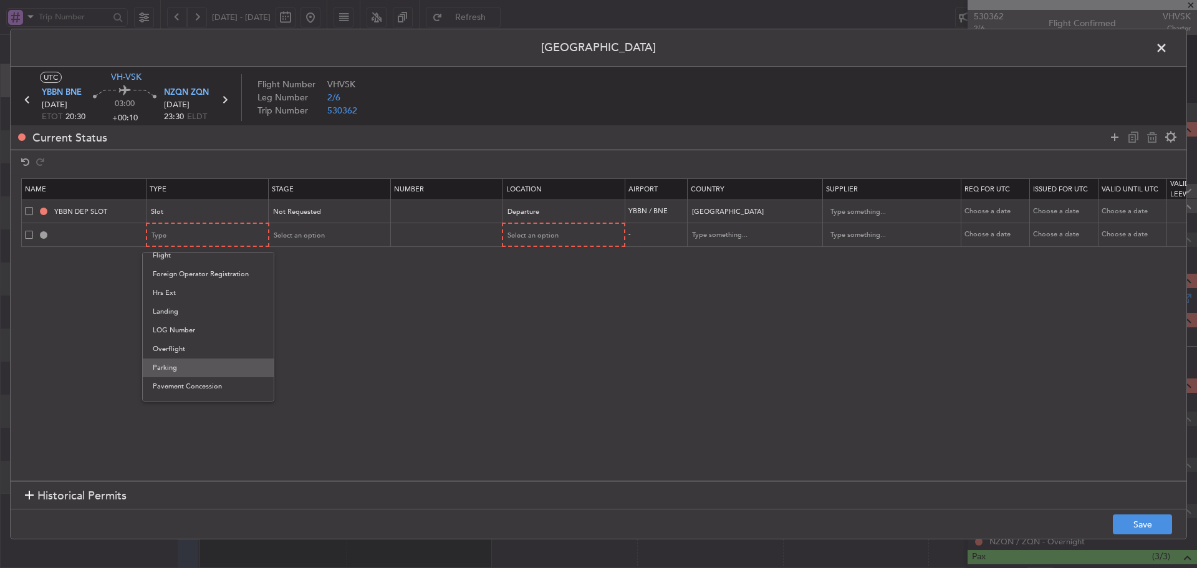
click at [191, 367] on span "Parking" at bounding box center [208, 368] width 111 height 19
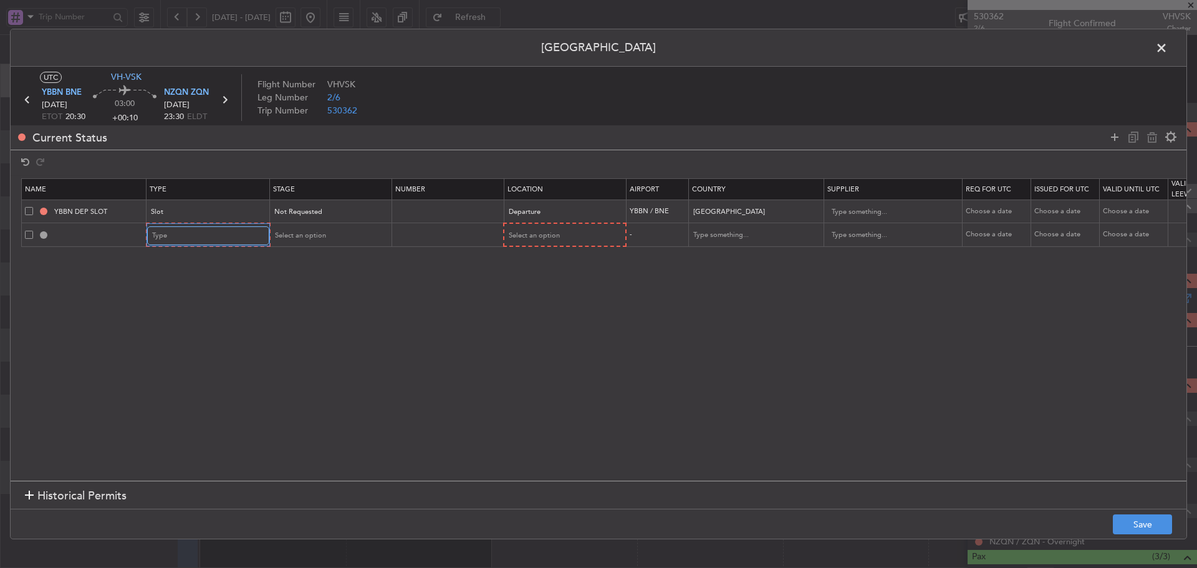
scroll to position [252, 0]
click at [351, 226] on div "Select an option" at bounding box center [325, 235] width 104 height 19
click at [548, 240] on div at bounding box center [598, 284] width 1197 height 568
click at [548, 240] on div "Select an option" at bounding box center [560, 235] width 104 height 19
click at [524, 296] on span "Arrival" at bounding box center [563, 299] width 111 height 19
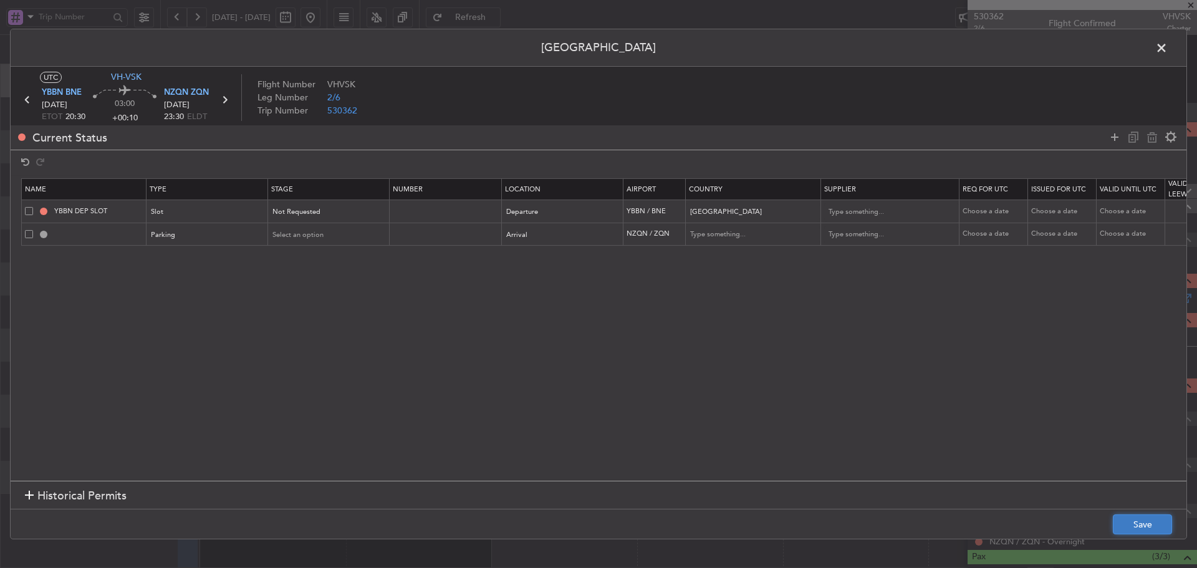
click at [1162, 521] on button "Save" at bounding box center [1142, 524] width 59 height 20
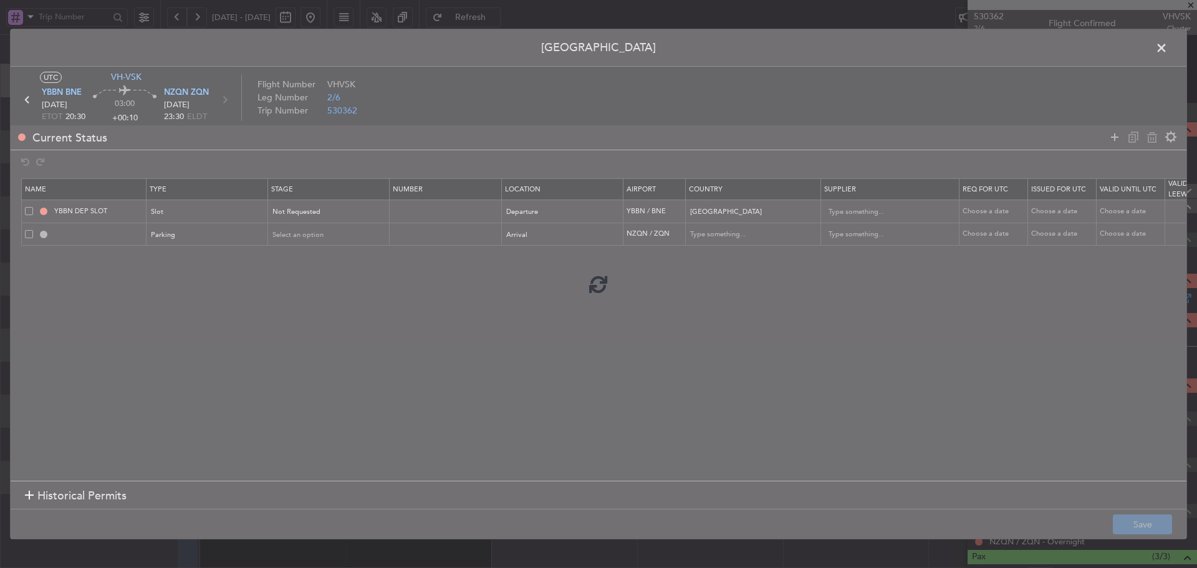
type input "NZQN Parking"
type input "[GEOGRAPHIC_DATA]"
type input "NNN"
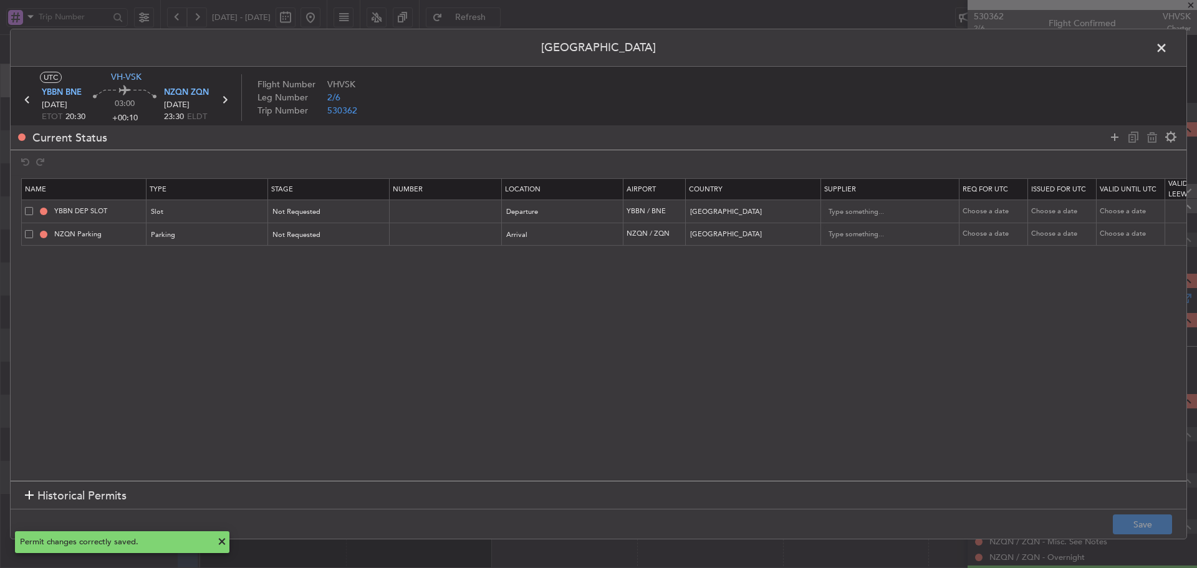
drag, startPoint x: 1164, startPoint y: 45, endPoint x: 1031, endPoint y: 104, distance: 145.4
click at [1168, 46] on span at bounding box center [1168, 51] width 0 height 25
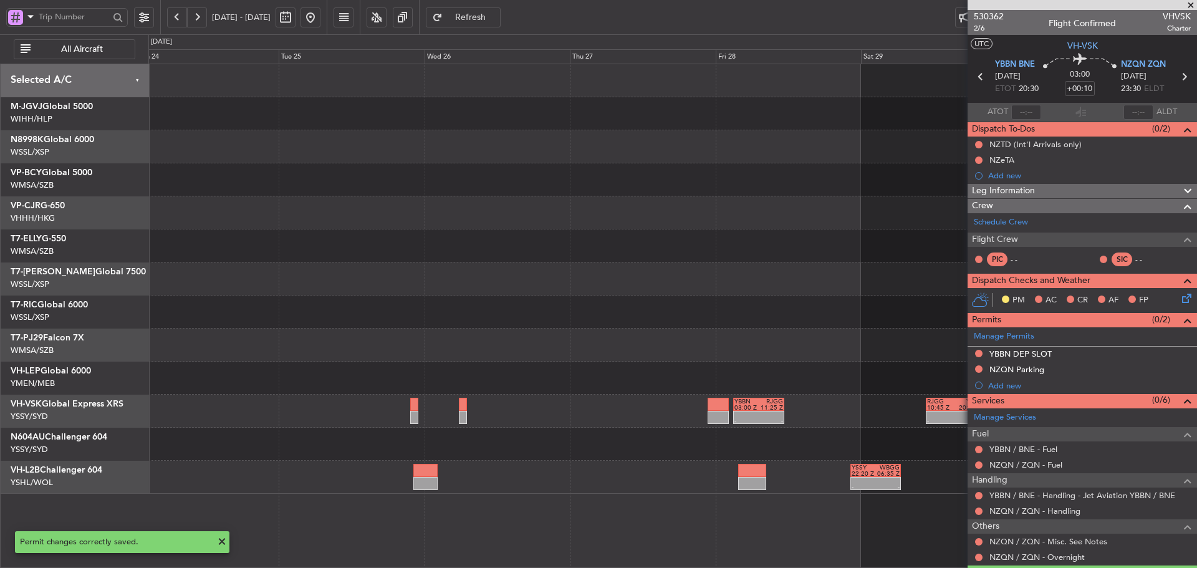
click at [232, 263] on div "- - YBBN 03:00 Z RJGG 11:25 Z - - RJGG 10:45 Z YSSY 20:05 Z - - YSSY 22:20 Z WB…" at bounding box center [672, 279] width 1048 height 430
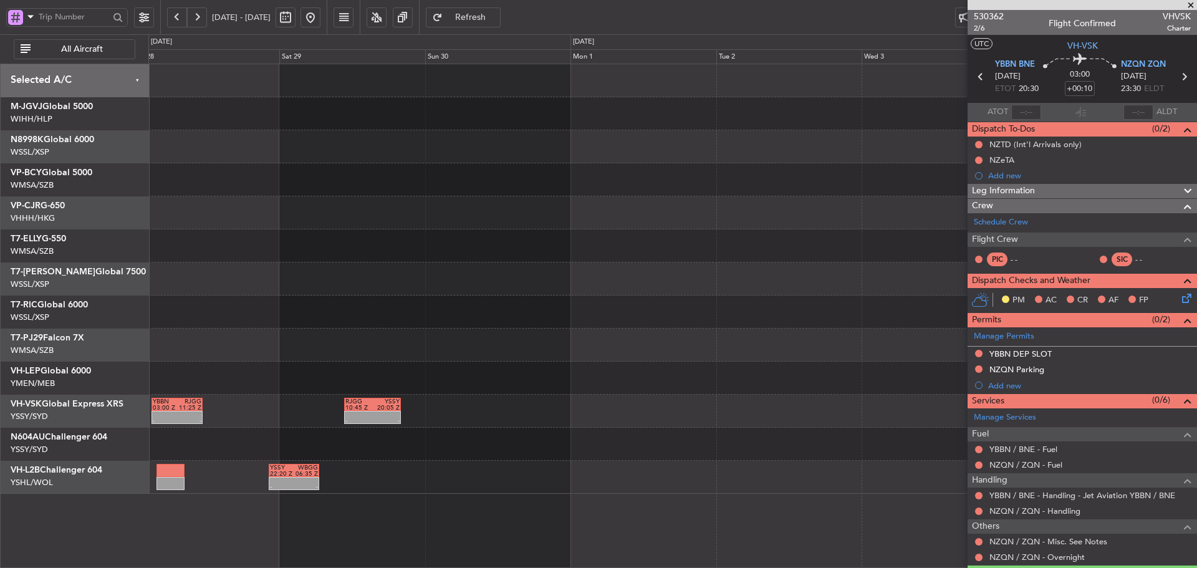
click at [642, 334] on div at bounding box center [672, 345] width 1048 height 33
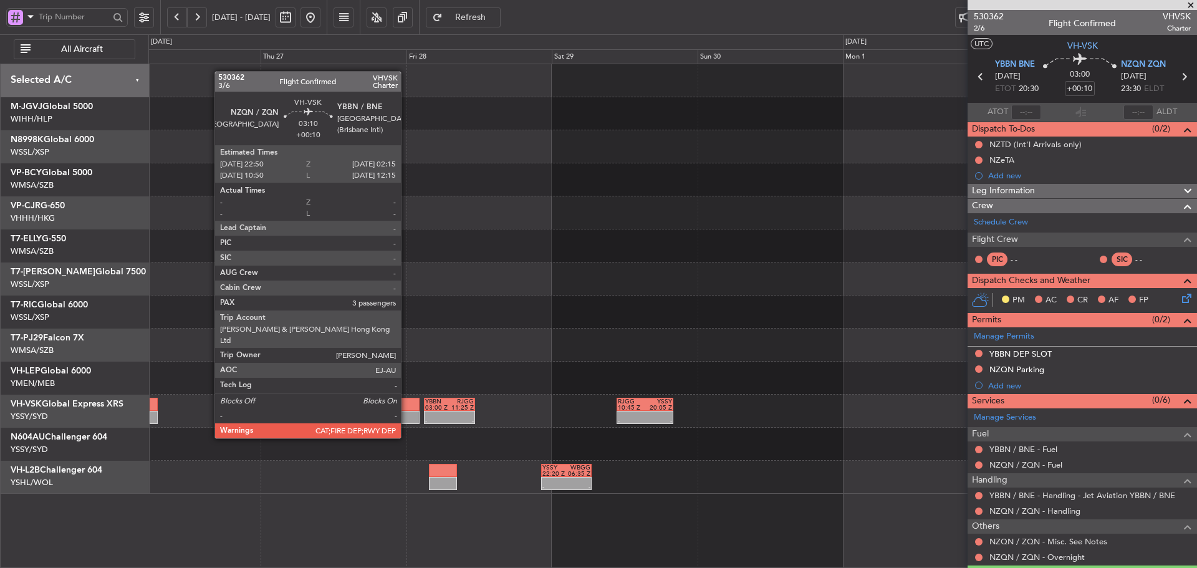
click at [407, 415] on div at bounding box center [408, 417] width 21 height 13
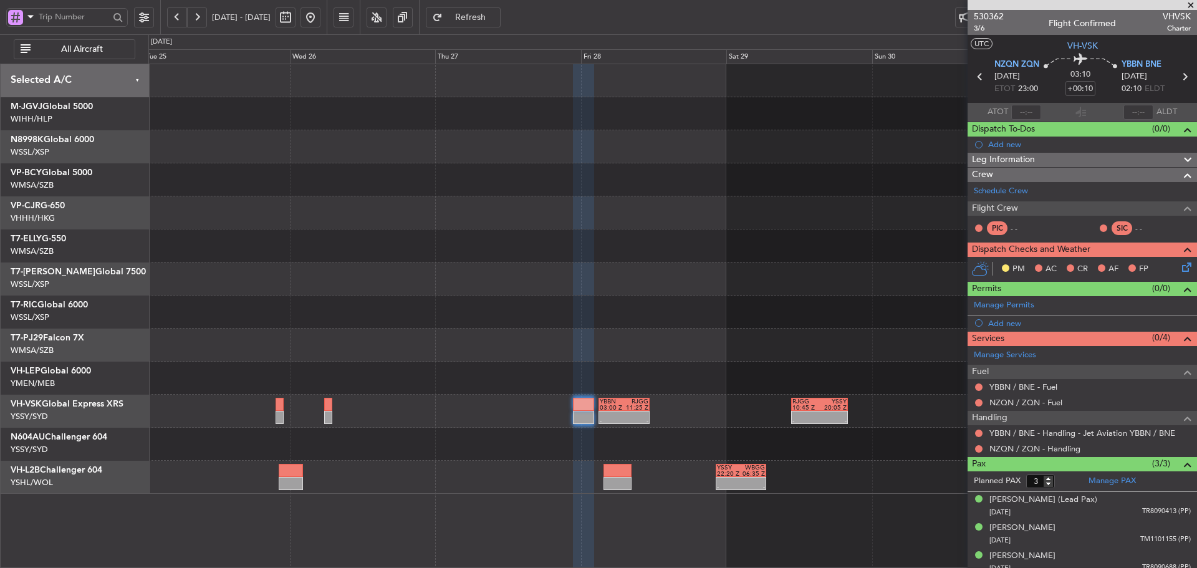
click at [407, 436] on div at bounding box center [672, 444] width 1048 height 33
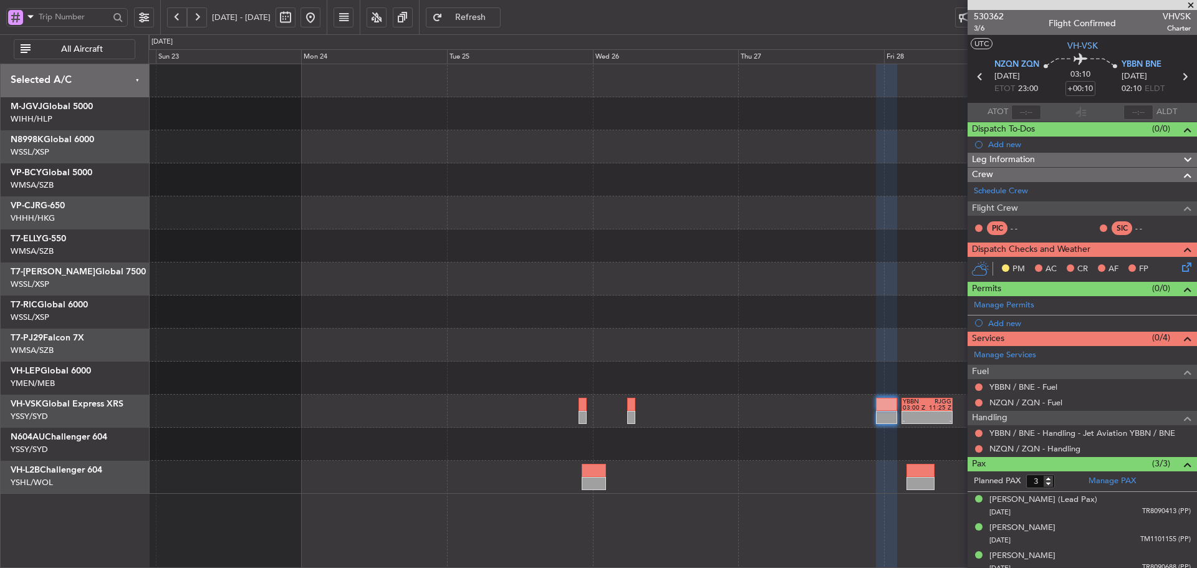
click at [629, 430] on div "- - YBBN 03:00 Z RJGG 11:25 Z - - RJGG 10:45 Z YSSY 20:05 Z RJGG 10:50 Z YBBN 1…" at bounding box center [672, 279] width 1048 height 430
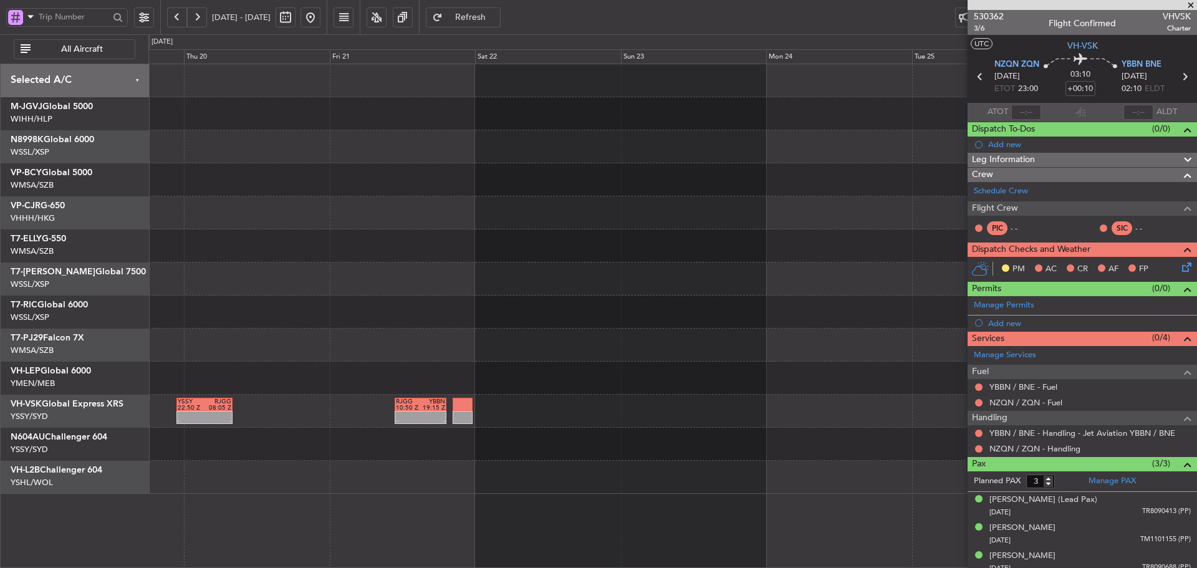
click at [720, 447] on div at bounding box center [672, 444] width 1048 height 33
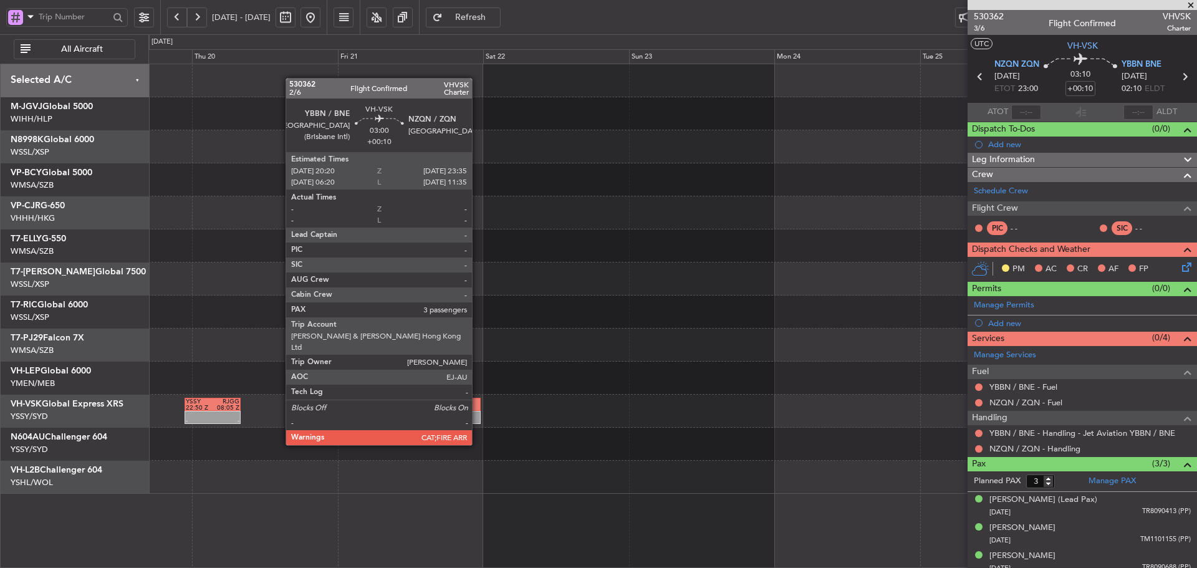
click at [468, 415] on div at bounding box center [471, 417] width 20 height 13
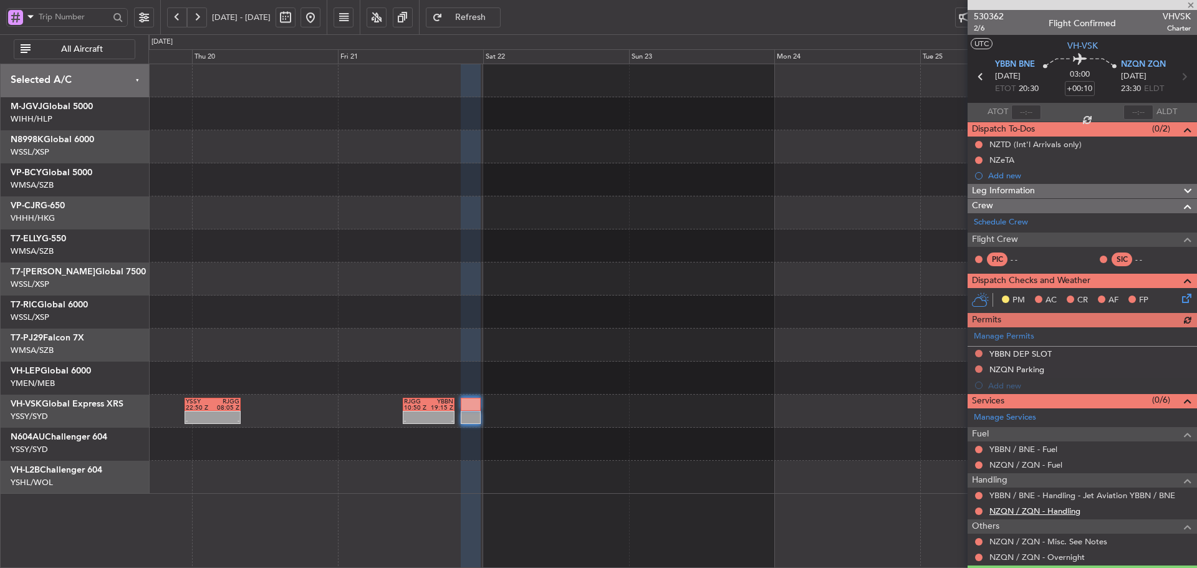
click at [1042, 509] on link "NZQN / ZQN - Handling" at bounding box center [1035, 511] width 91 height 11
click at [401, 424] on div "- - YSSY 22:50 Z RJGG 08:05 Z - - RJGG 10:50 Z YBBN 19:15 Z - - YBBN 03:00 Z RJ…" at bounding box center [672, 279] width 1048 height 430
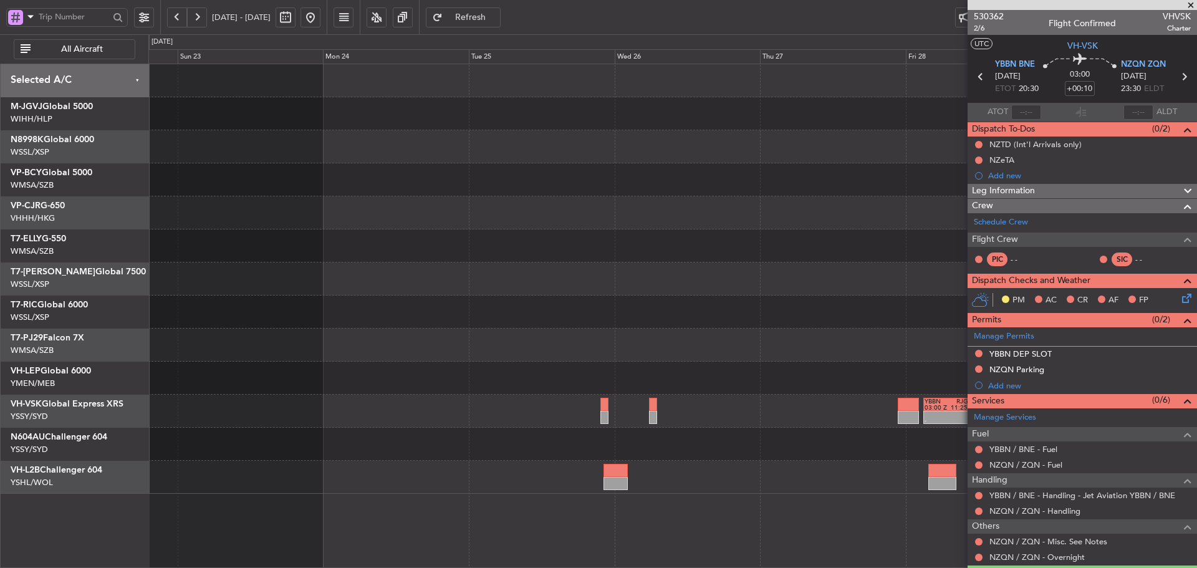
click at [421, 399] on div "- - YBBN 03:00 Z RJGG 11:25 Z - - RJGG 10:45 Z YSSY 20:05 Z RJGG 10:50 Z YBBN 1…" at bounding box center [672, 411] width 1048 height 33
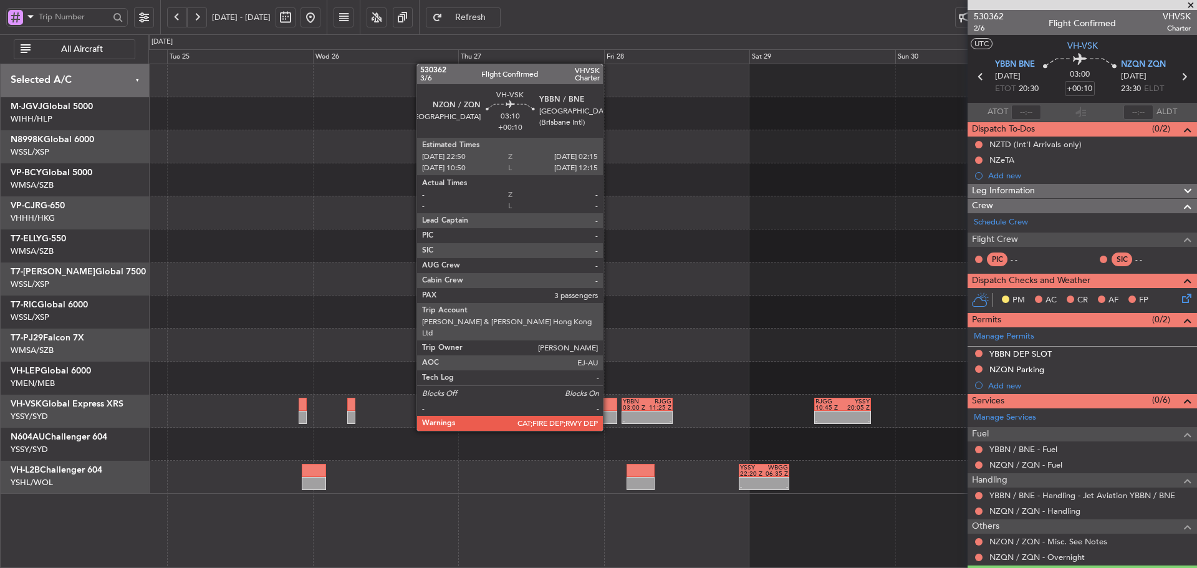
click at [609, 407] on div at bounding box center [606, 404] width 21 height 13
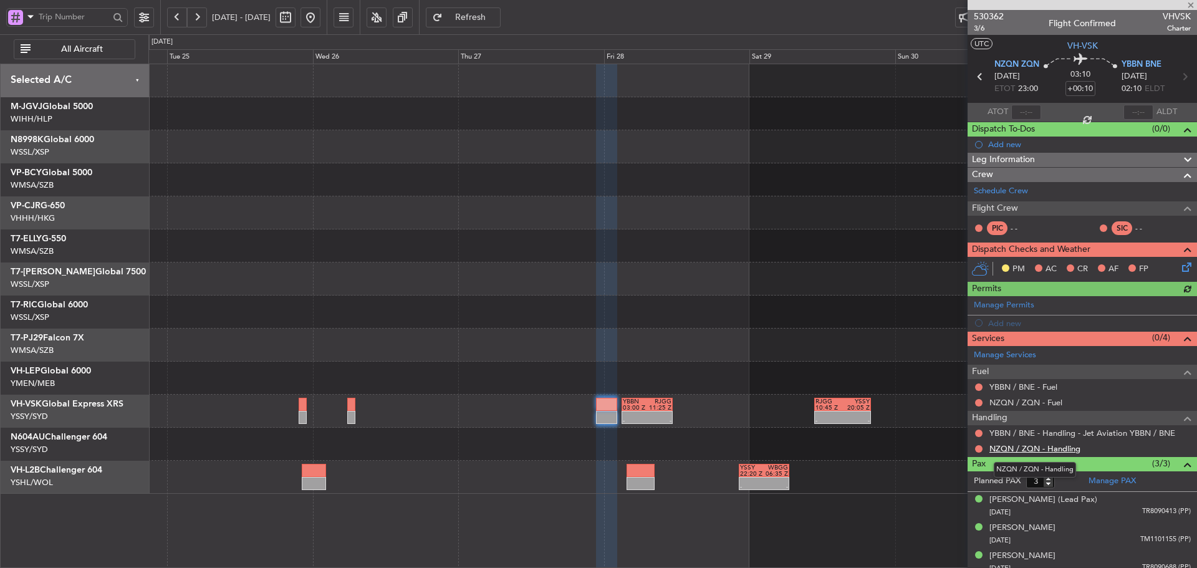
click at [1055, 447] on link "NZQN / ZQN - Handling" at bounding box center [1035, 448] width 91 height 11
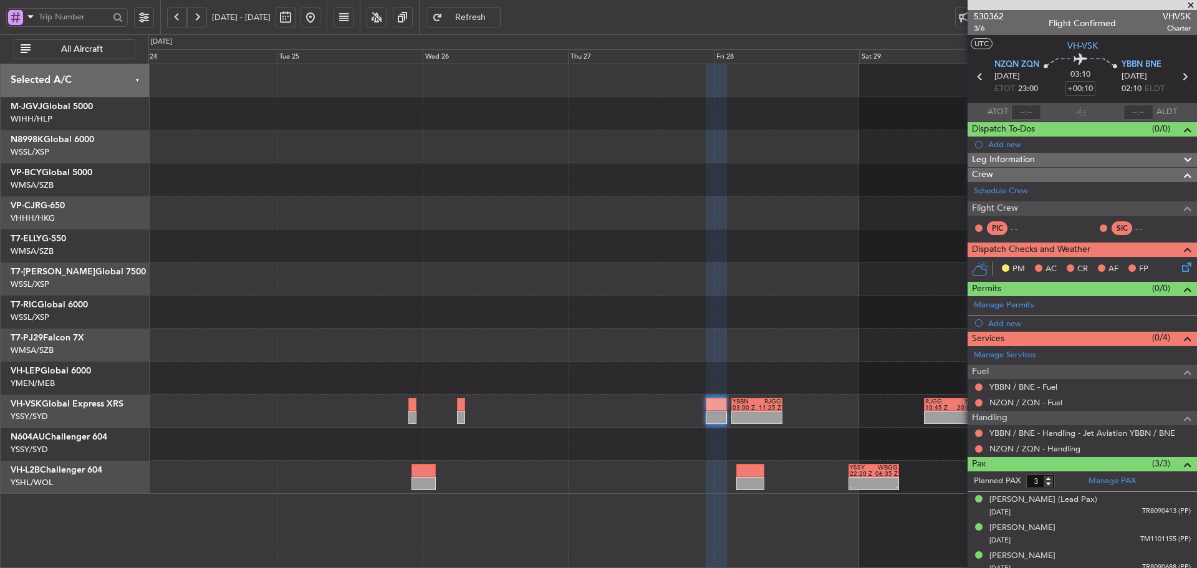
click at [629, 342] on div at bounding box center [672, 345] width 1048 height 33
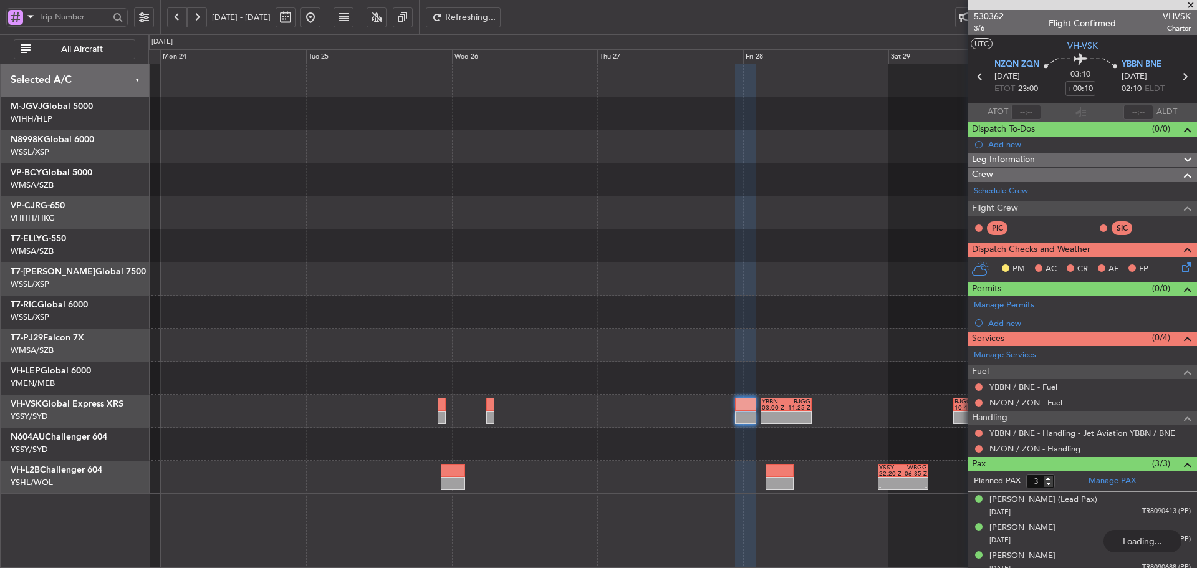
click at [321, 13] on button at bounding box center [311, 17] width 20 height 20
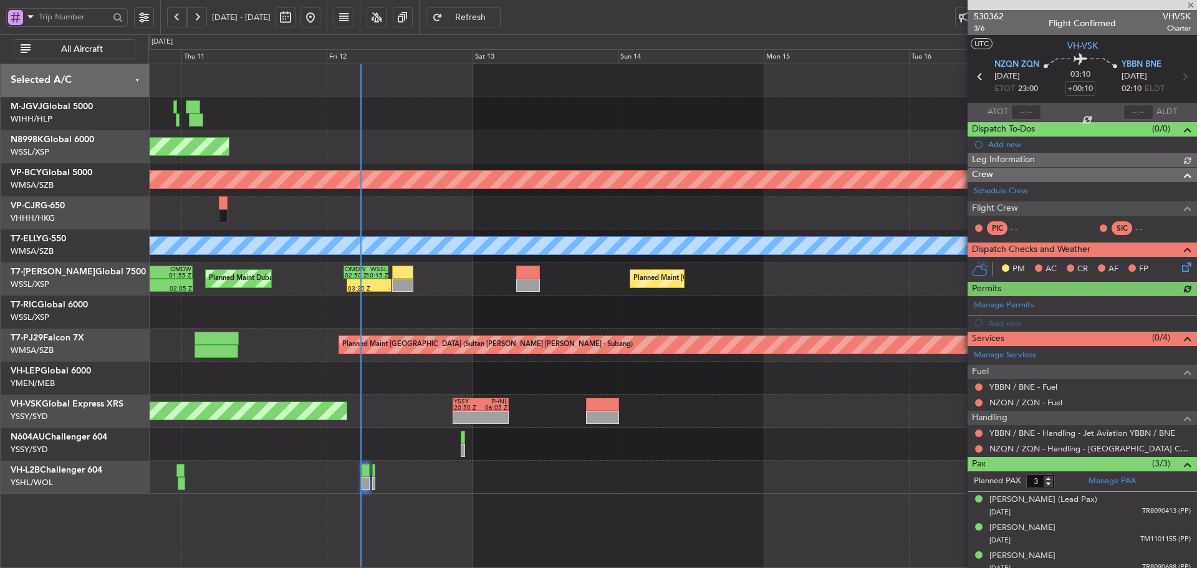
click at [336, 254] on div "Planned Maint [GEOGRAPHIC_DATA] (Seletar) Unplanned Maint [GEOGRAPHIC_DATA] (Su…" at bounding box center [672, 279] width 1048 height 430
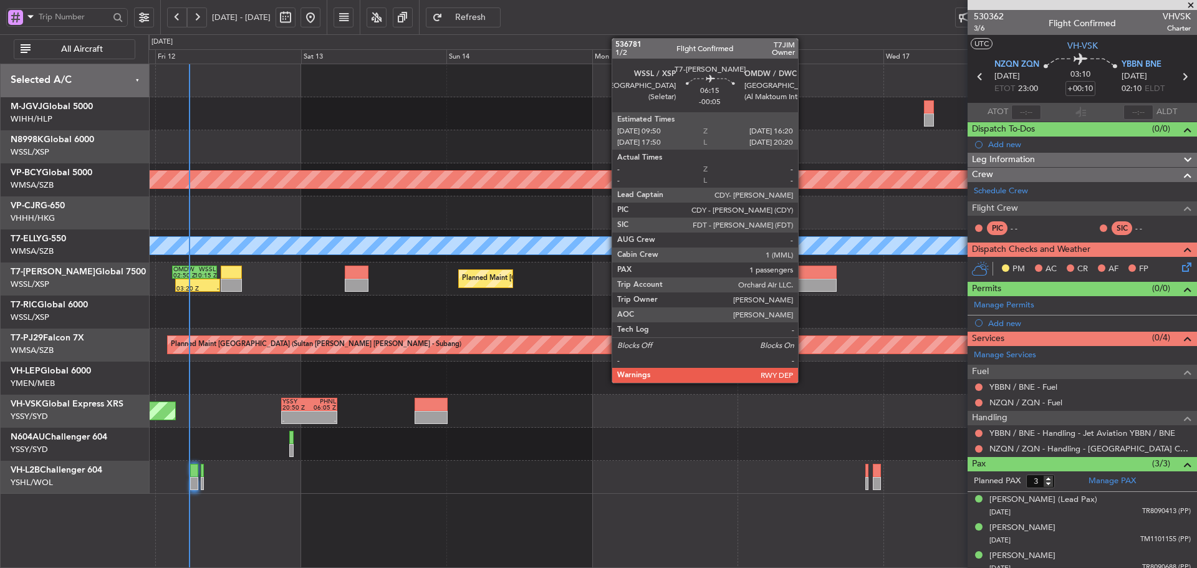
click at [804, 275] on div at bounding box center [817, 272] width 40 height 13
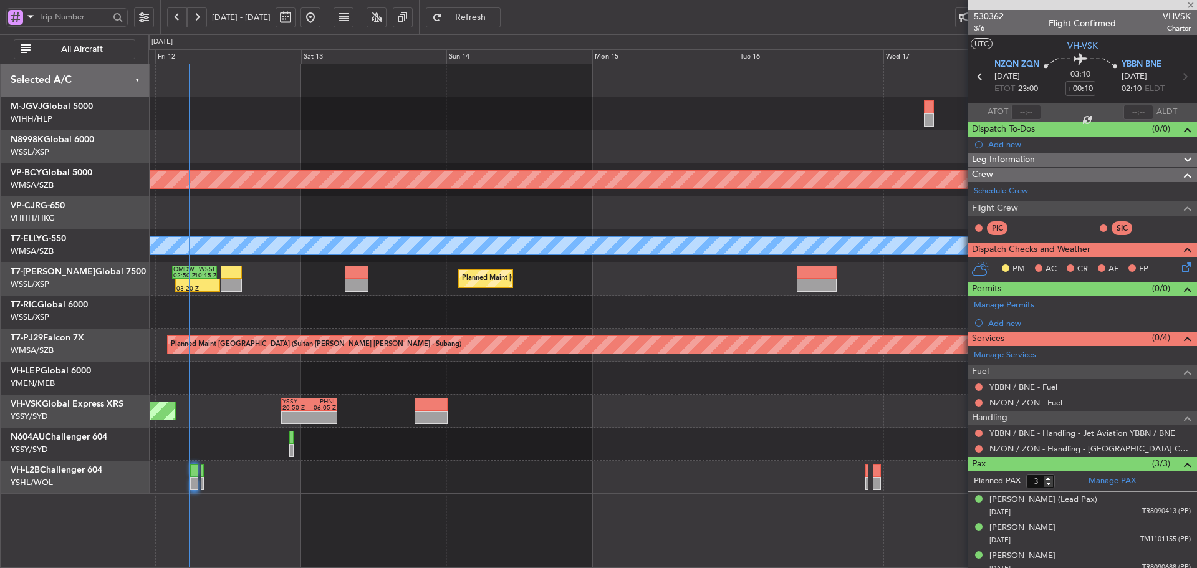
type input "-00:05"
type input "1"
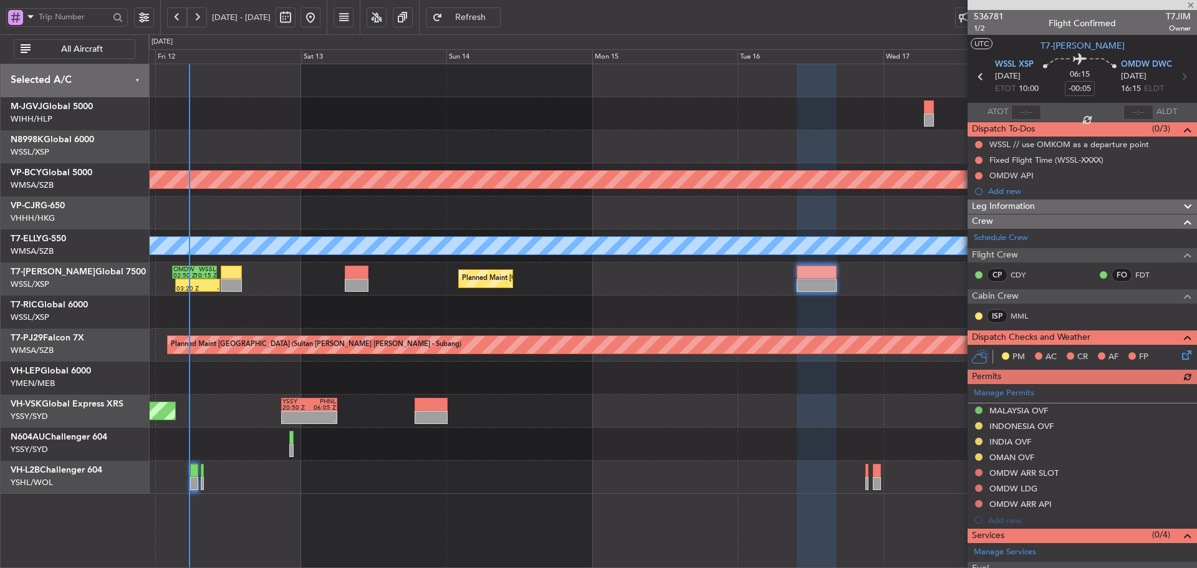
click at [998, 395] on div "Manage Permits MALAYSIA OVF [GEOGRAPHIC_DATA] OVF INDIA OVF OMAN OVF OMDW ARR S…" at bounding box center [1082, 456] width 229 height 144
click at [990, 395] on link "Manage Permits" at bounding box center [1004, 393] width 60 height 12
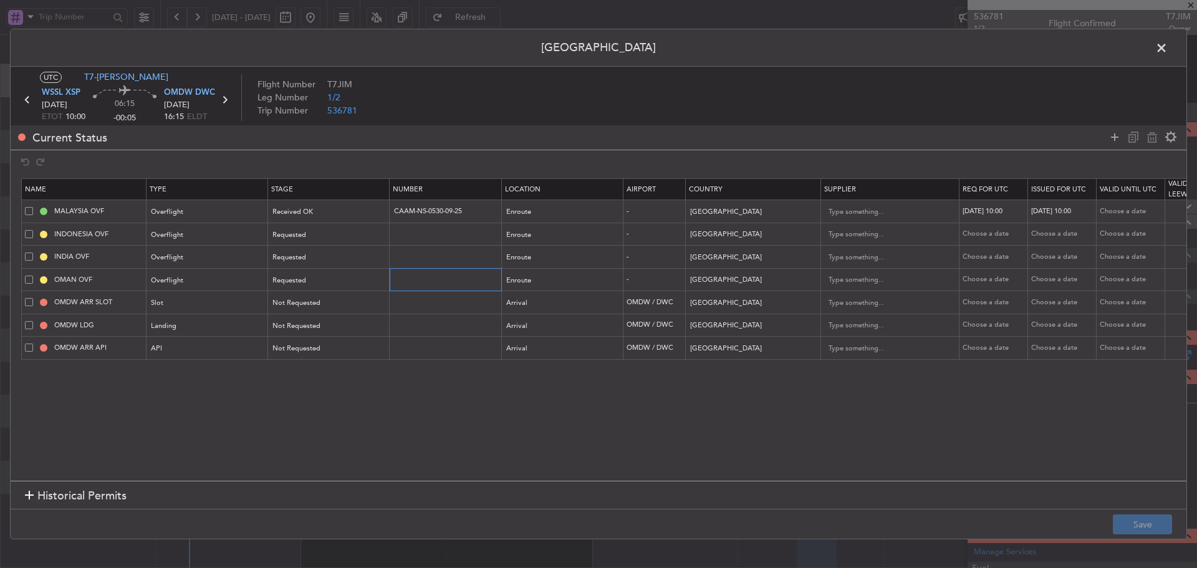
click at [405, 279] on input "text" at bounding box center [447, 279] width 109 height 11
paste input "DAT/OF/EU JT/0014/2025"
type input "DAT/OF/EU JT/0014/2025"
click at [348, 280] on div "Requested" at bounding box center [325, 280] width 104 height 19
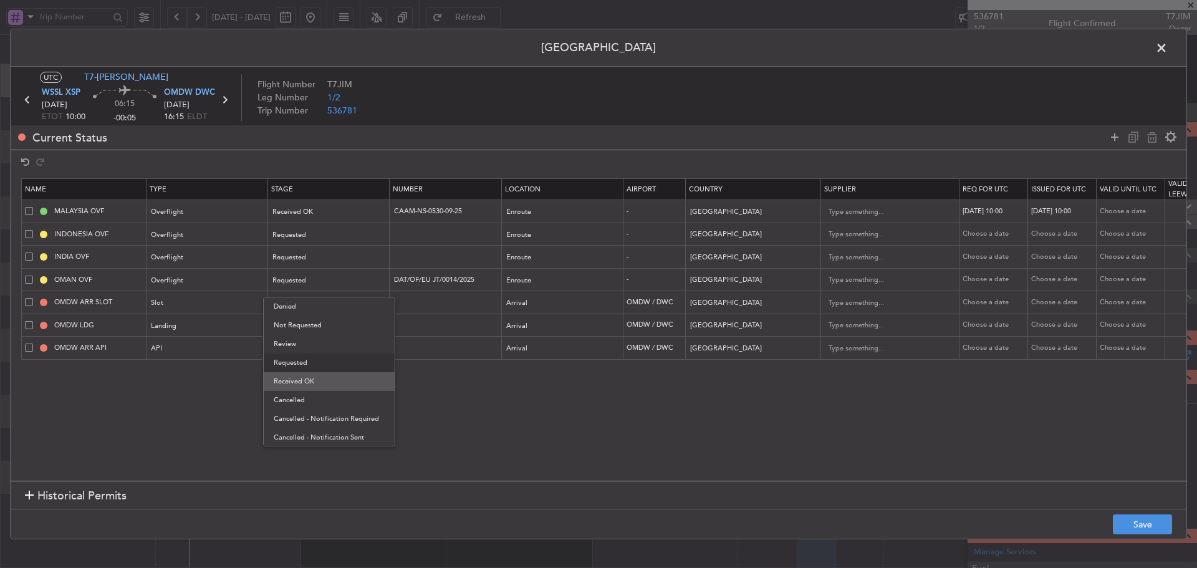
click at [326, 385] on span "Received OK" at bounding box center [329, 381] width 111 height 19
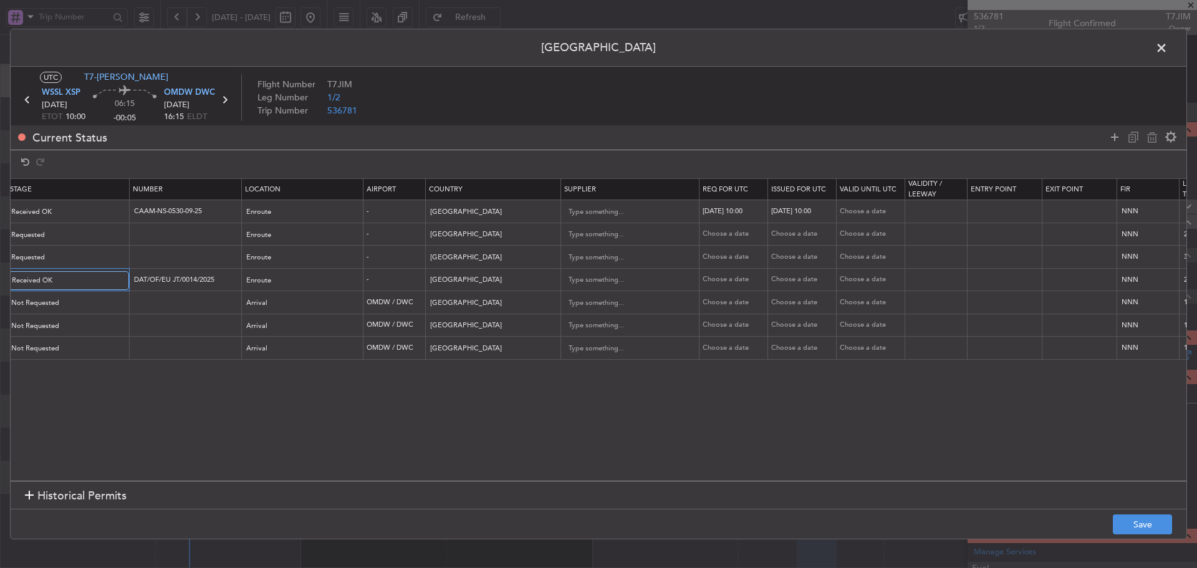
scroll to position [0, 273]
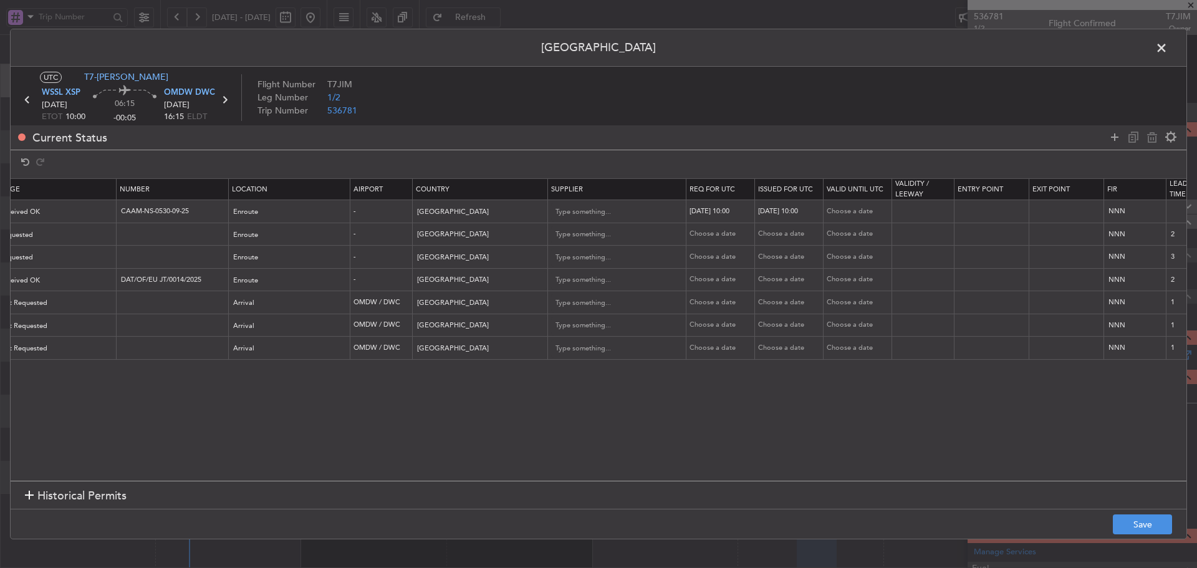
click at [723, 279] on div "Choose a date" at bounding box center [722, 279] width 65 height 11
select select "9"
select select "2025"
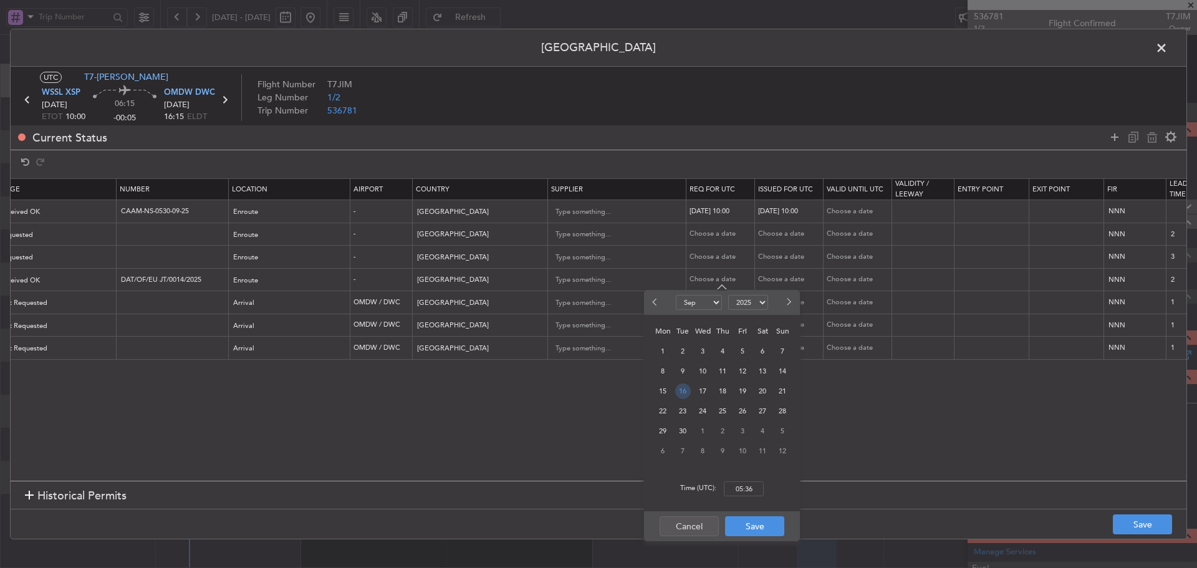
click at [685, 388] on span "16" at bounding box center [683, 392] width 16 height 16
click at [744, 490] on input "00:00" at bounding box center [744, 488] width 40 height 15
type input "10:00"
click at [743, 530] on button "Save" at bounding box center [754, 526] width 59 height 20
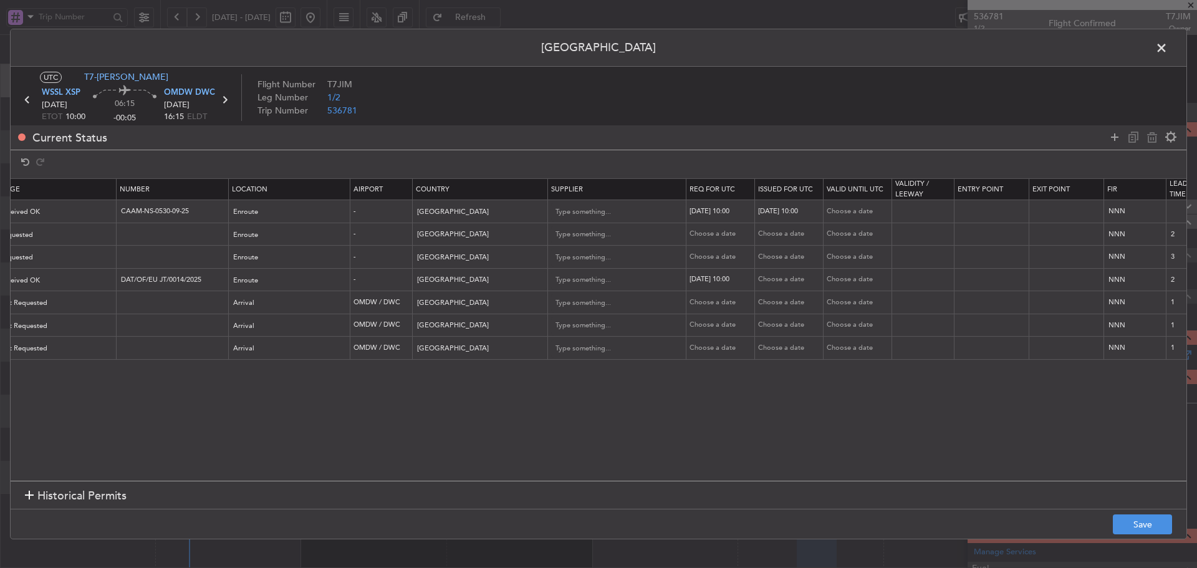
click at [765, 279] on div "Choose a date" at bounding box center [790, 279] width 65 height 11
select select "9"
select select "2025"
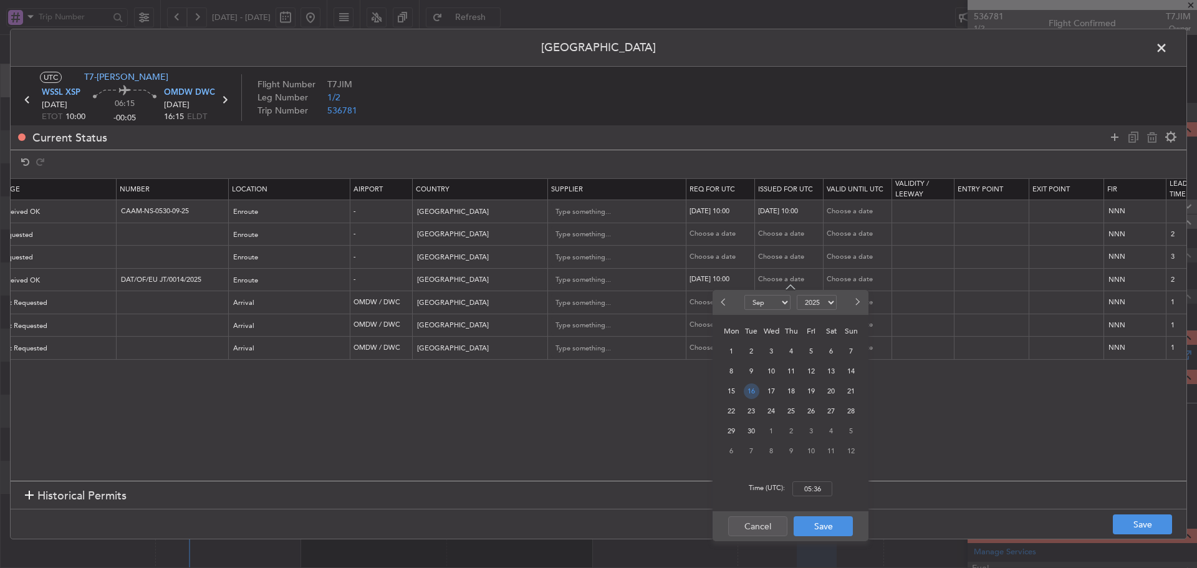
click at [751, 392] on span "16" at bounding box center [752, 392] width 16 height 16
click at [809, 490] on input "00:00" at bounding box center [813, 488] width 40 height 15
type input "10:00"
click at [826, 529] on button "Save" at bounding box center [823, 526] width 59 height 20
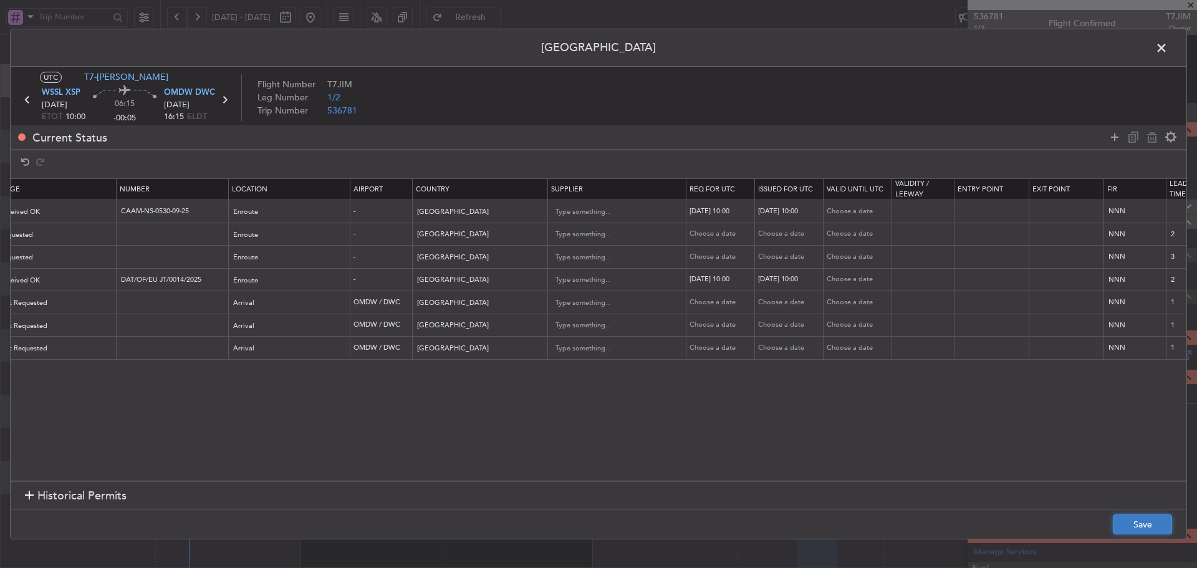
click at [1142, 521] on button "Save" at bounding box center [1142, 524] width 59 height 20
click at [1168, 47] on span at bounding box center [1168, 51] width 0 height 25
